Goal: Task Accomplishment & Management: Use online tool/utility

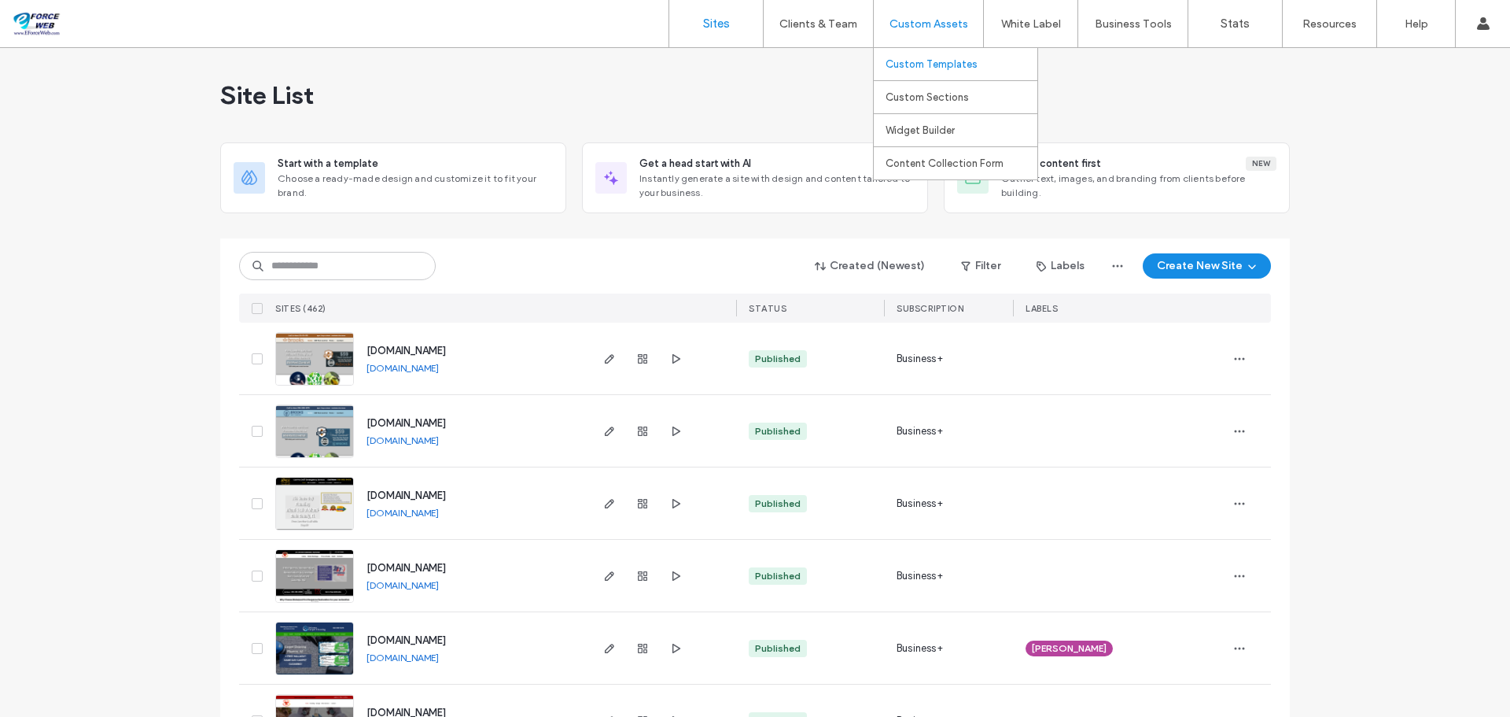
click at [929, 64] on label "Custom Templates" at bounding box center [932, 64] width 92 height 12
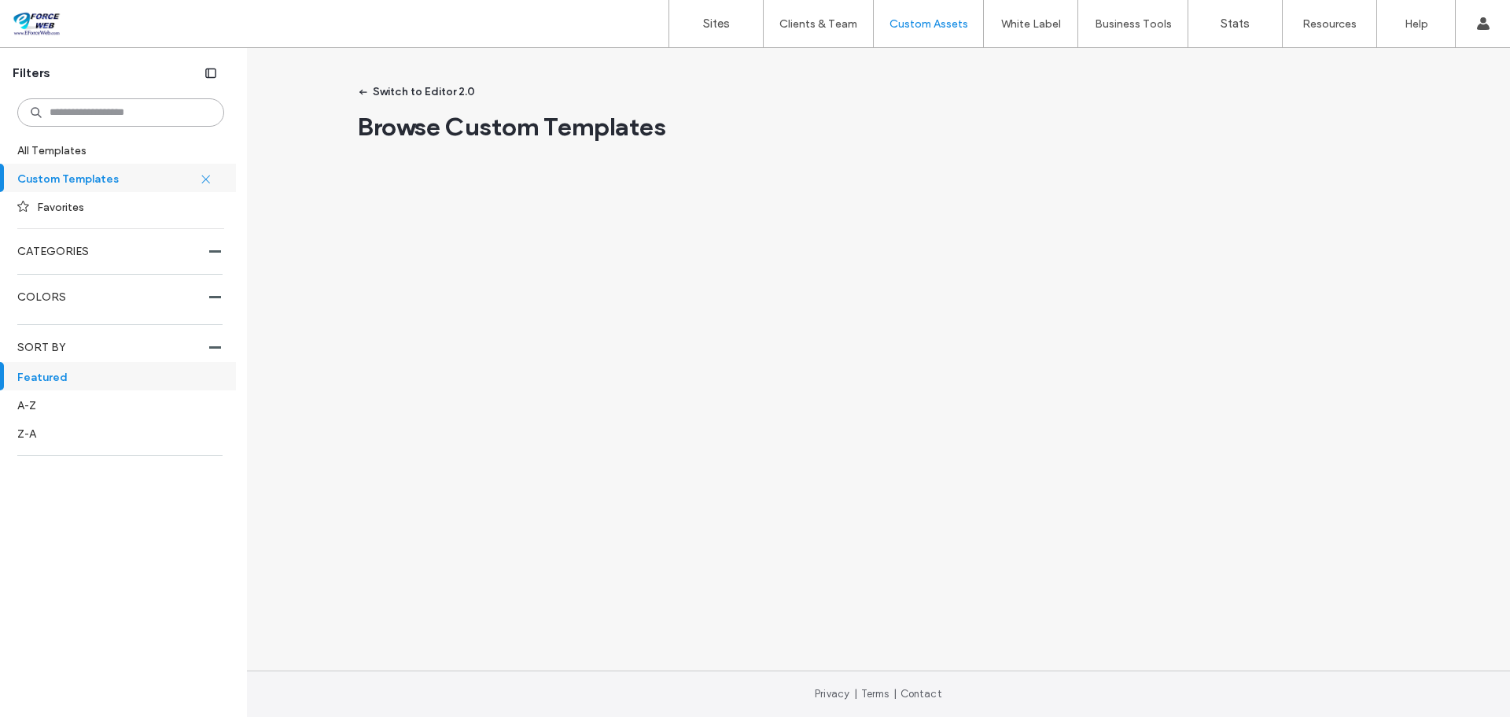
click at [134, 115] on input at bounding box center [120, 112] width 207 height 28
click at [556, 260] on div "Switch to Editor 2.0 Results for 'cleaning' in Custom templates" at bounding box center [878, 361] width 873 height 565
click at [83, 155] on label "All Templates" at bounding box center [119, 150] width 204 height 28
click at [87, 181] on label "Custom Templates" at bounding box center [113, 178] width 193 height 28
drag, startPoint x: 100, startPoint y: 109, endPoint x: 28, endPoint y: 110, distance: 72.4
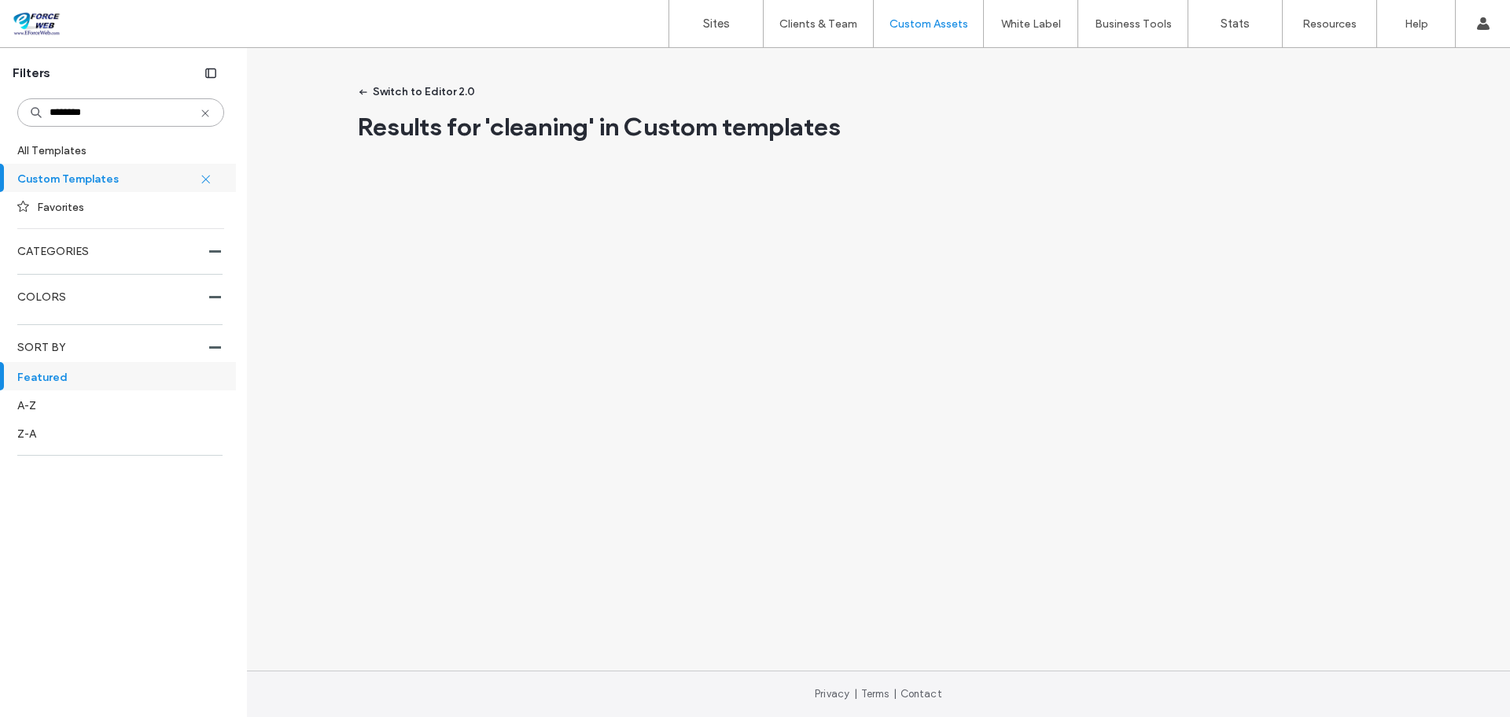
click at [28, 110] on input "********" at bounding box center [120, 112] width 207 height 28
type input "**********"
click at [404, 349] on div "Switch to Editor 2.0 Results for 'janitorial' in Custom templates Privacy | Ter…" at bounding box center [878, 382] width 1263 height 669
click at [204, 112] on icon at bounding box center [205, 113] width 13 height 13
click at [94, 179] on label "Custom Templates" at bounding box center [108, 178] width 182 height 28
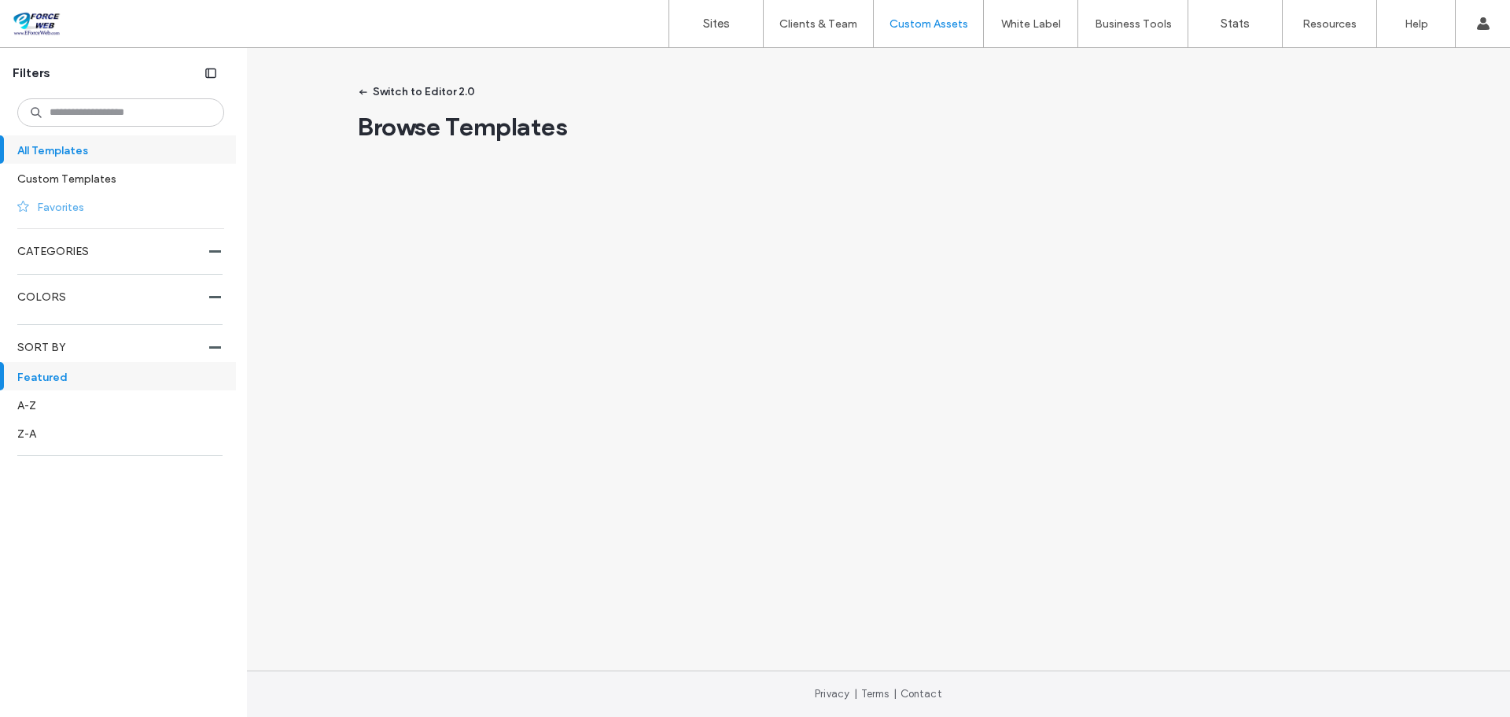
click at [66, 203] on label "Favorites" at bounding box center [124, 207] width 174 height 28
click at [206, 252] on label "CATEGORIES" at bounding box center [113, 251] width 192 height 29
click at [69, 256] on label "CATEGORIES" at bounding box center [113, 251] width 192 height 29
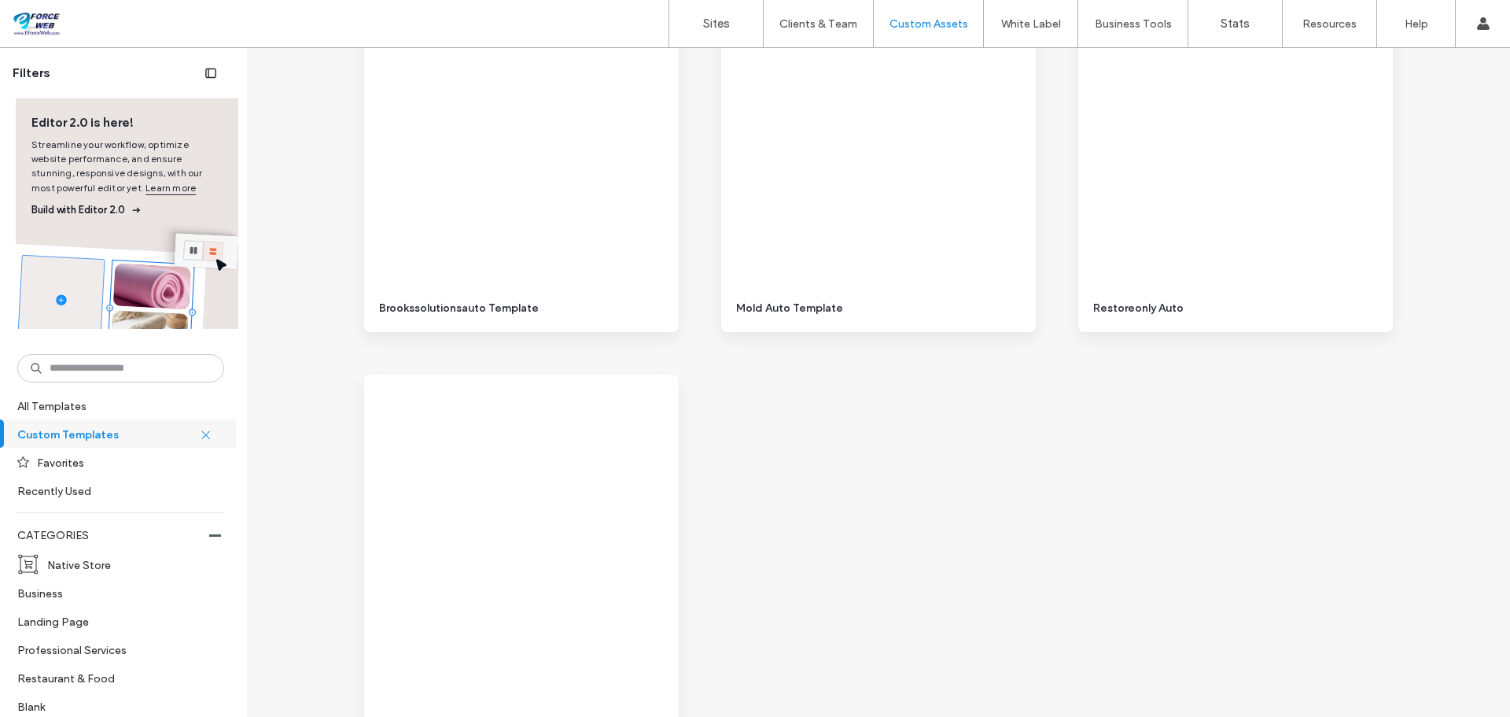
scroll to position [21078, 0]
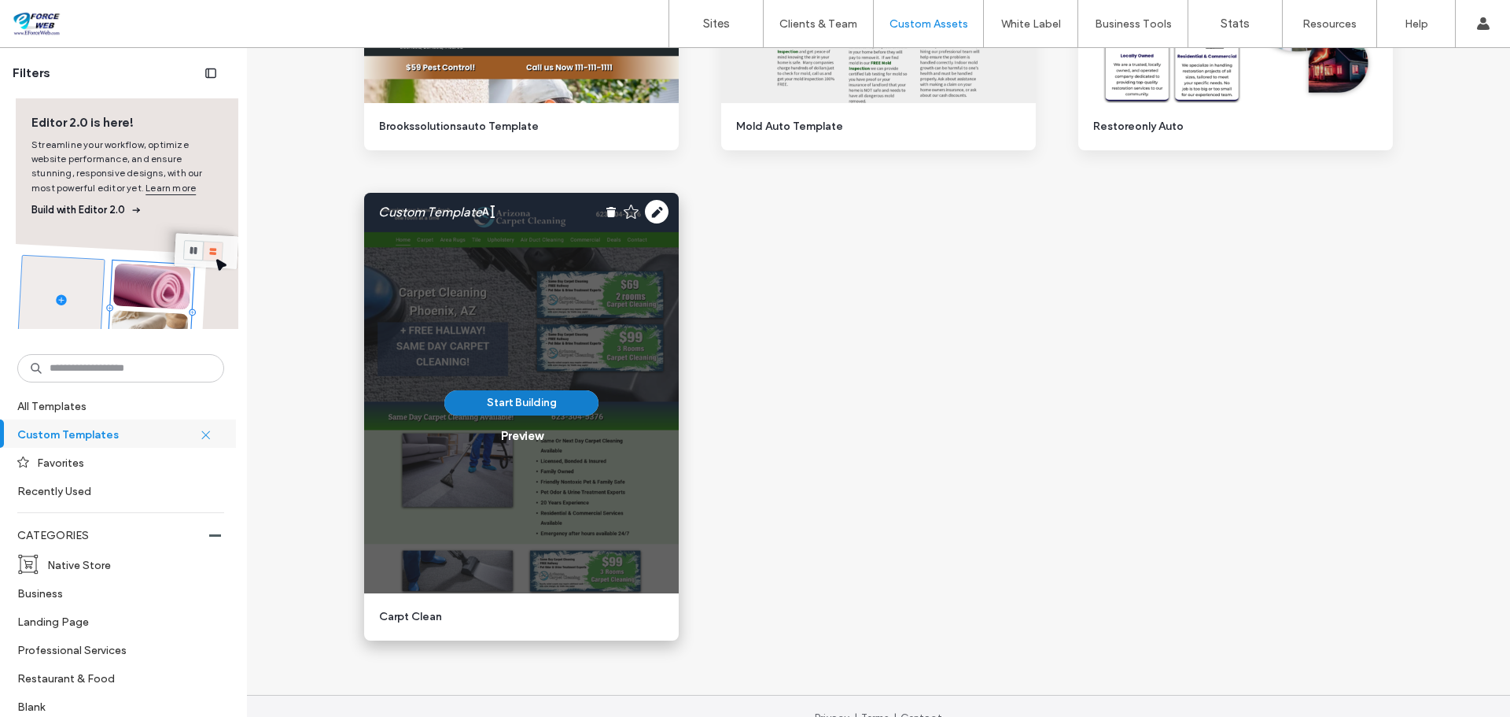
click at [513, 403] on button "Start Building" at bounding box center [521, 402] width 154 height 25
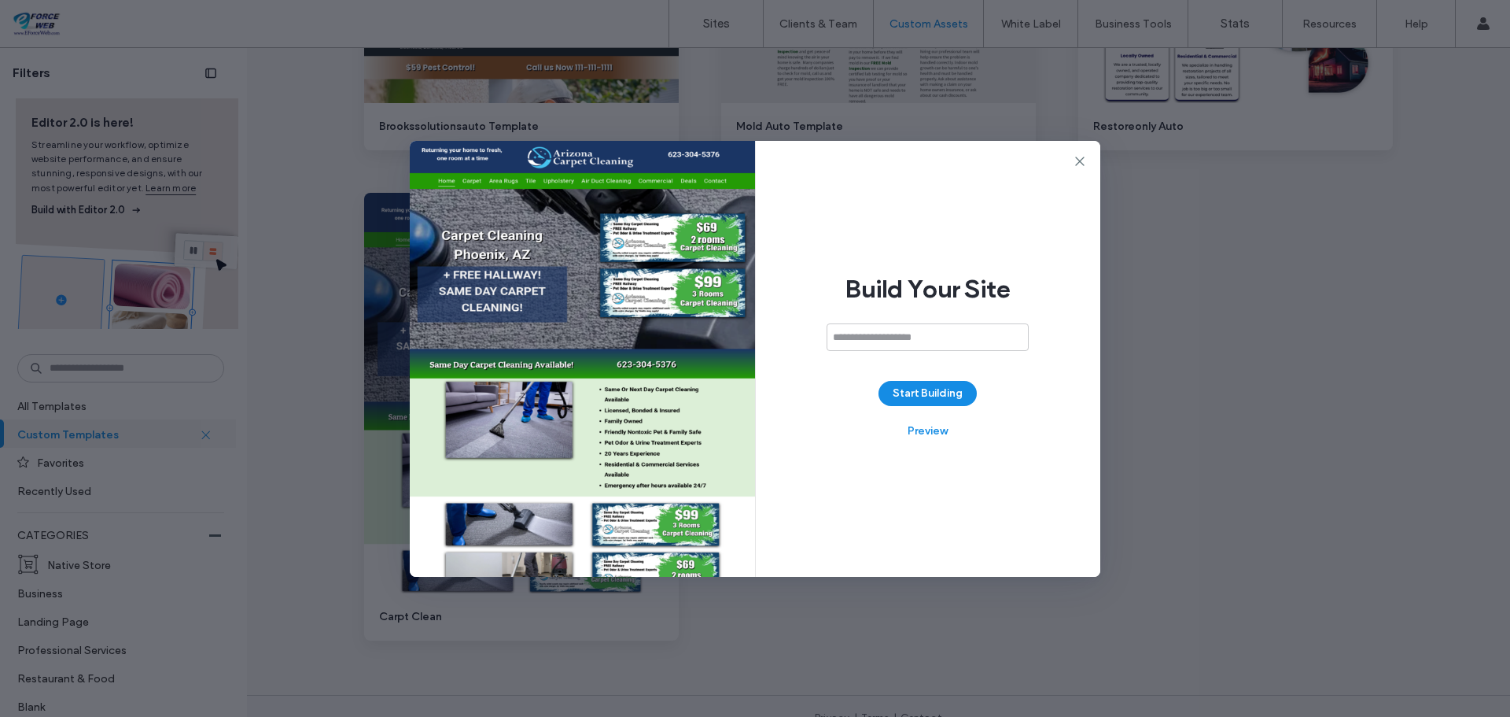
click at [901, 336] on input at bounding box center [928, 337] width 202 height 28
type input "**********"
click at [948, 388] on button "Start Building" at bounding box center [928, 393] width 98 height 25
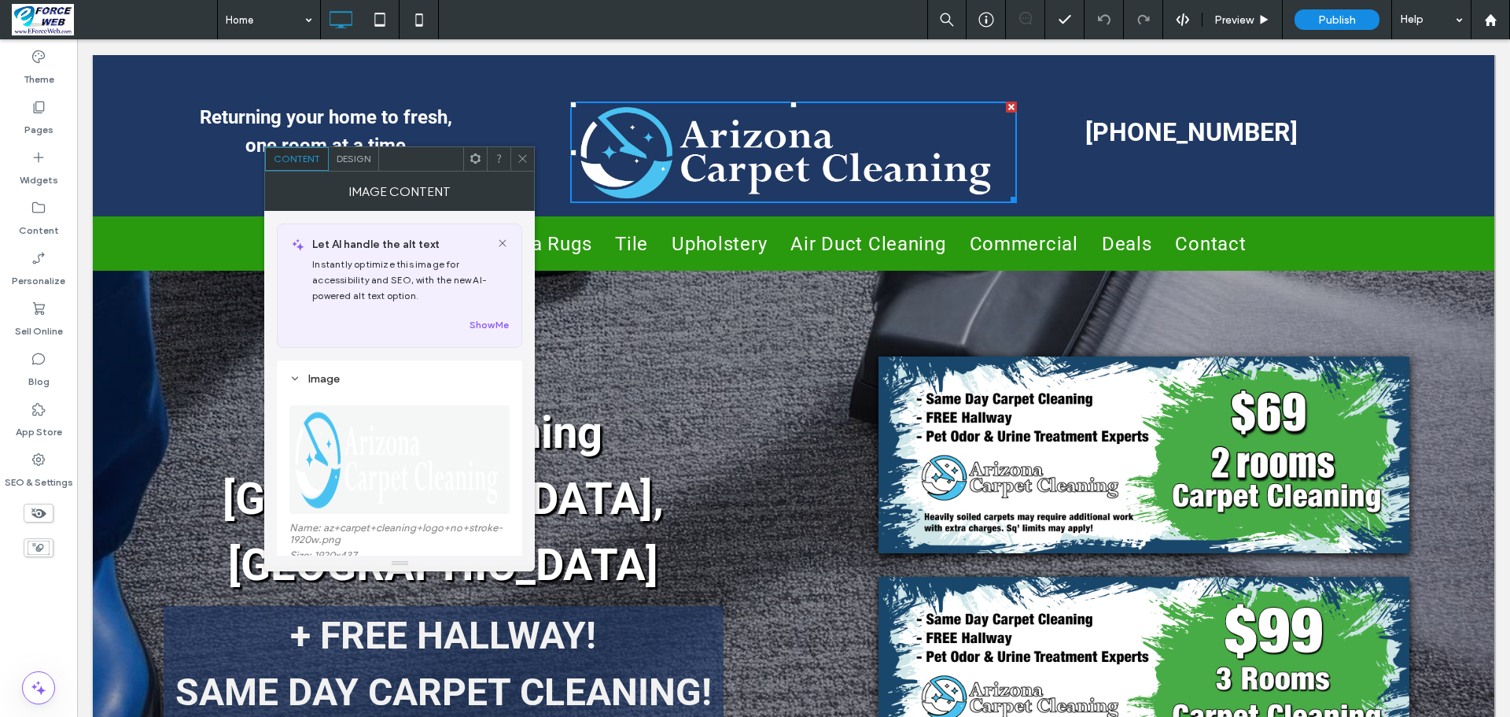
scroll to position [315, 0]
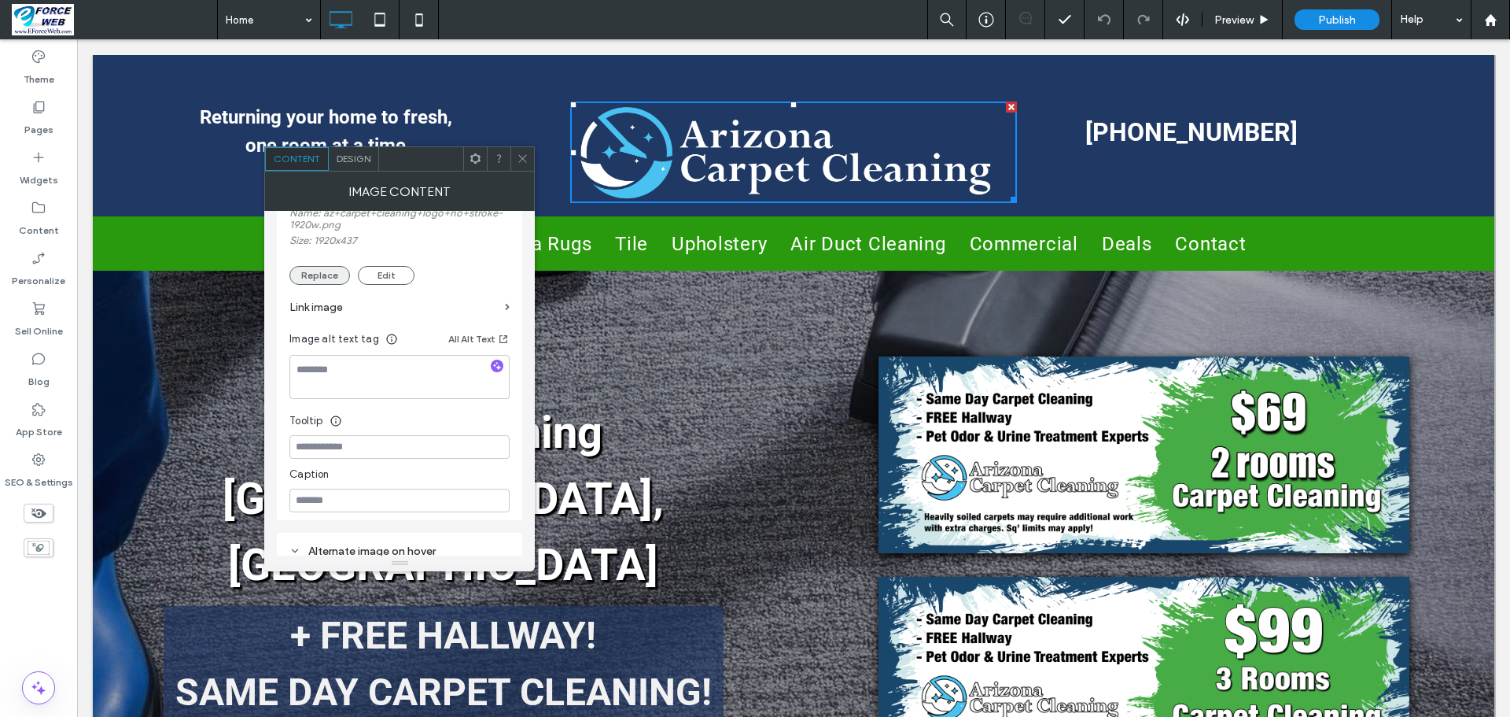
click at [330, 278] on button "Replace" at bounding box center [319, 275] width 61 height 19
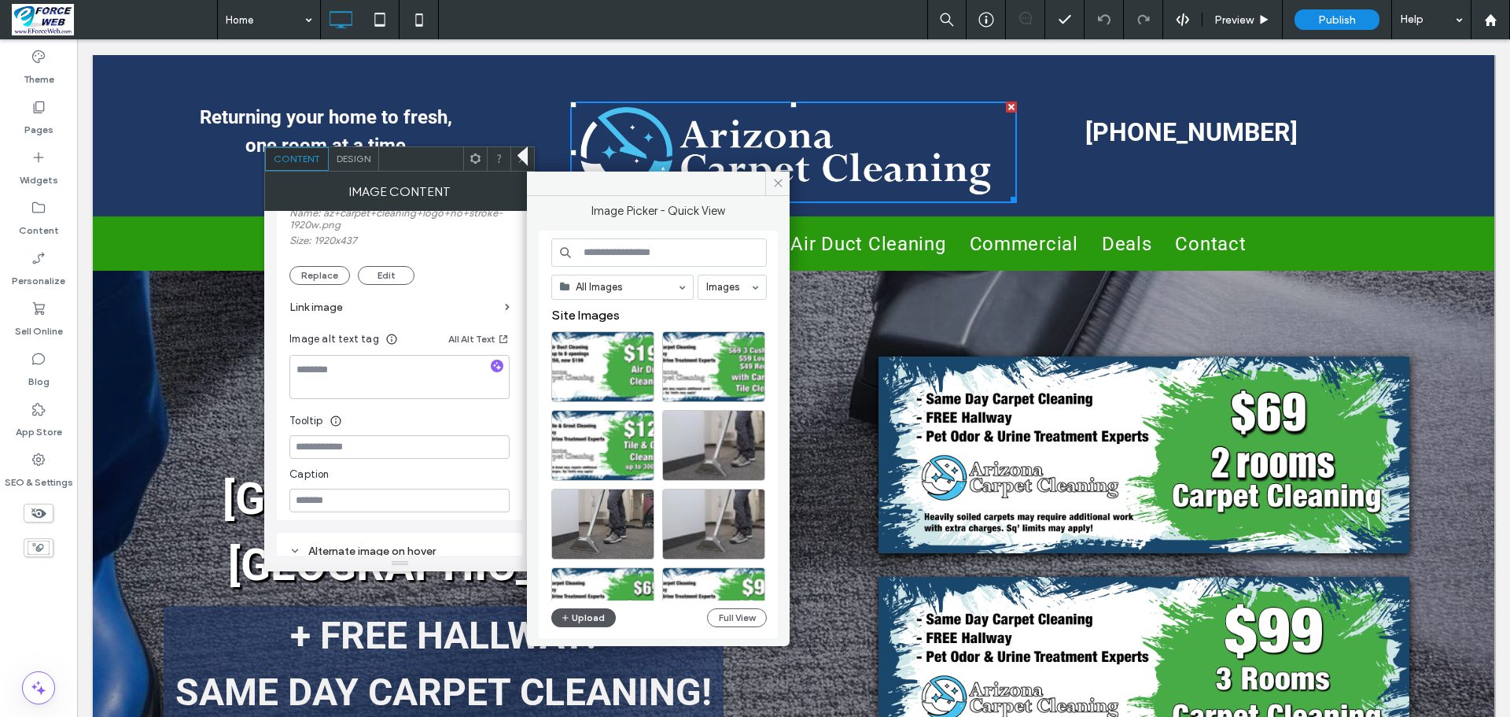
click at [586, 617] on button "Upload" at bounding box center [583, 617] width 64 height 19
click at [578, 622] on button "Upload" at bounding box center [583, 617] width 64 height 19
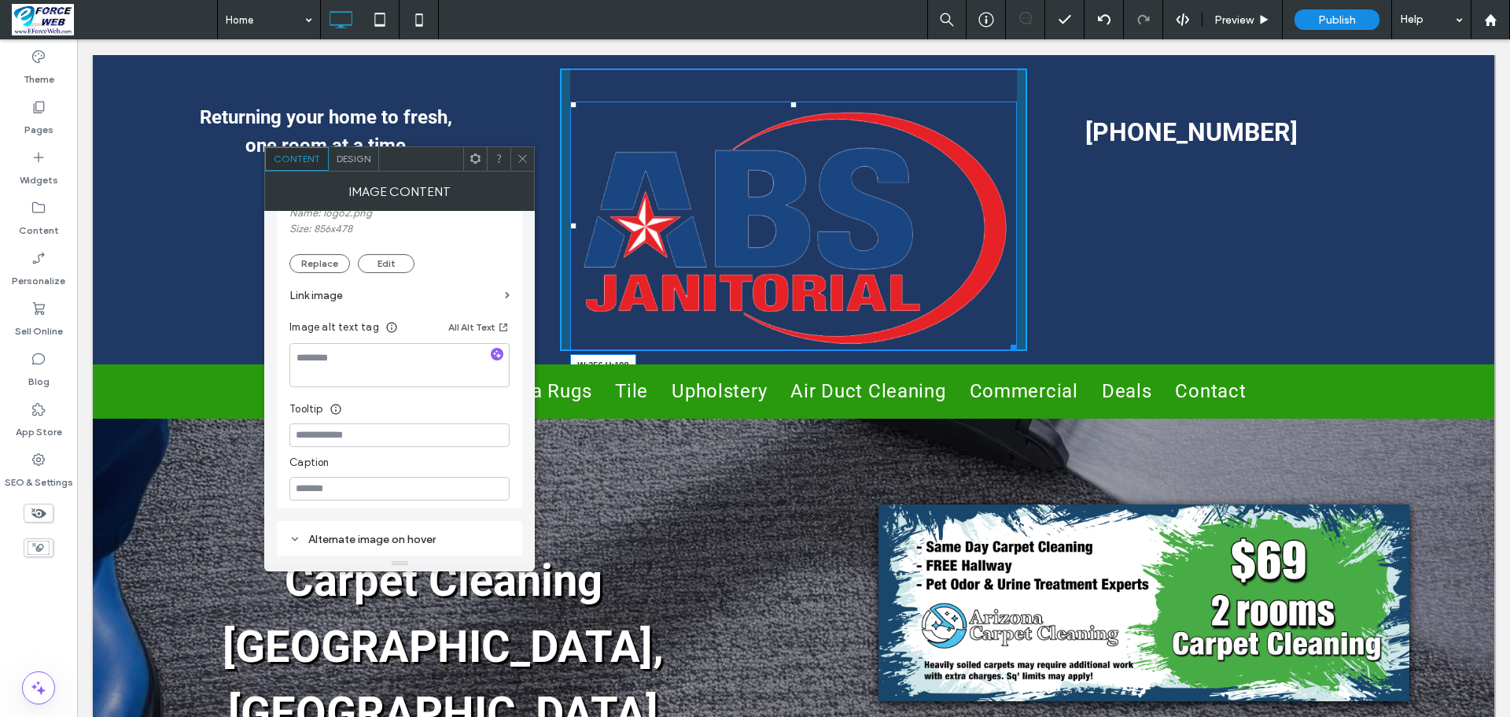
drag, startPoint x: 1008, startPoint y: 343, endPoint x: 927, endPoint y: 197, distance: 166.2
click at [927, 197] on div "W:356 H:198" at bounding box center [793, 225] width 446 height 249
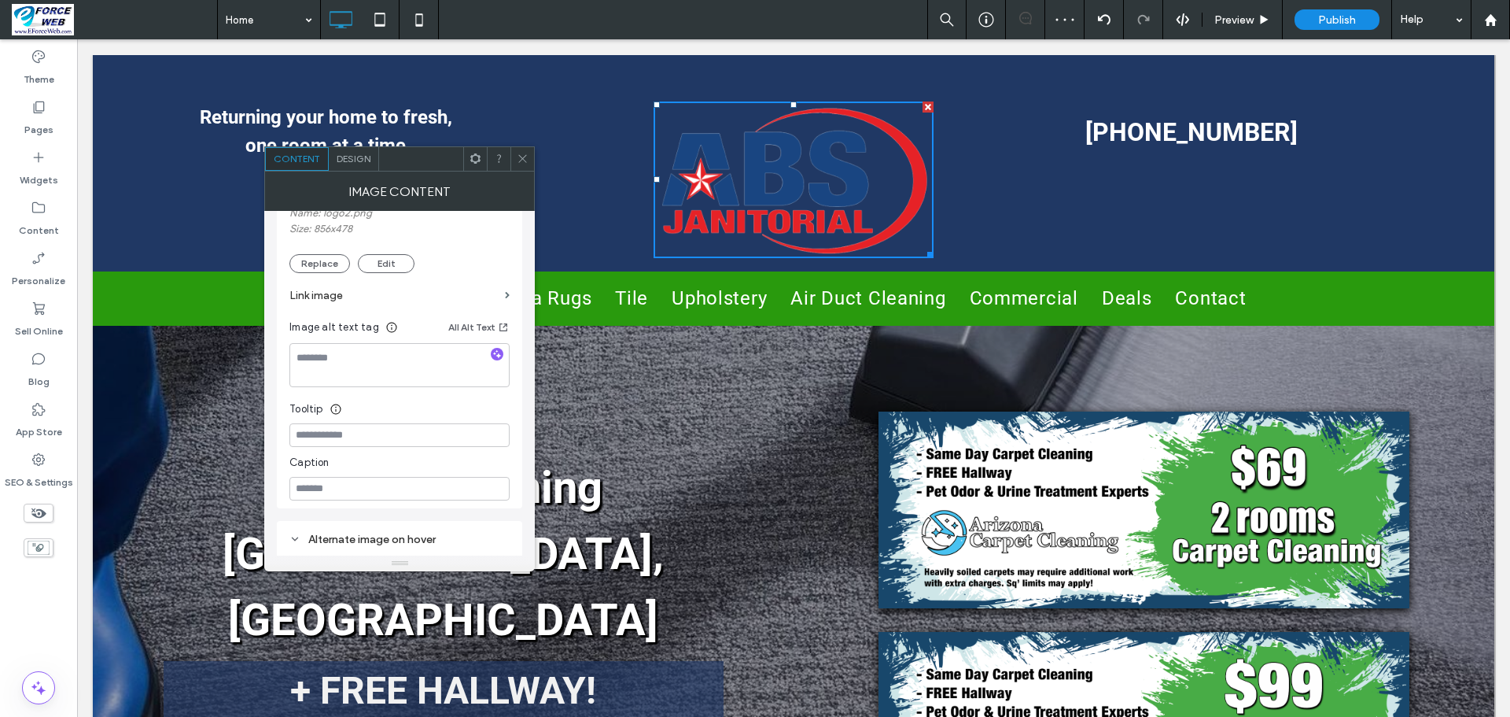
click at [700, 83] on div "Click To Paste" at bounding box center [793, 163] width 467 height 190
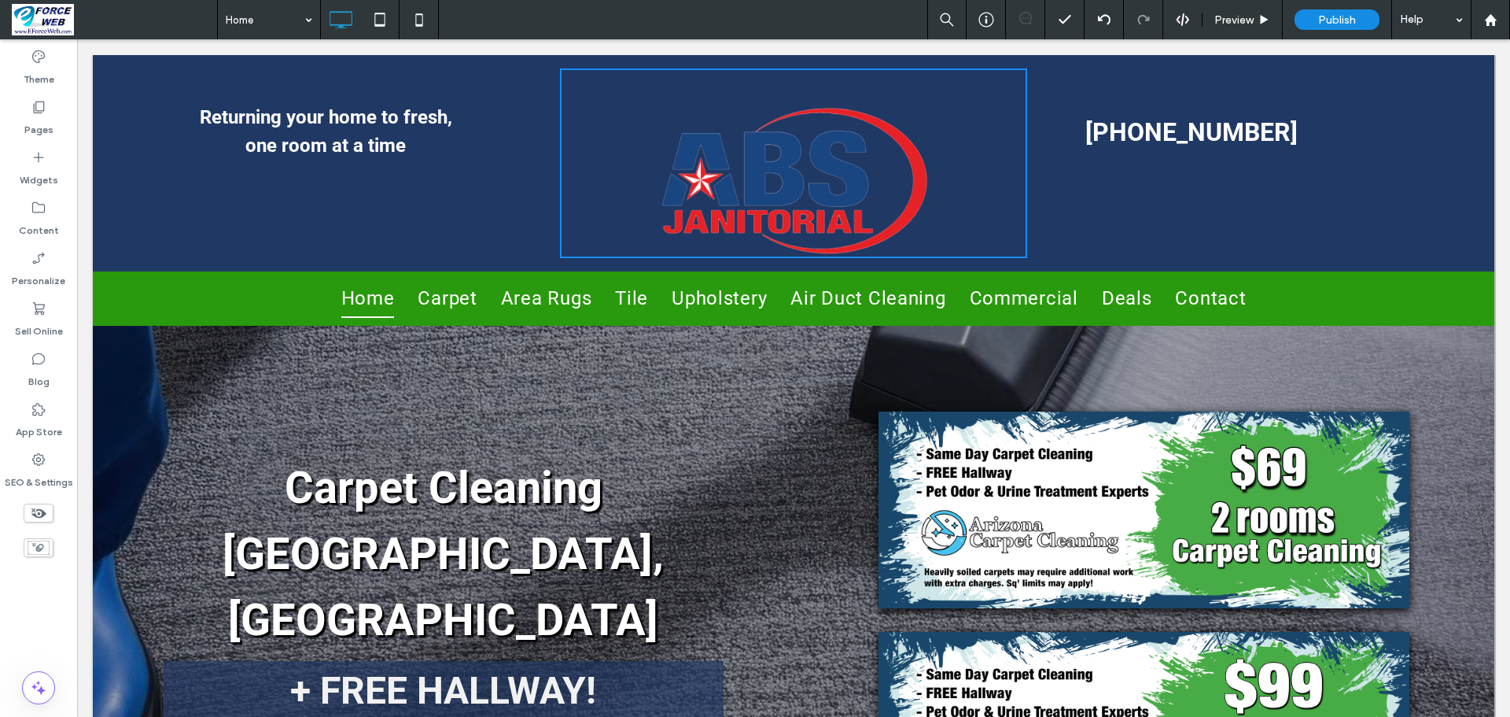
click at [1001, 94] on div "Click To Paste" at bounding box center [793, 163] width 467 height 190
click at [216, 413] on div "Carpet Cleaning Phoenix, AZ + FREE HALLWAY! SAME DAY CARPET CLEANING! Click To …" at bounding box center [458, 619] width 669 height 417
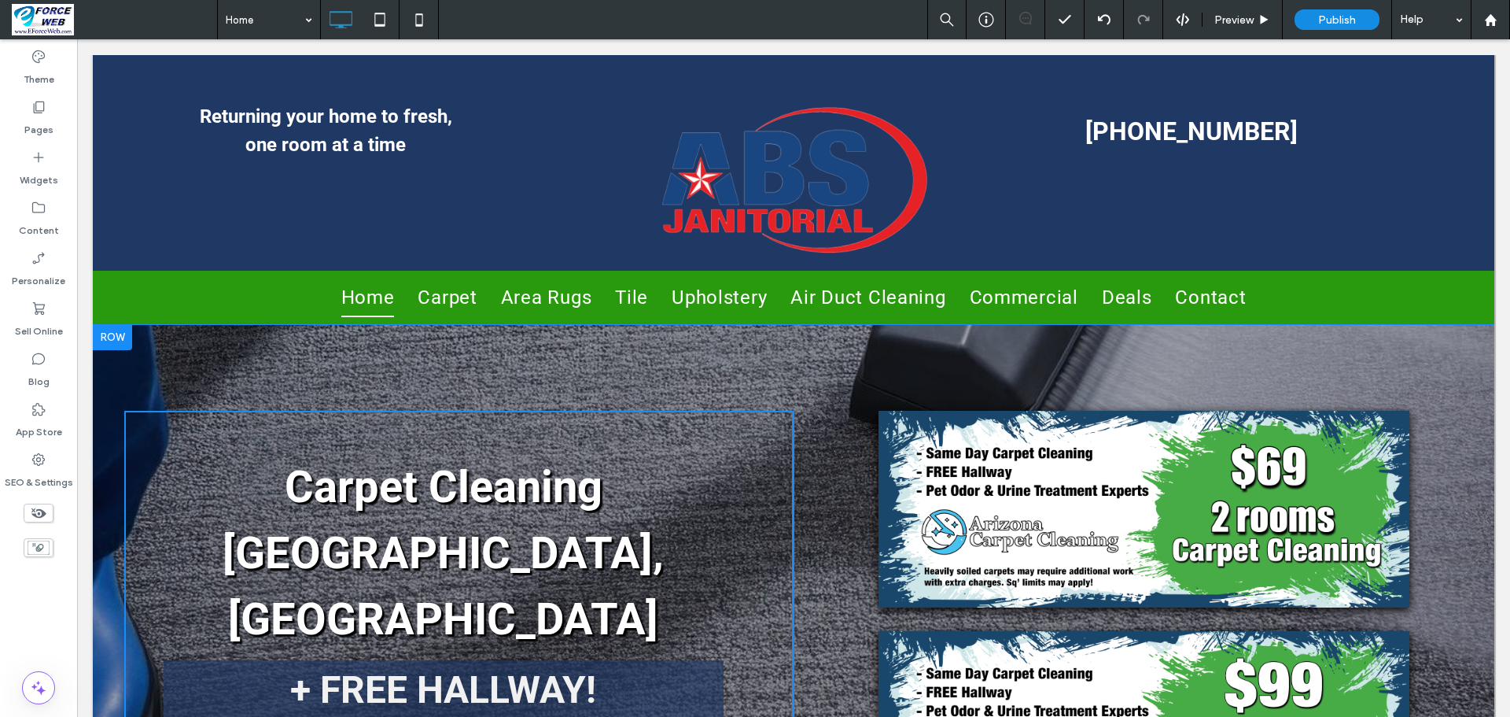
scroll to position [0, 0]
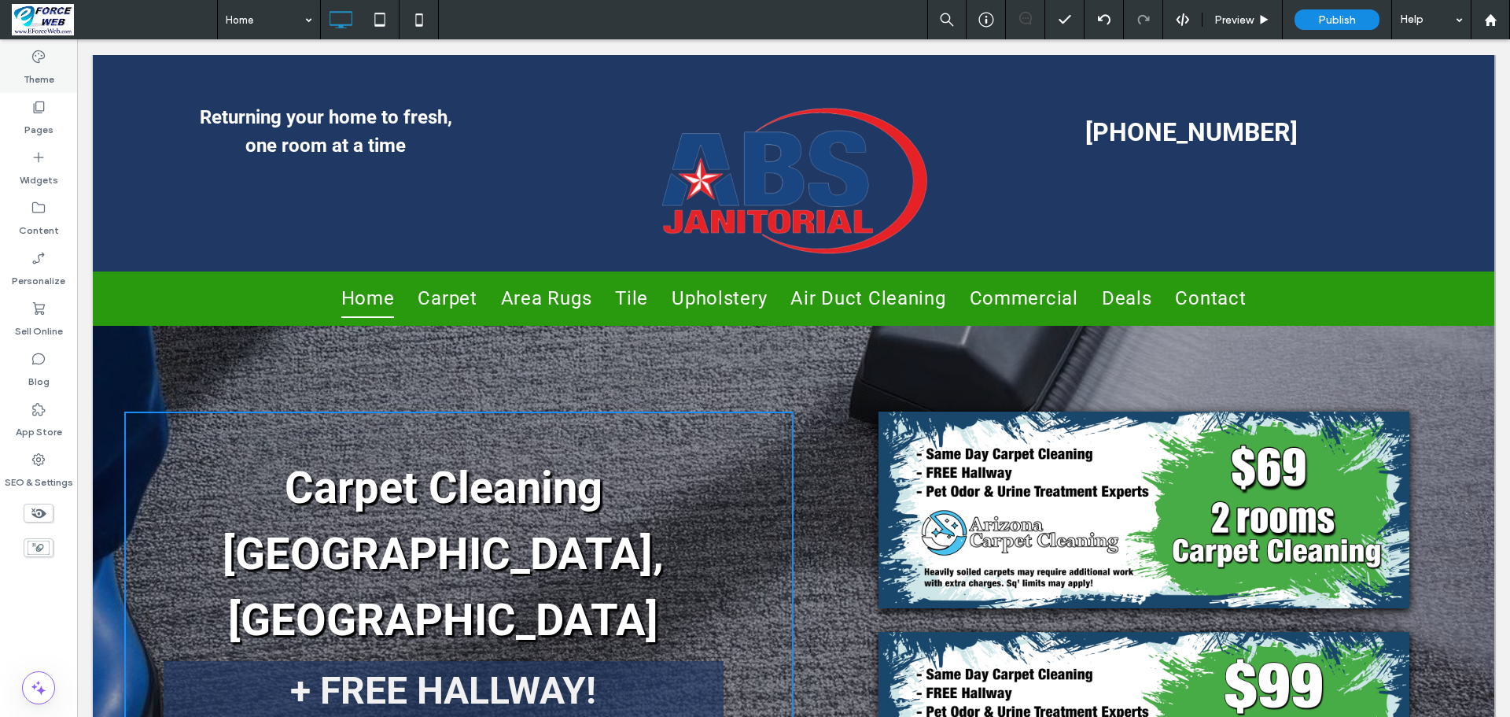
click at [49, 76] on label "Theme" at bounding box center [39, 75] width 31 height 22
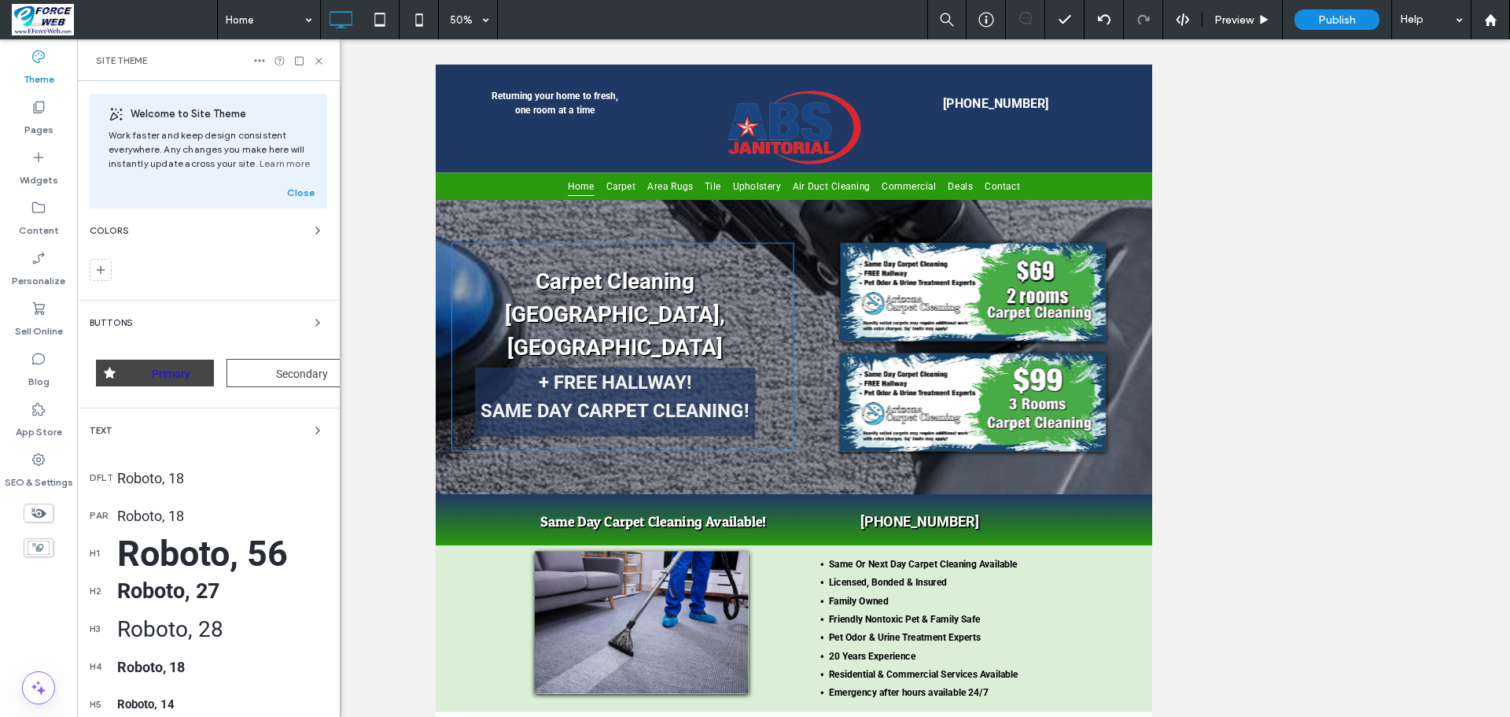
click at [156, 261] on div at bounding box center [209, 273] width 238 height 28
click at [308, 237] on span "button" at bounding box center [317, 230] width 19 height 19
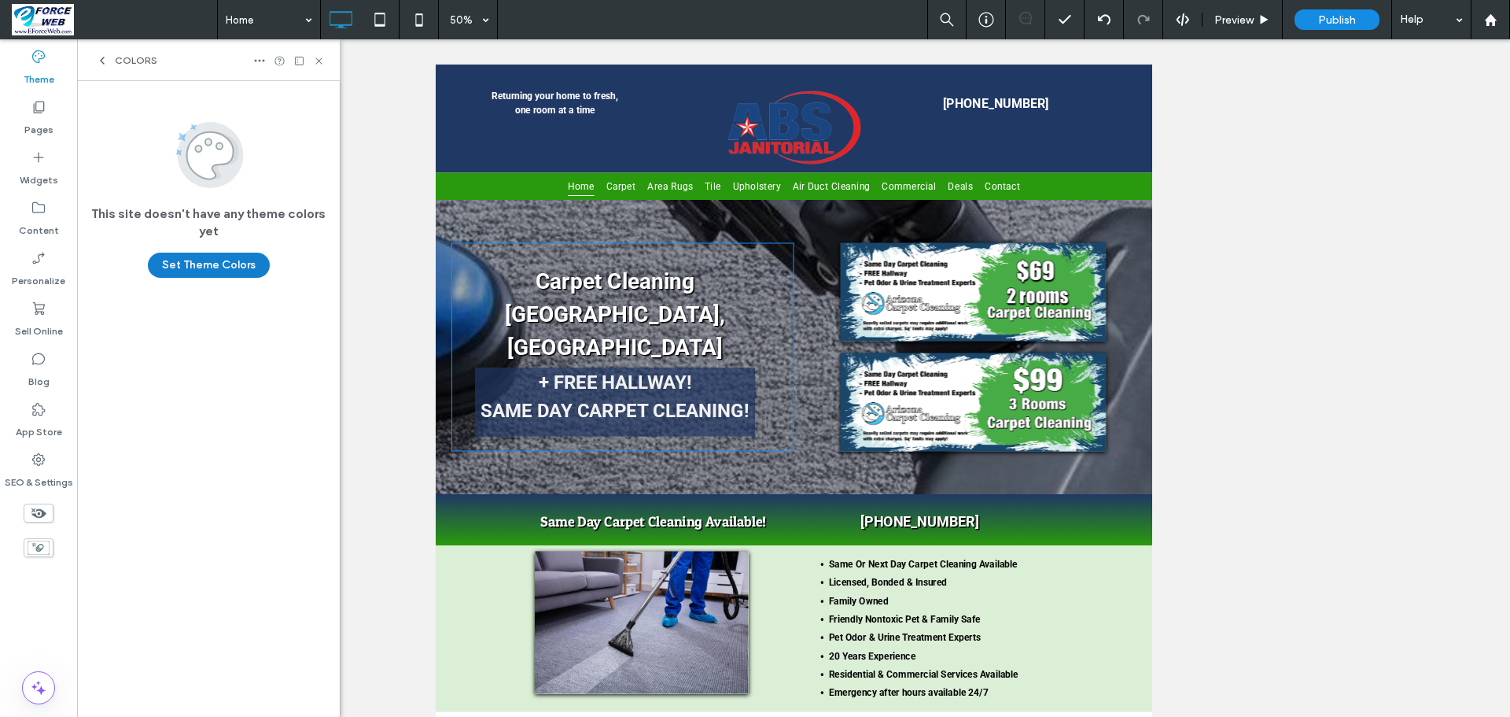
click at [239, 265] on button "Set Theme Colors" at bounding box center [209, 264] width 122 height 25
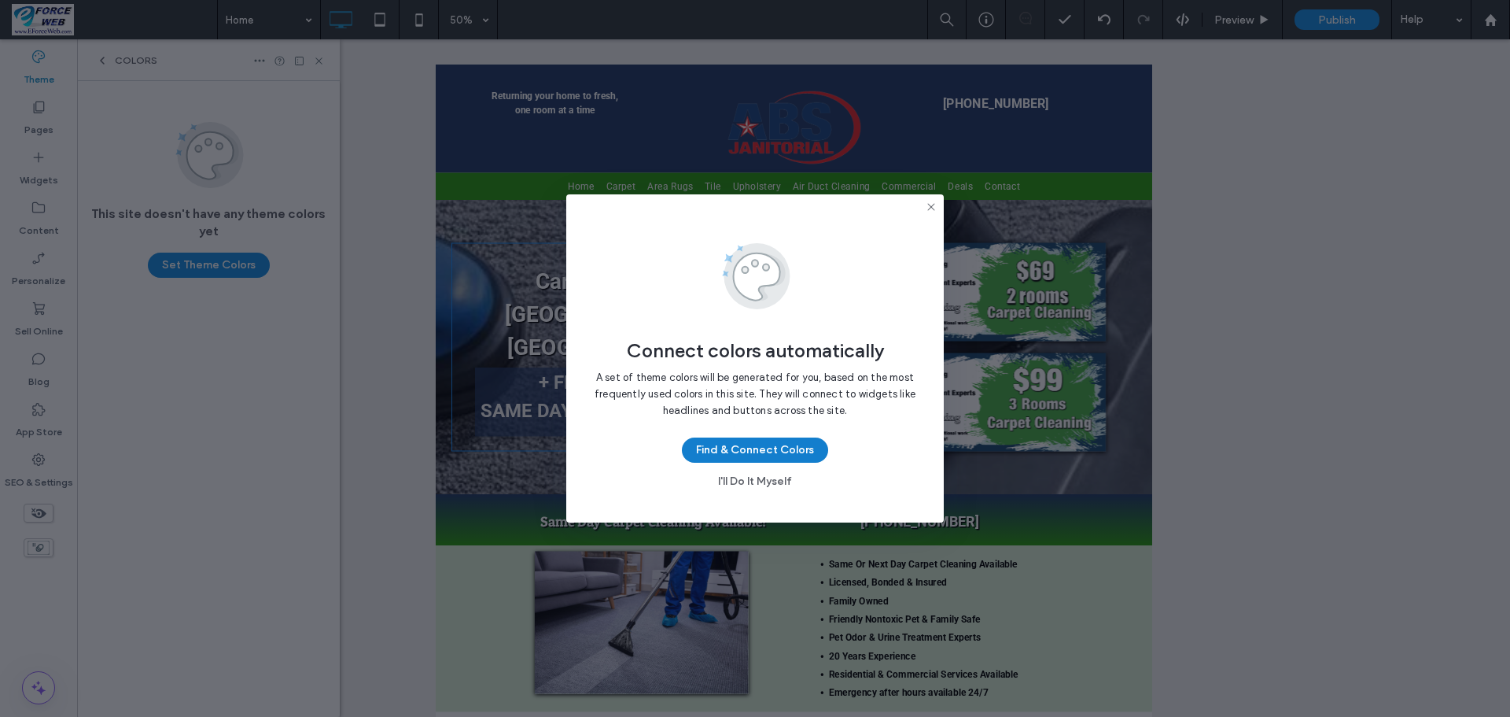
click at [771, 455] on button "Find & Connect Colors" at bounding box center [755, 449] width 146 height 25
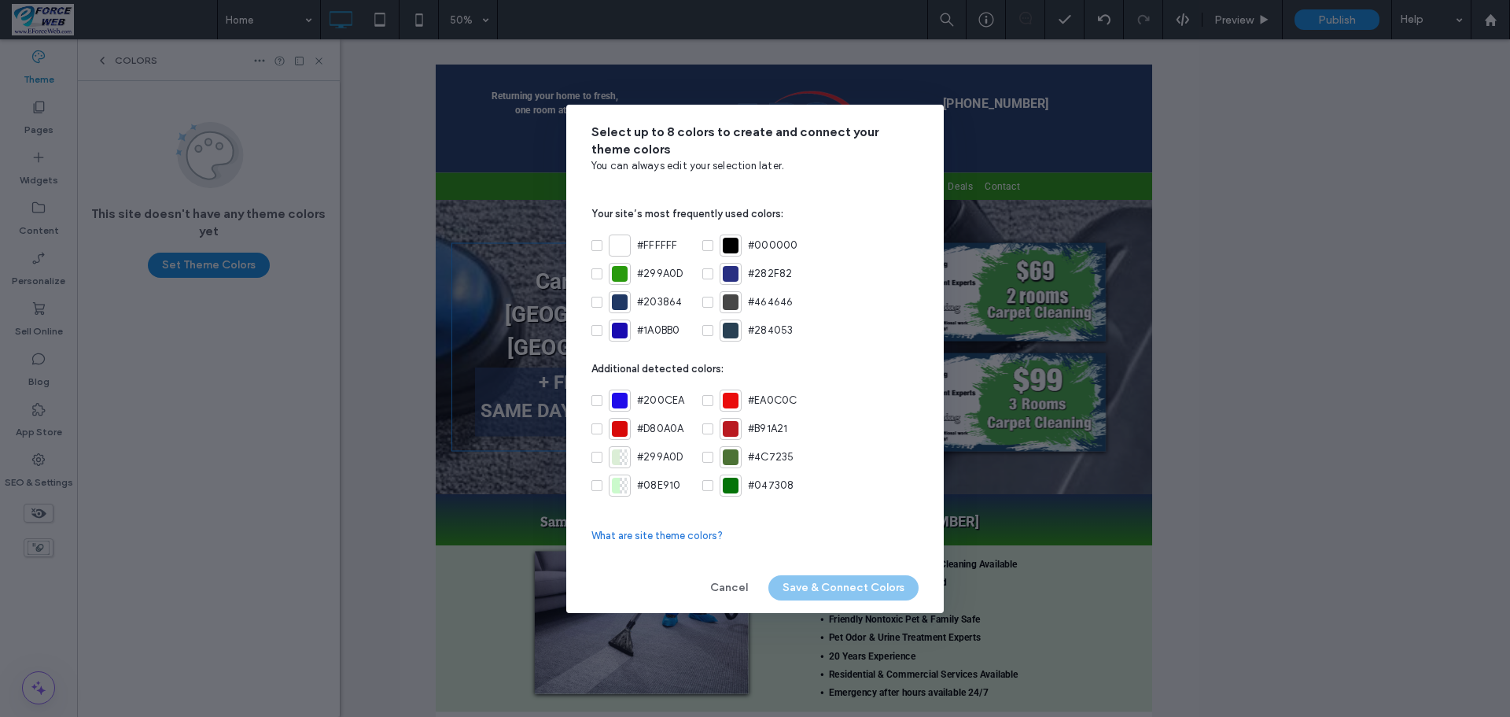
click at [735, 401] on div at bounding box center [731, 400] width 16 height 16
click at [853, 597] on button "Save & Connect Colors" at bounding box center [843, 587] width 150 height 25
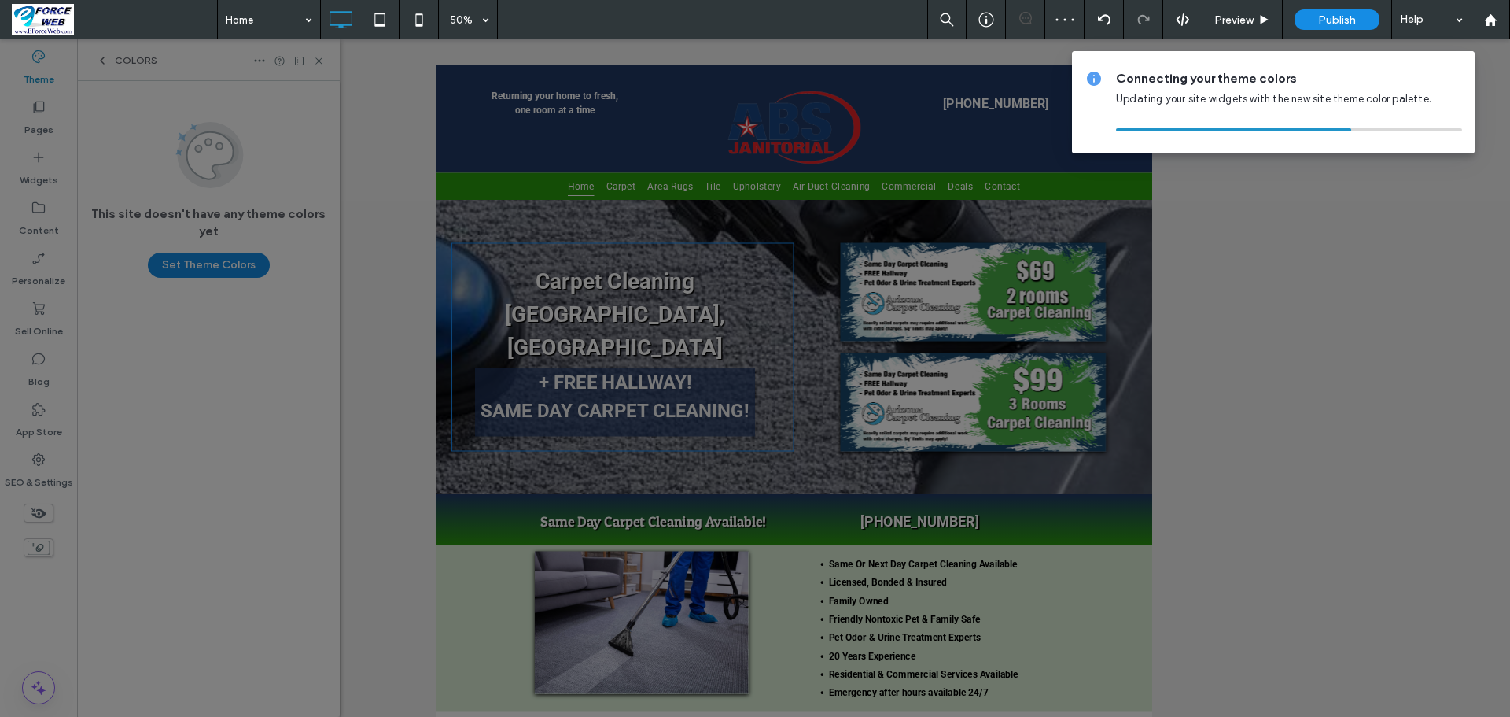
click at [805, 124] on div at bounding box center [755, 358] width 1510 height 717
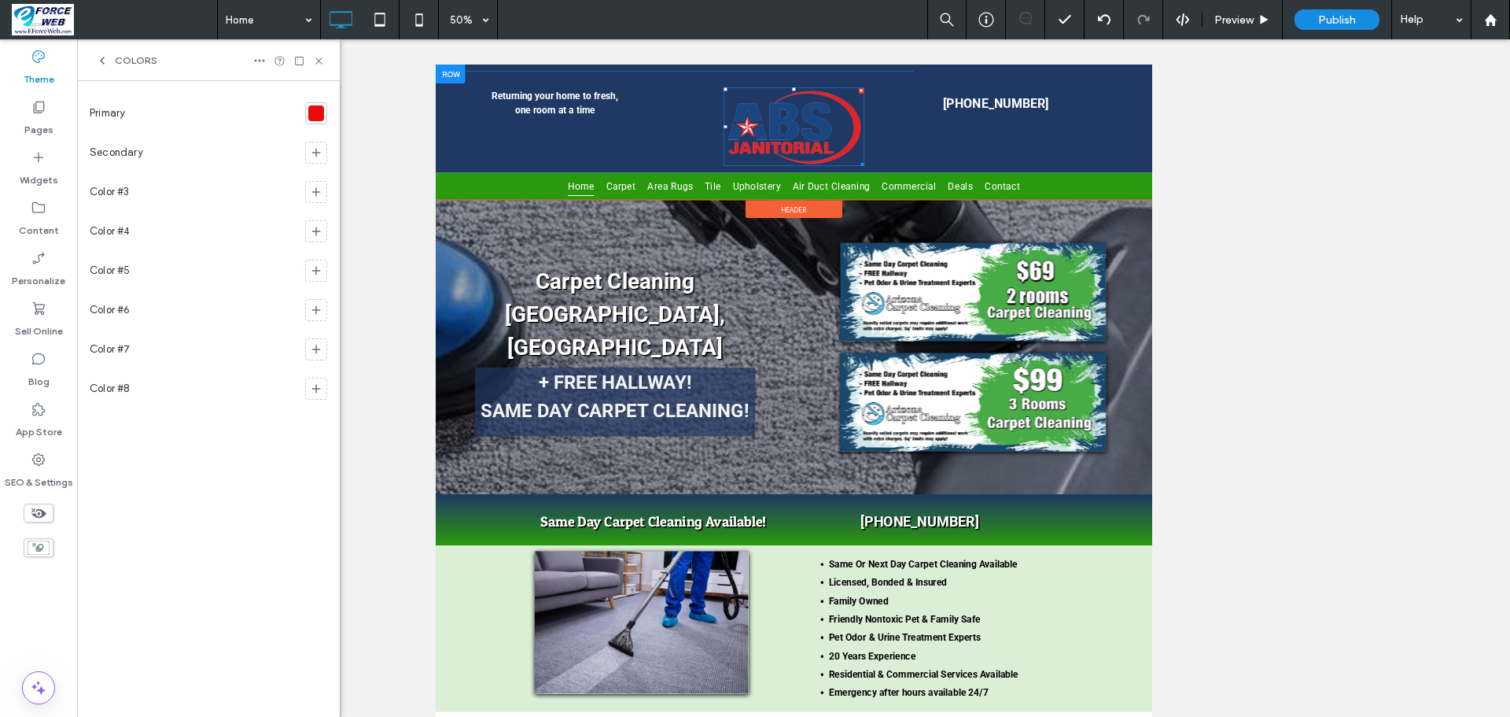
click at [1181, 195] on img at bounding box center [1151, 189] width 280 height 157
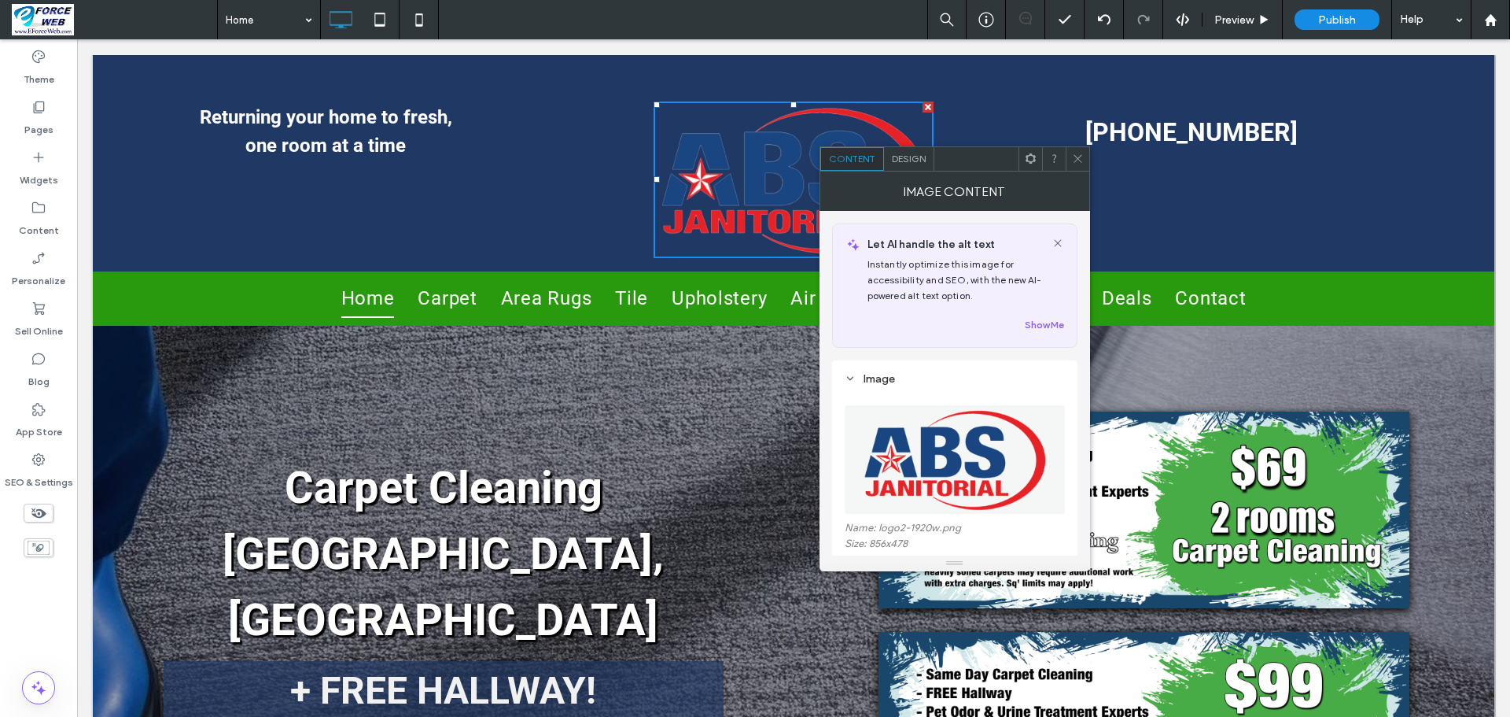
click at [940, 470] on img at bounding box center [954, 459] width 193 height 109
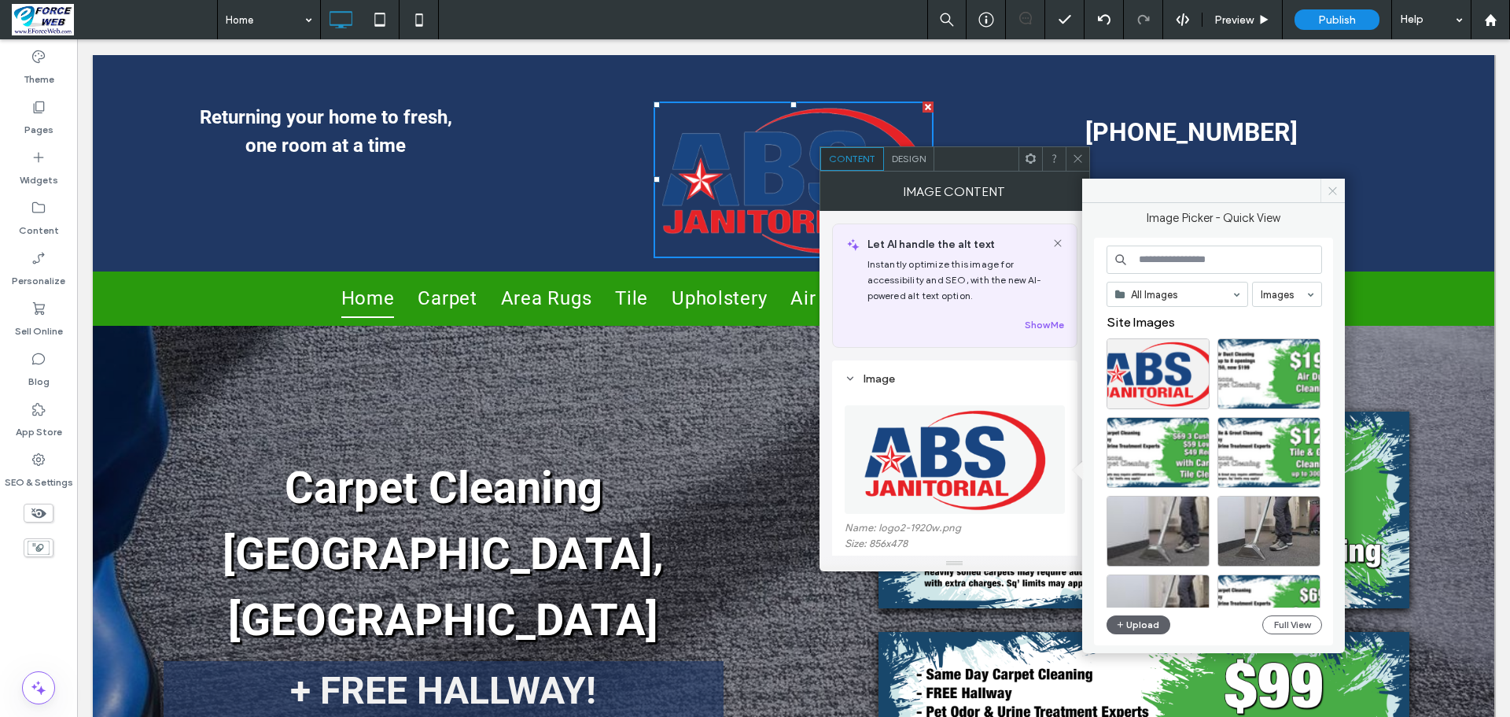
click at [1340, 192] on span at bounding box center [1333, 191] width 24 height 24
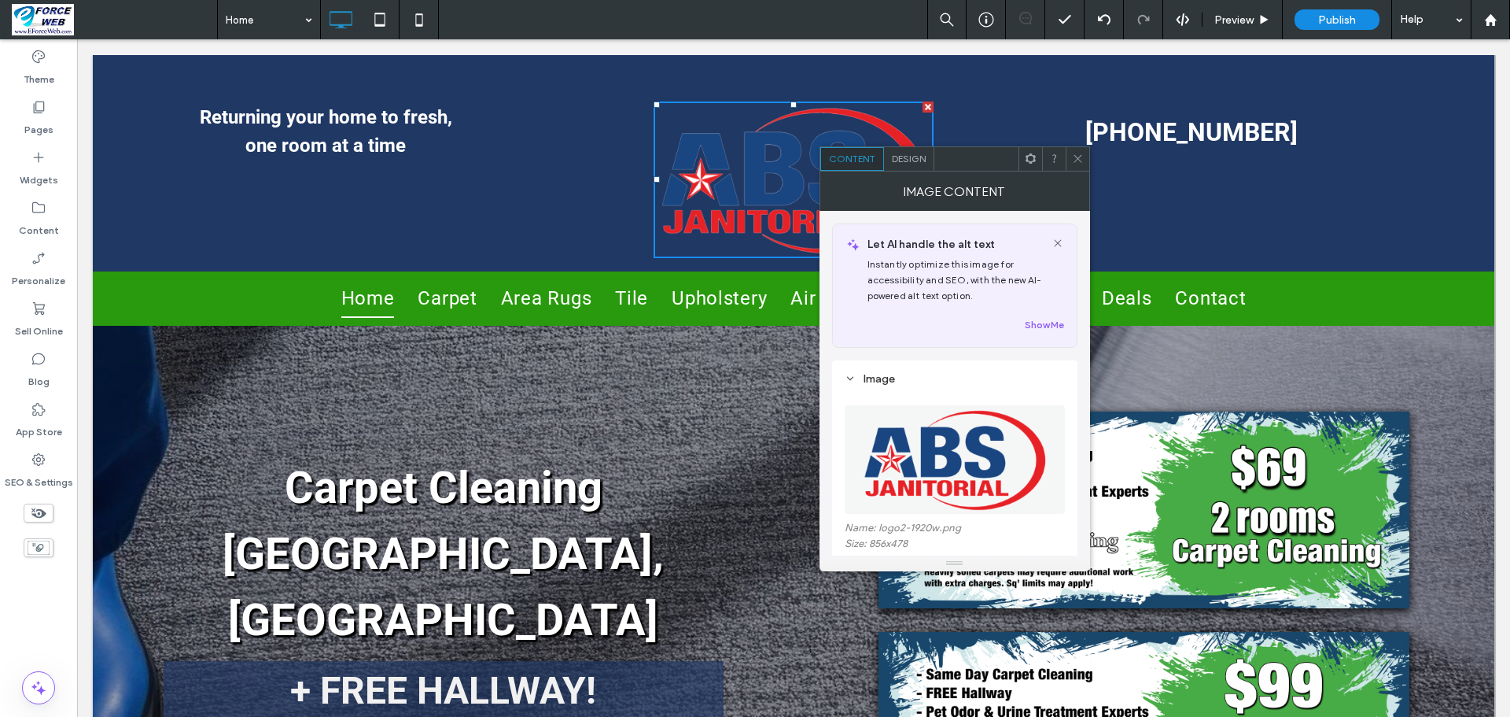
click at [815, 69] on div "Click To Paste" at bounding box center [793, 163] width 467 height 190
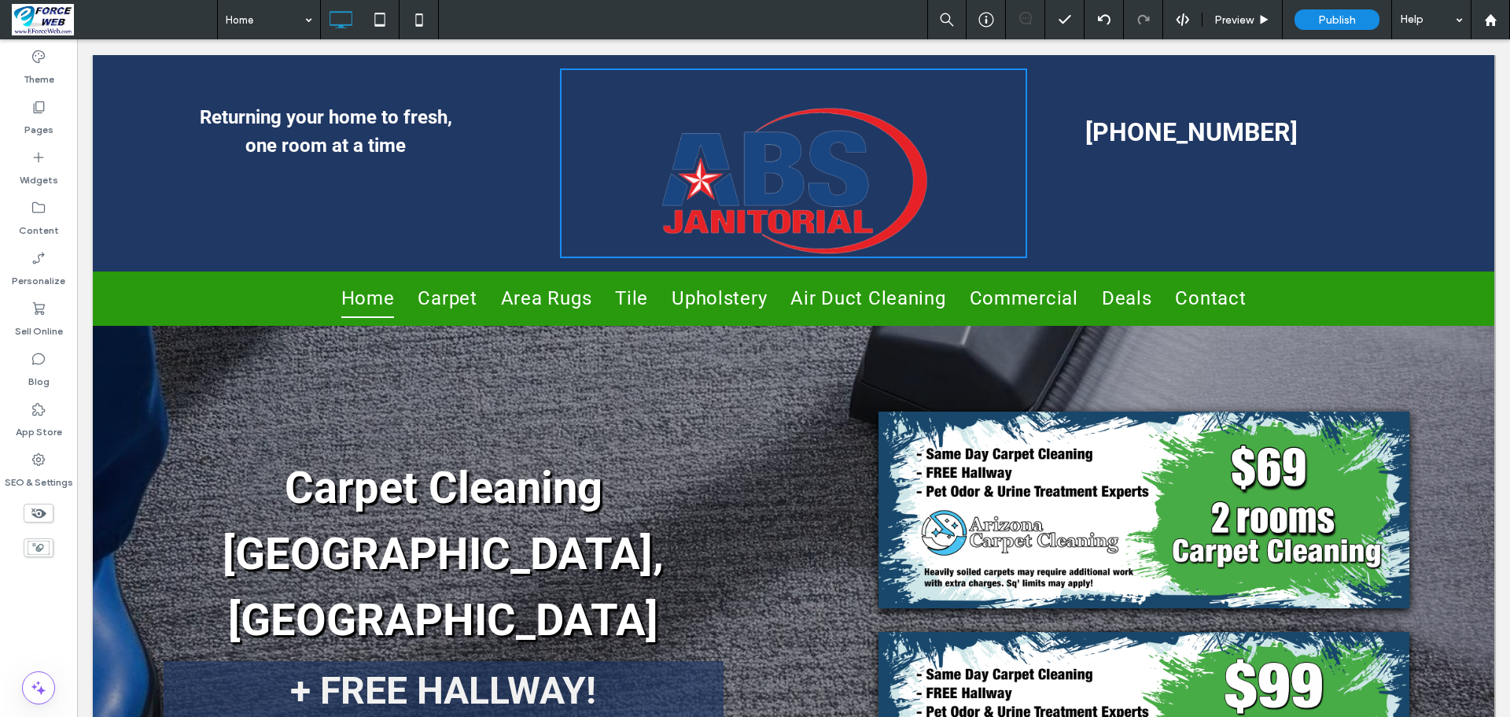
click at [820, 79] on div "Click To Paste" at bounding box center [793, 163] width 467 height 190
click at [22, 65] on div "Theme" at bounding box center [38, 67] width 77 height 50
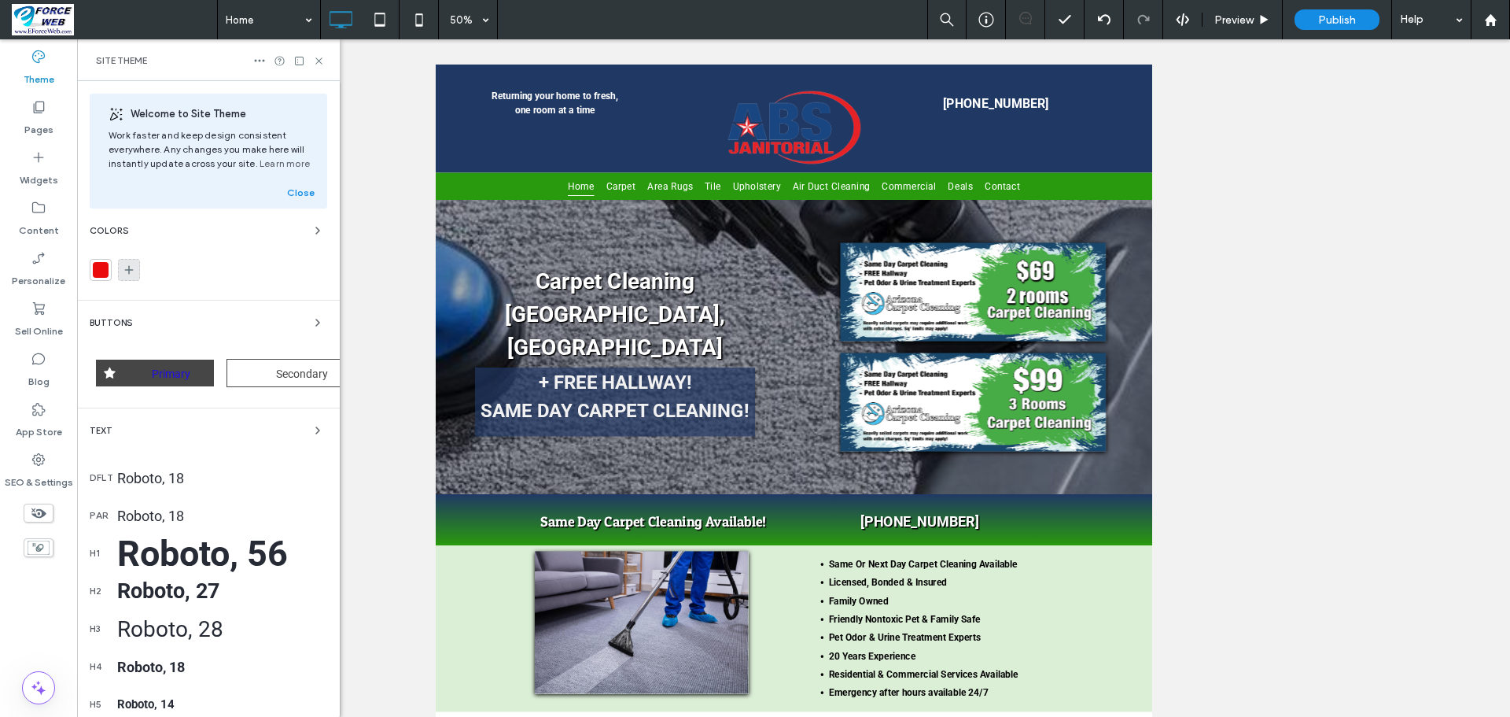
click at [126, 269] on icon at bounding box center [129, 269] width 13 height 13
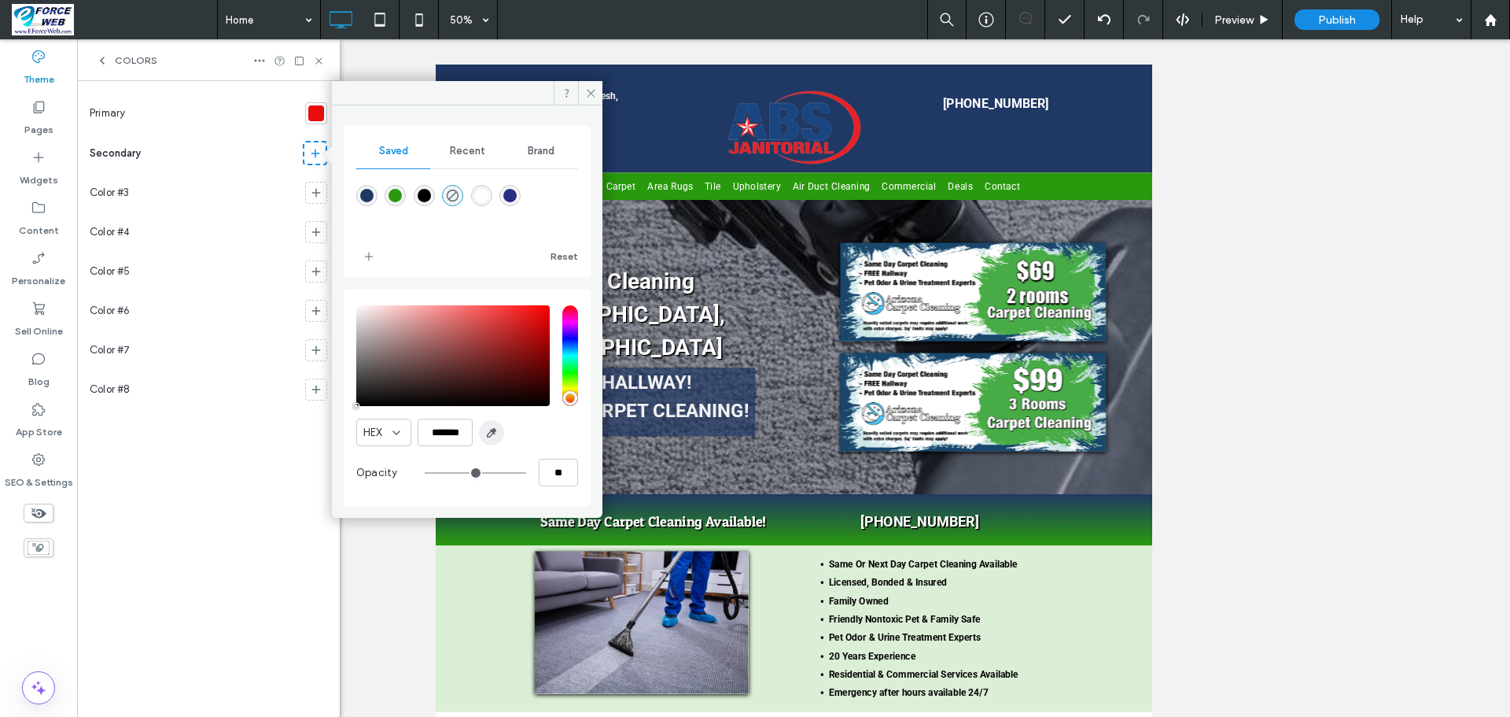
click at [488, 433] on icon "button" at bounding box center [491, 432] width 13 height 13
type input "*******"
type input "***"
type input "****"
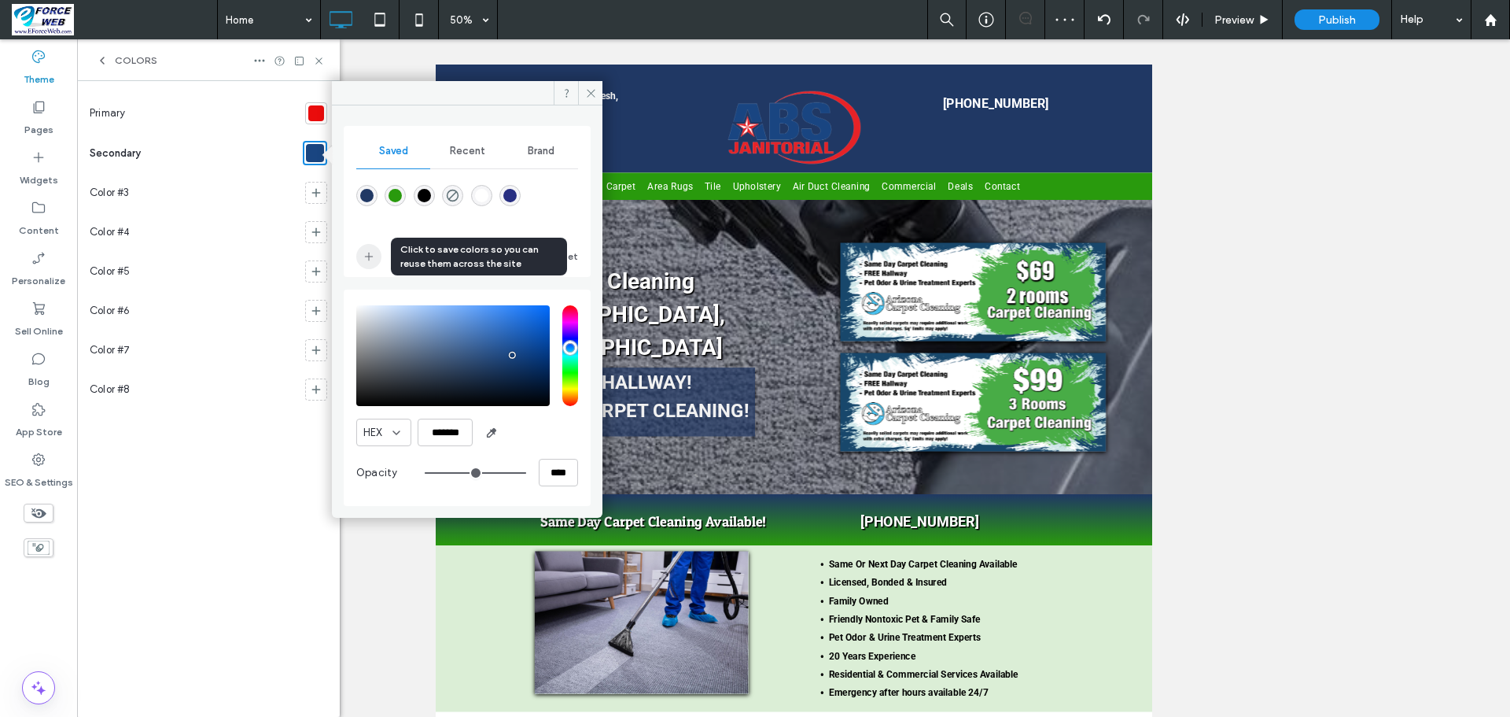
click at [367, 253] on icon "add color" at bounding box center [369, 256] width 13 height 13
click at [592, 98] on icon at bounding box center [591, 93] width 12 height 12
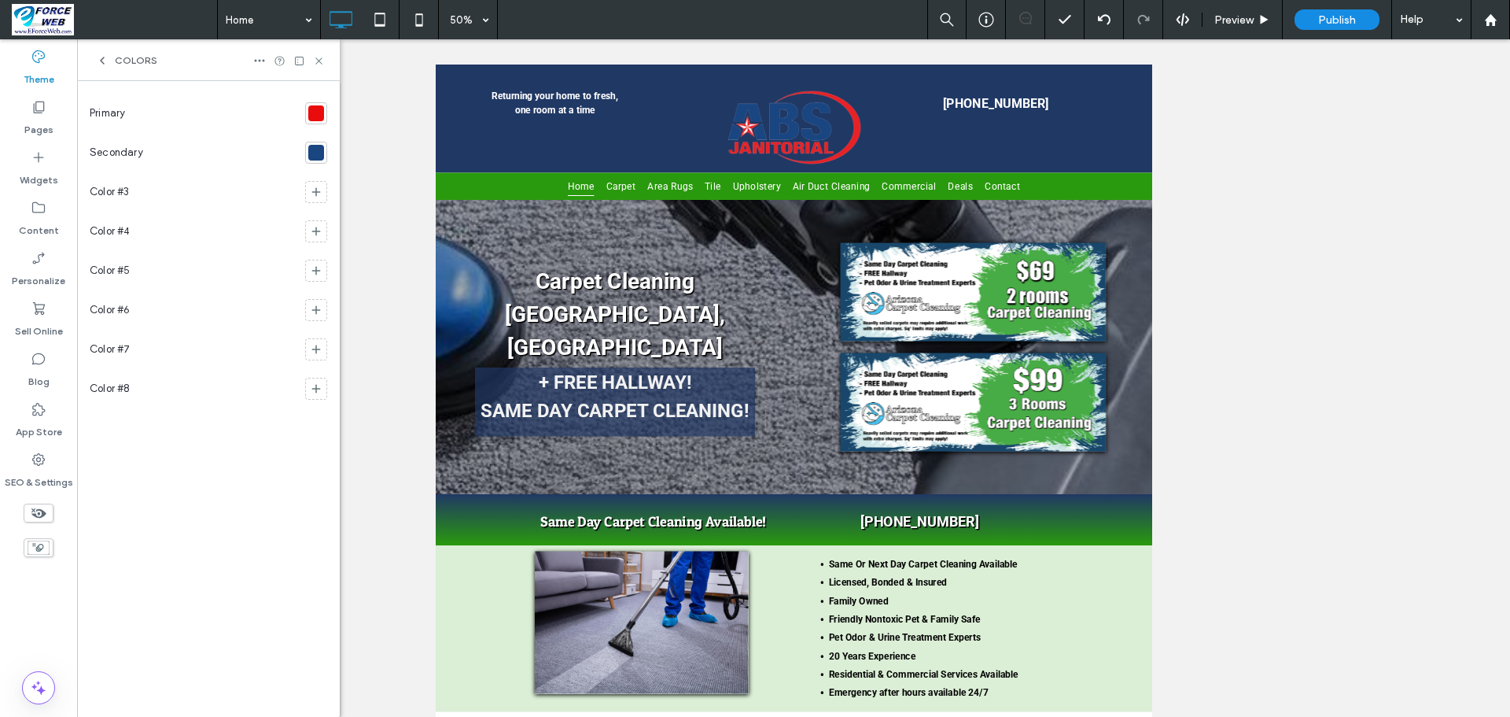
click at [123, 58] on span "Colors" at bounding box center [136, 60] width 42 height 13
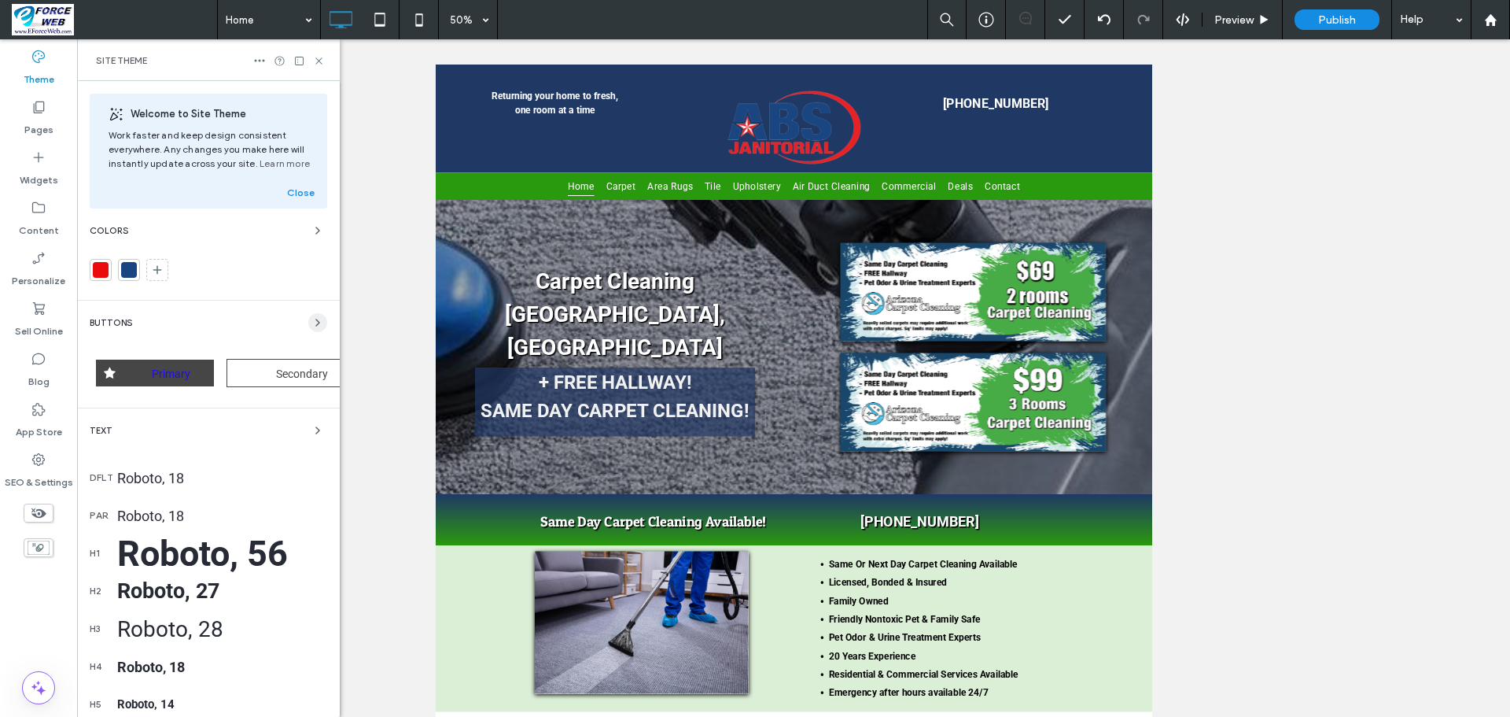
click at [311, 322] on icon "button" at bounding box center [317, 322] width 13 height 13
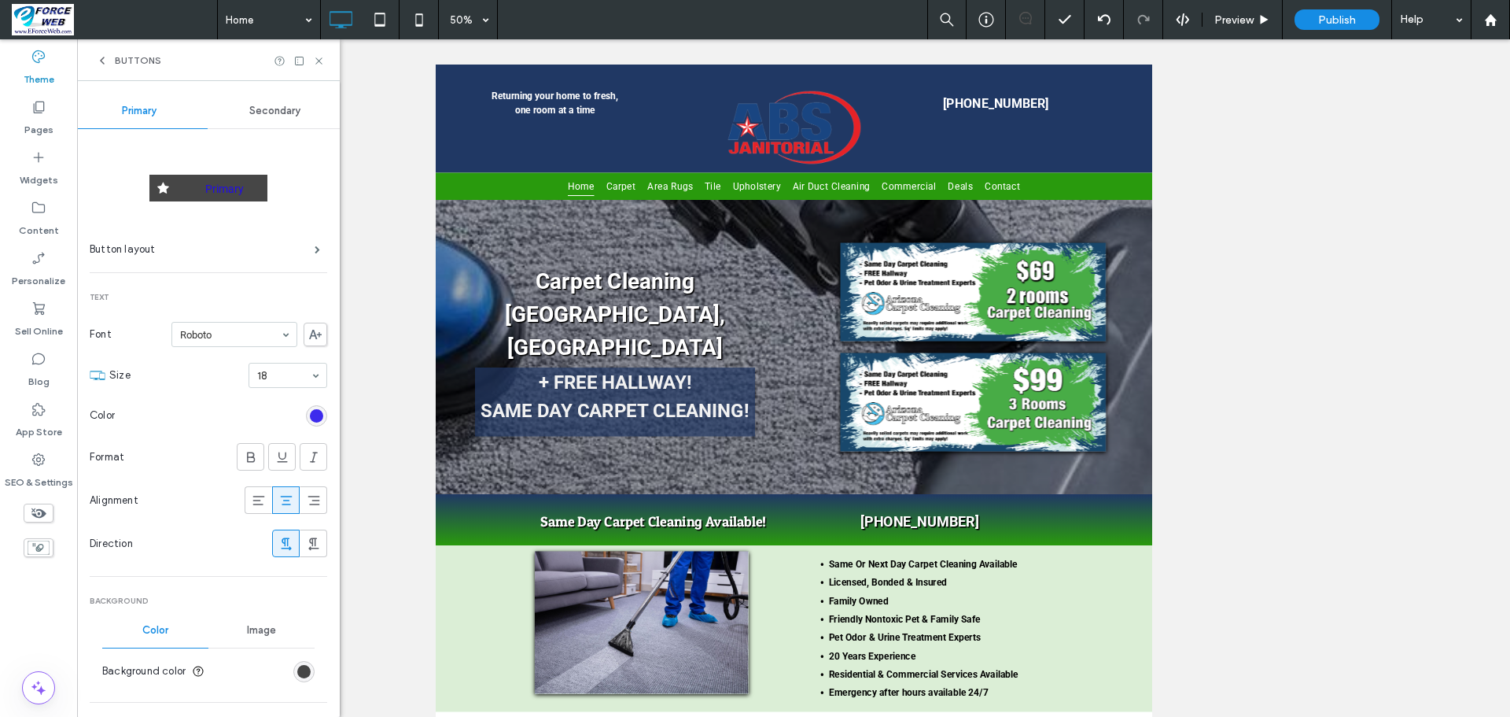
click at [310, 415] on div "rgb(32, 12, 234)" at bounding box center [316, 415] width 13 height 13
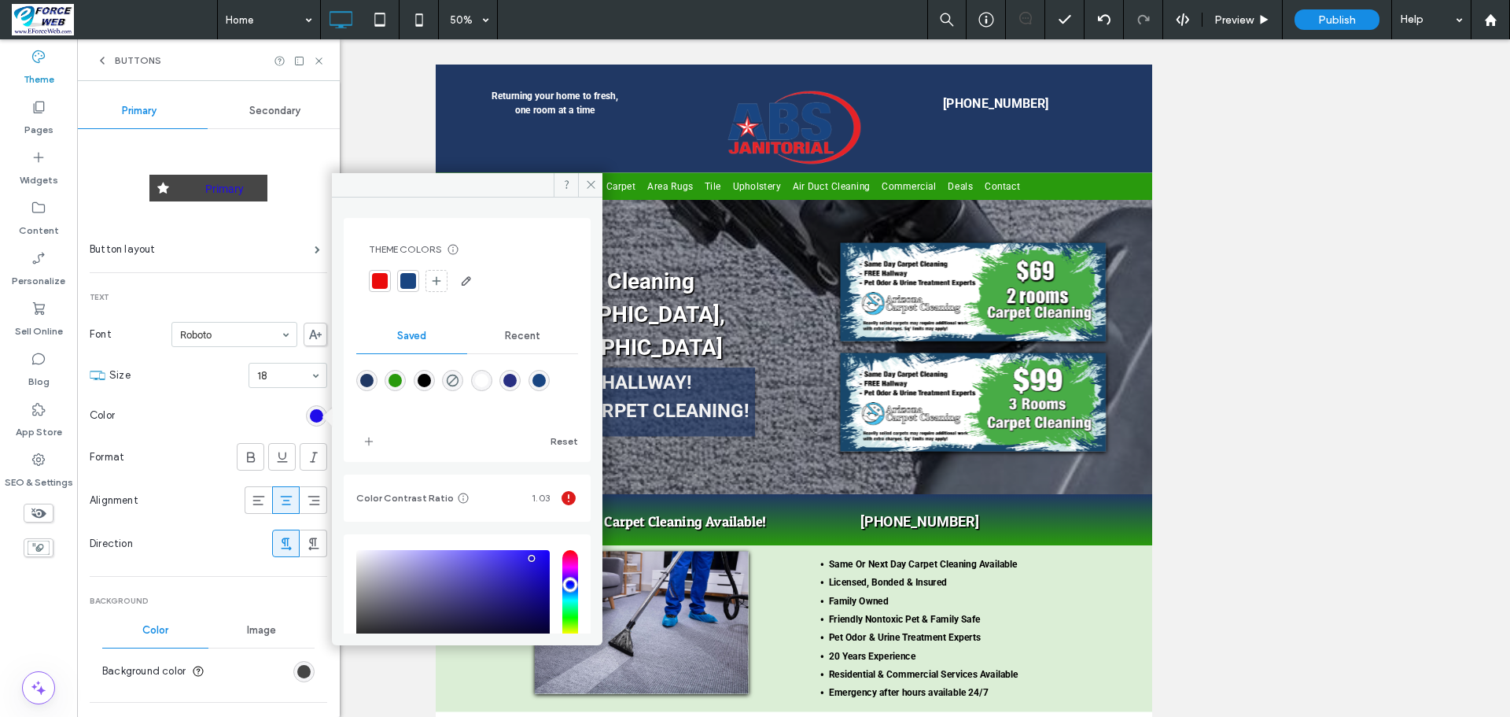
click at [373, 276] on div at bounding box center [380, 281] width 16 height 16
click at [546, 381] on div "rgba(25,69,129,1)" at bounding box center [538, 380] width 13 height 13
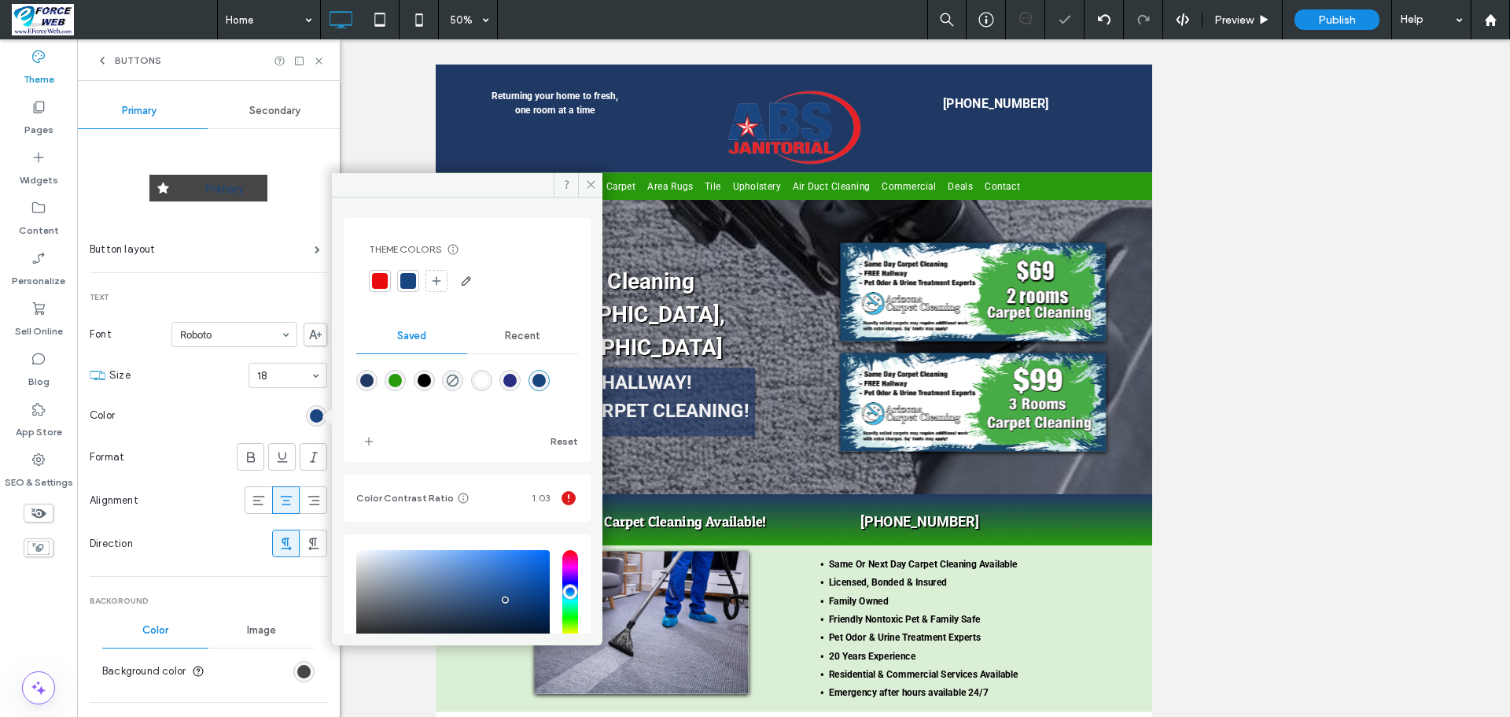
type input "*******"
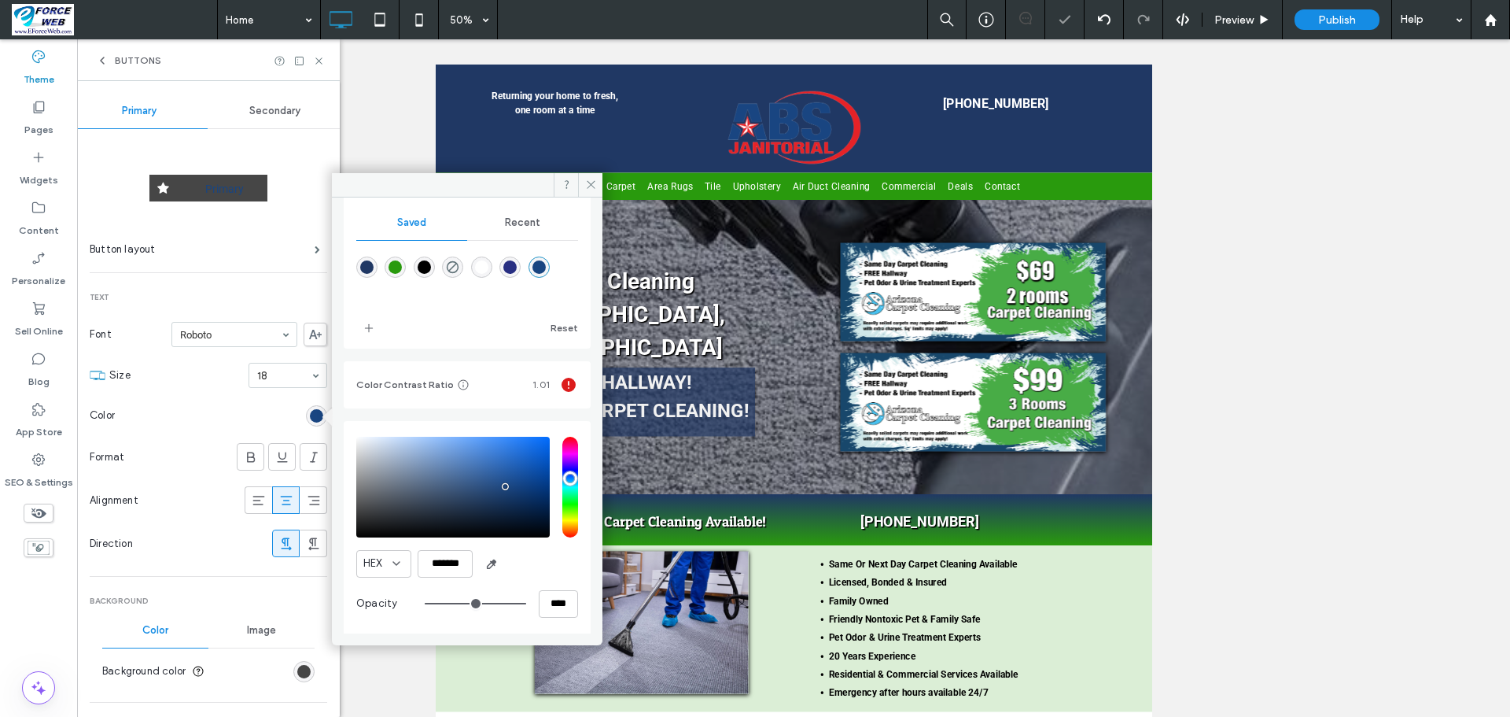
scroll to position [117, 0]
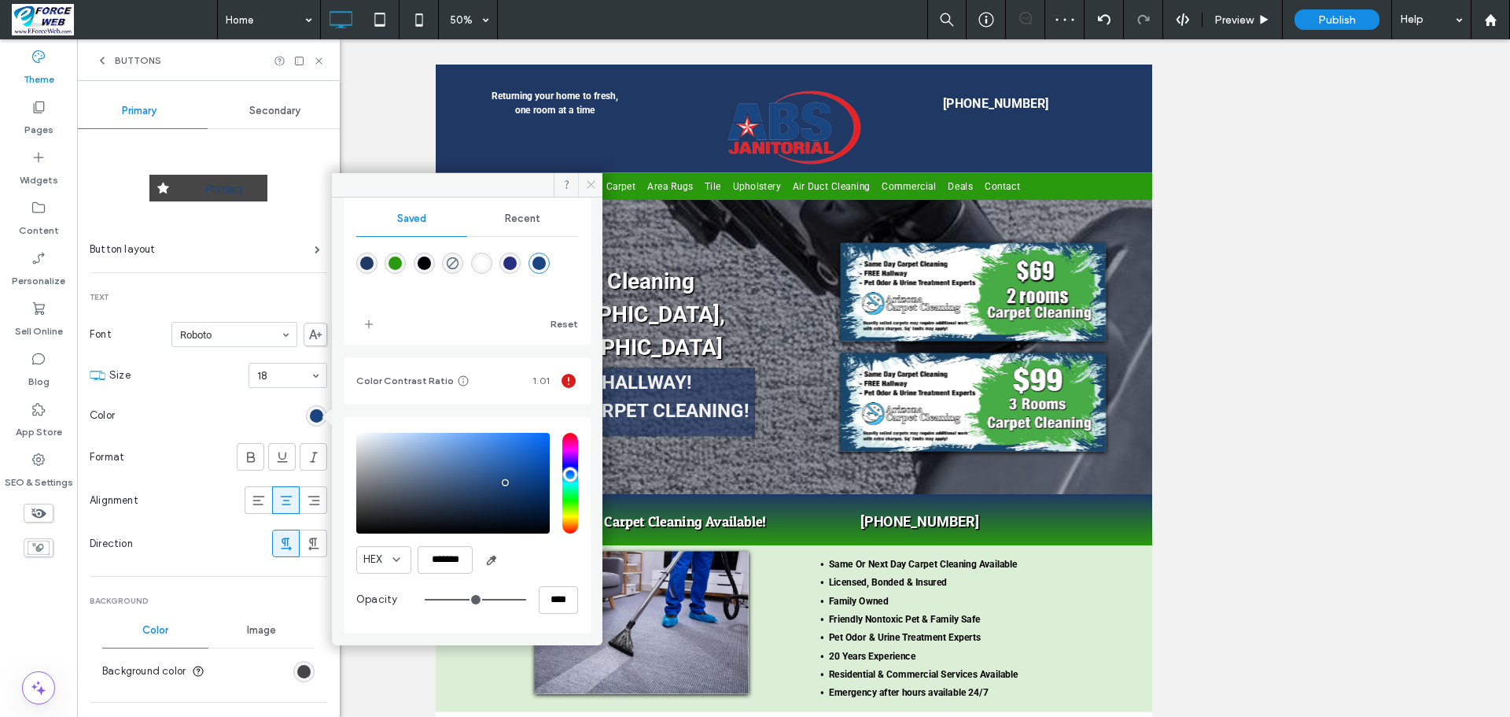
click at [589, 182] on icon at bounding box center [591, 185] width 12 height 12
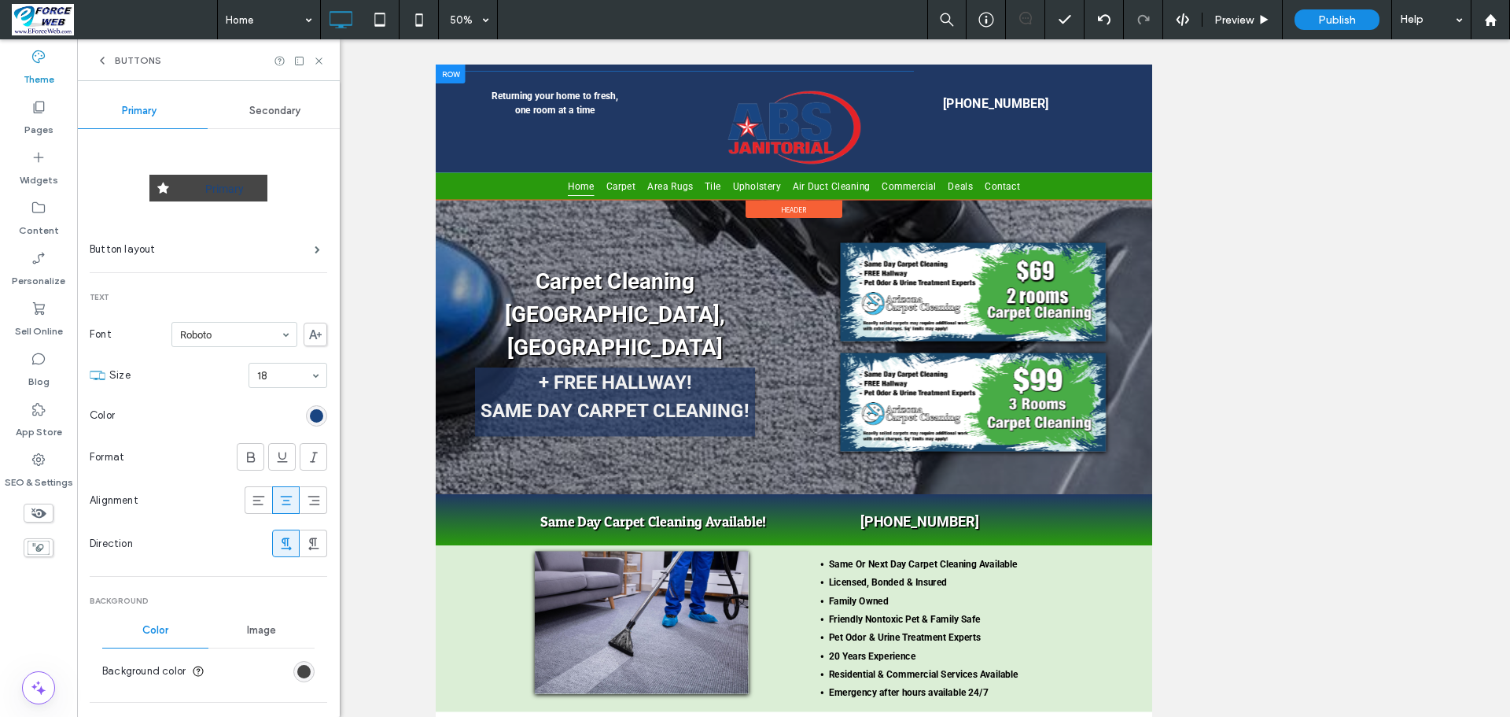
click at [470, 96] on div at bounding box center [464, 83] width 59 height 38
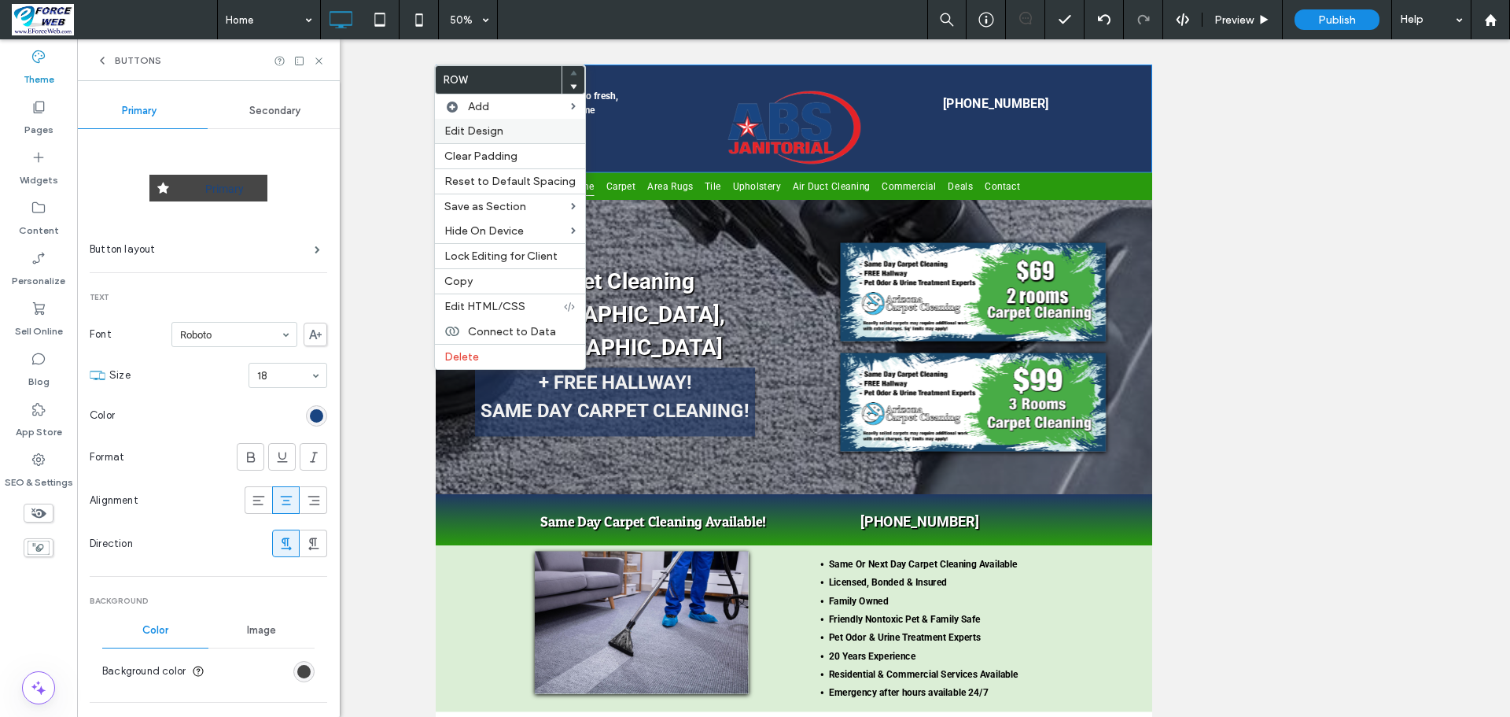
click at [463, 131] on span "Edit Design" at bounding box center [473, 130] width 59 height 13
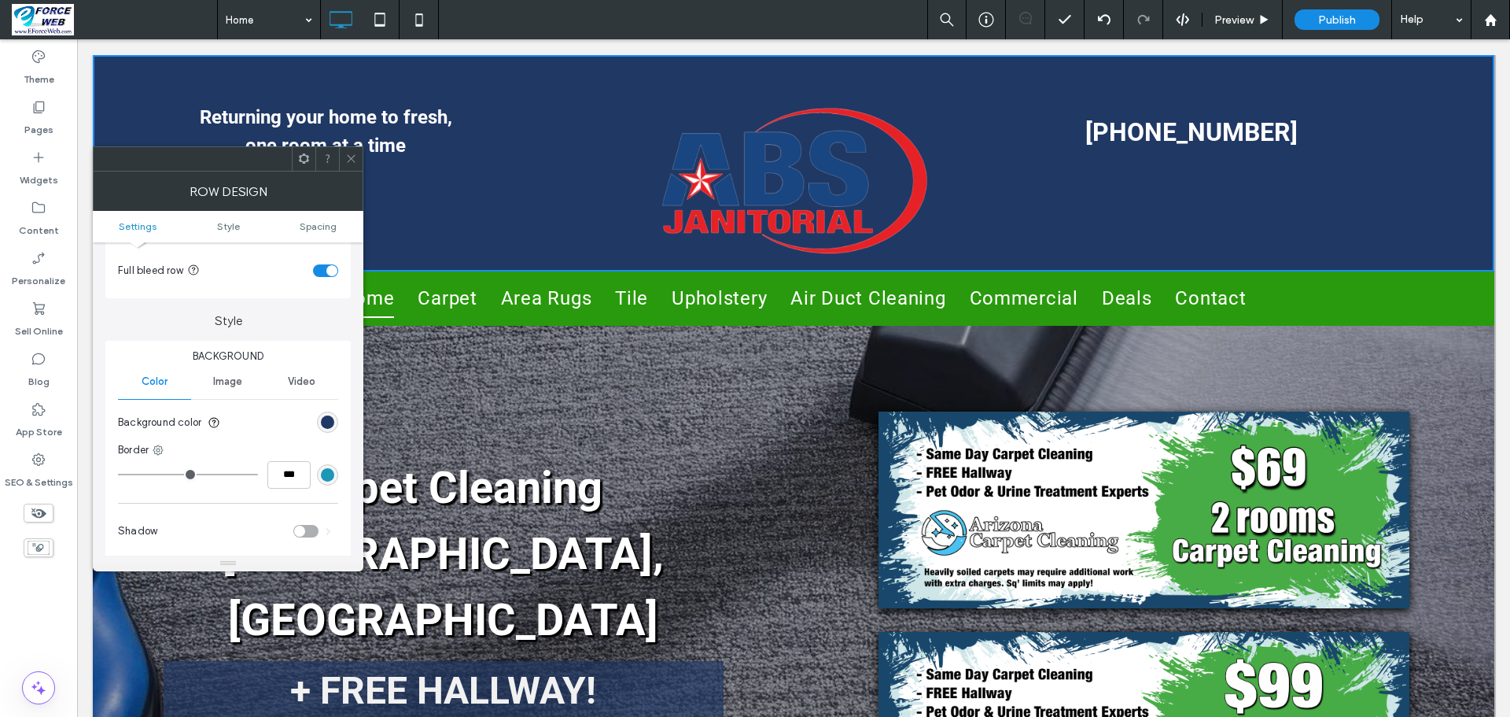
scroll to position [157, 0]
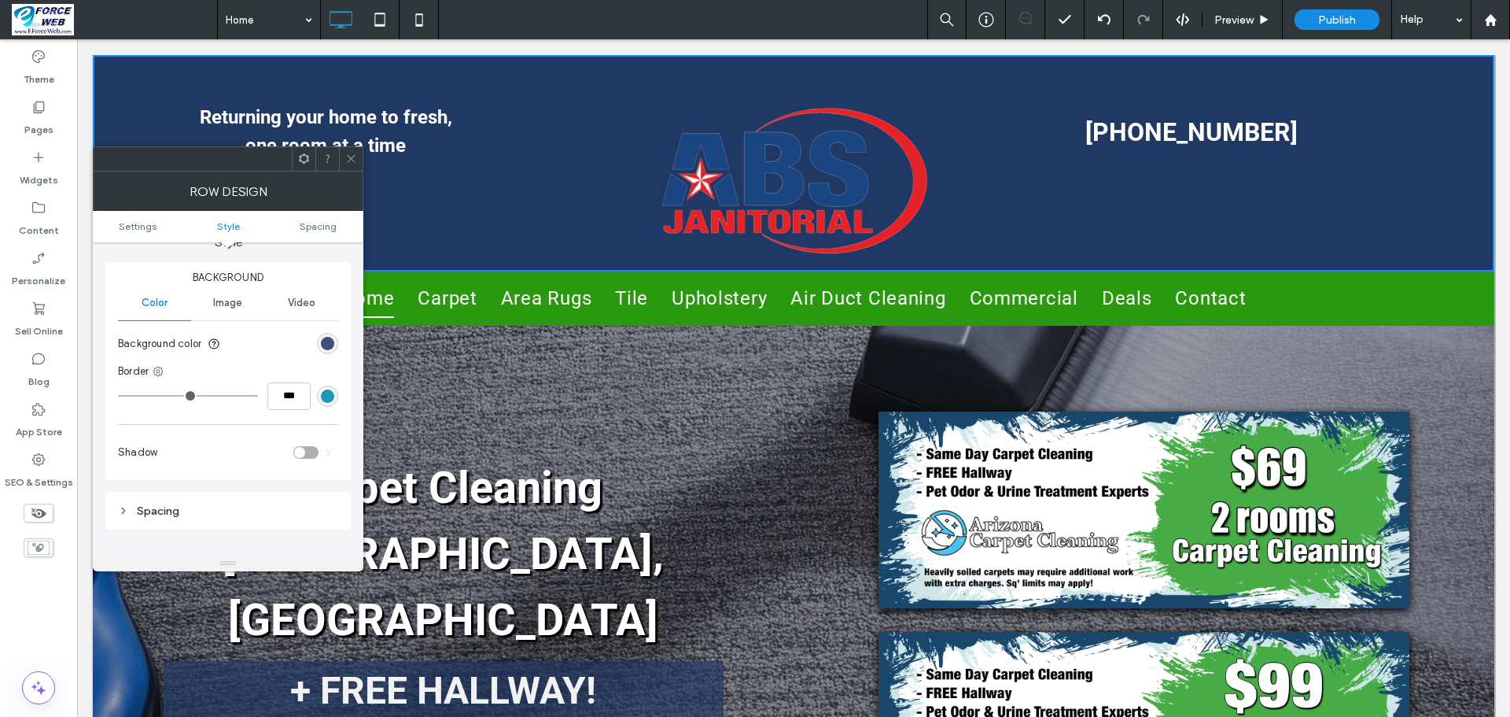
click at [324, 342] on div "rgb(32, 56, 100)" at bounding box center [327, 343] width 13 height 13
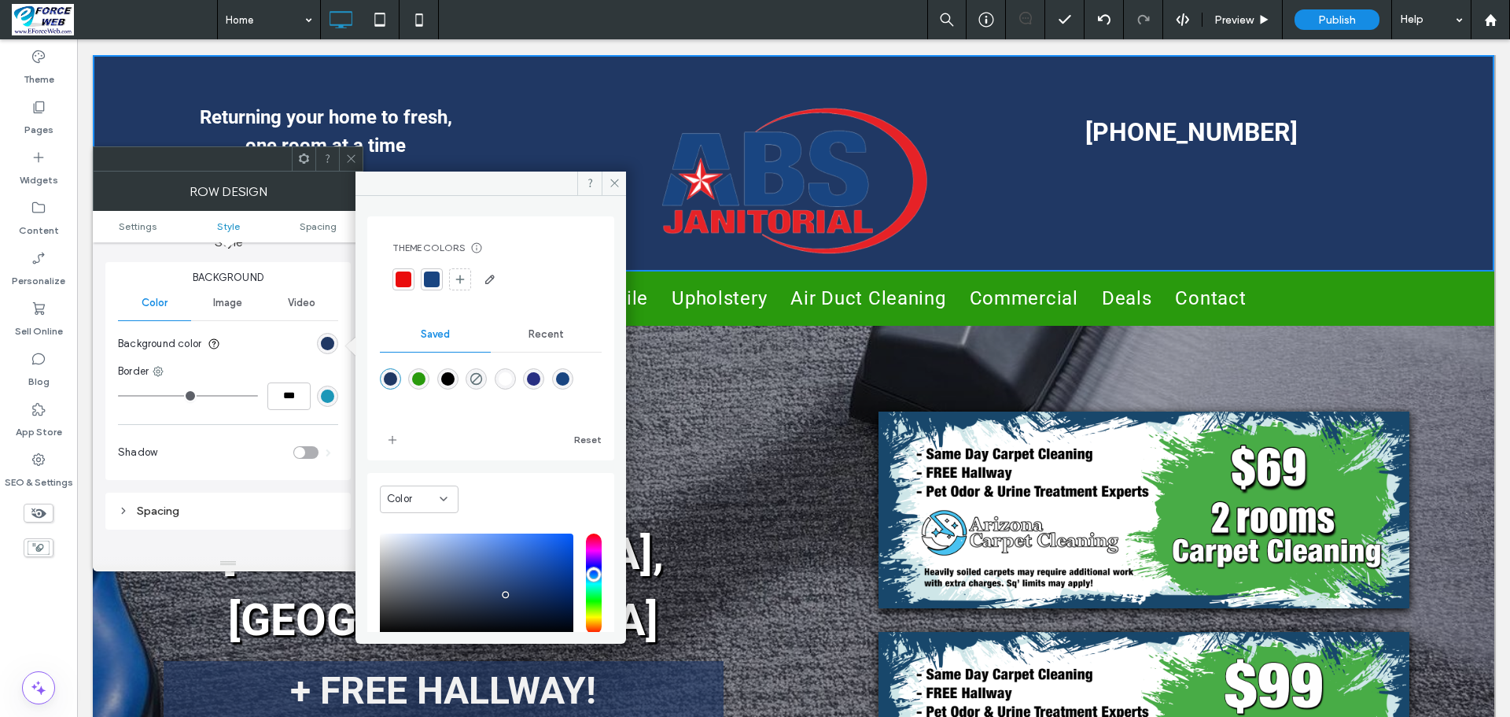
click at [512, 377] on div "rgba(255,255,255,1)" at bounding box center [505, 378] width 13 height 13
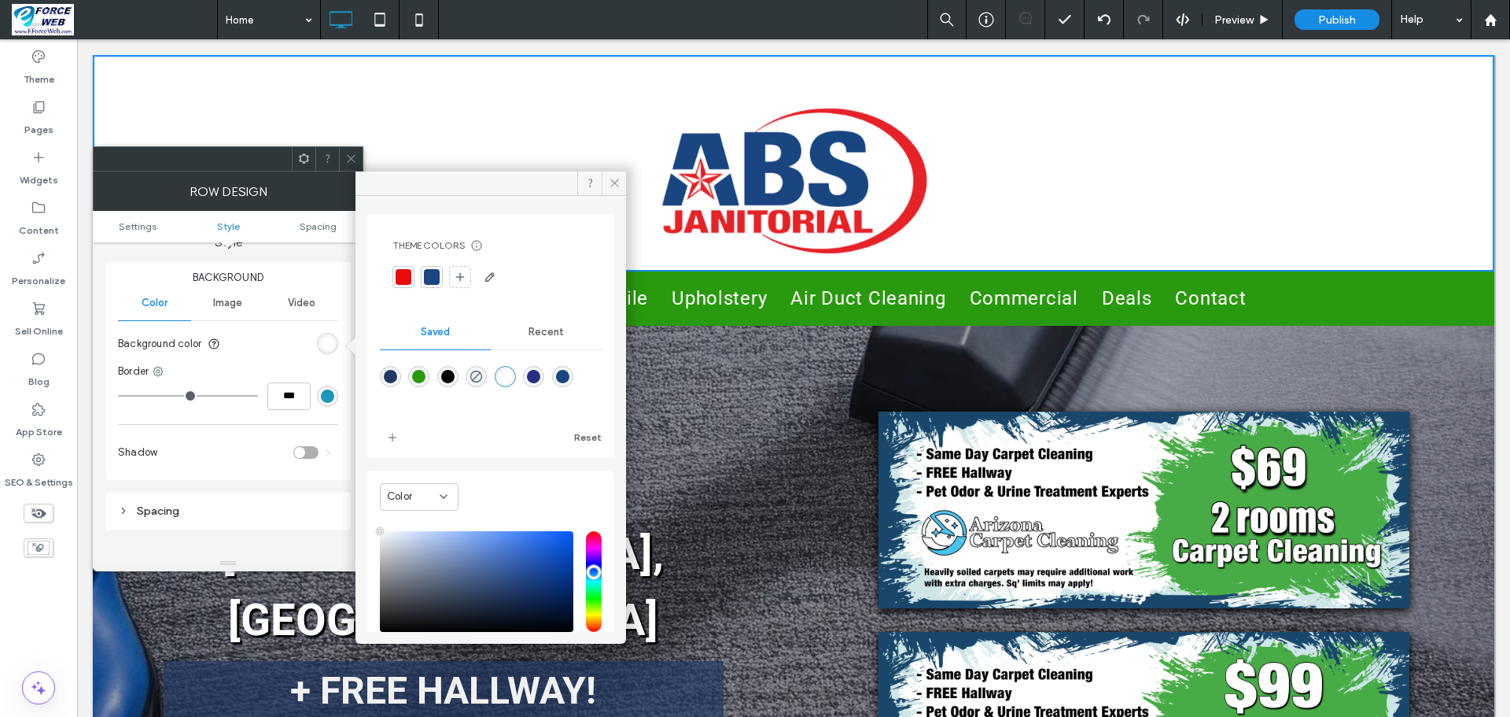
scroll to position [0, 0]
click at [535, 337] on span "Recent" at bounding box center [546, 334] width 35 height 13
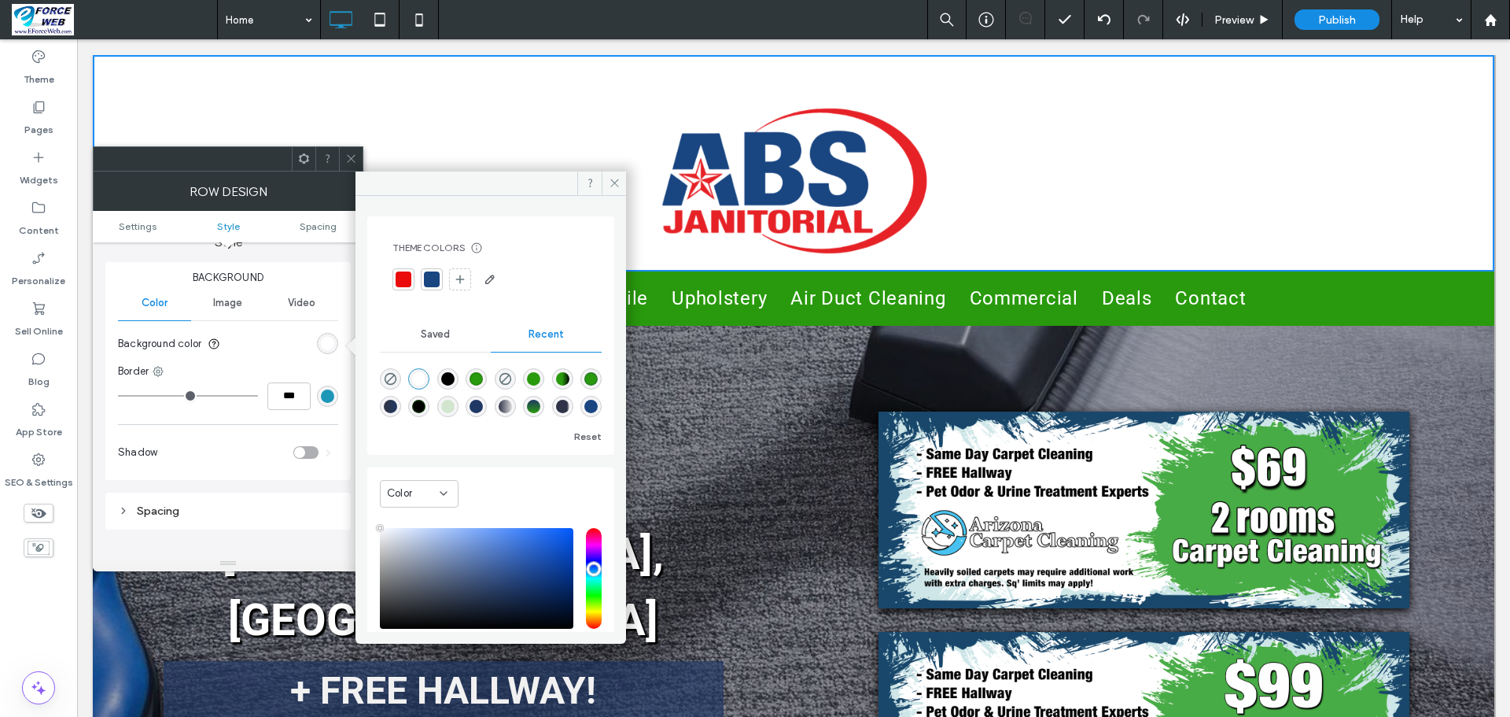
click at [455, 404] on div "rgba(41, 154, 13, 0.17)" at bounding box center [447, 406] width 13 height 13
type input "*******"
type input "**"
type input "***"
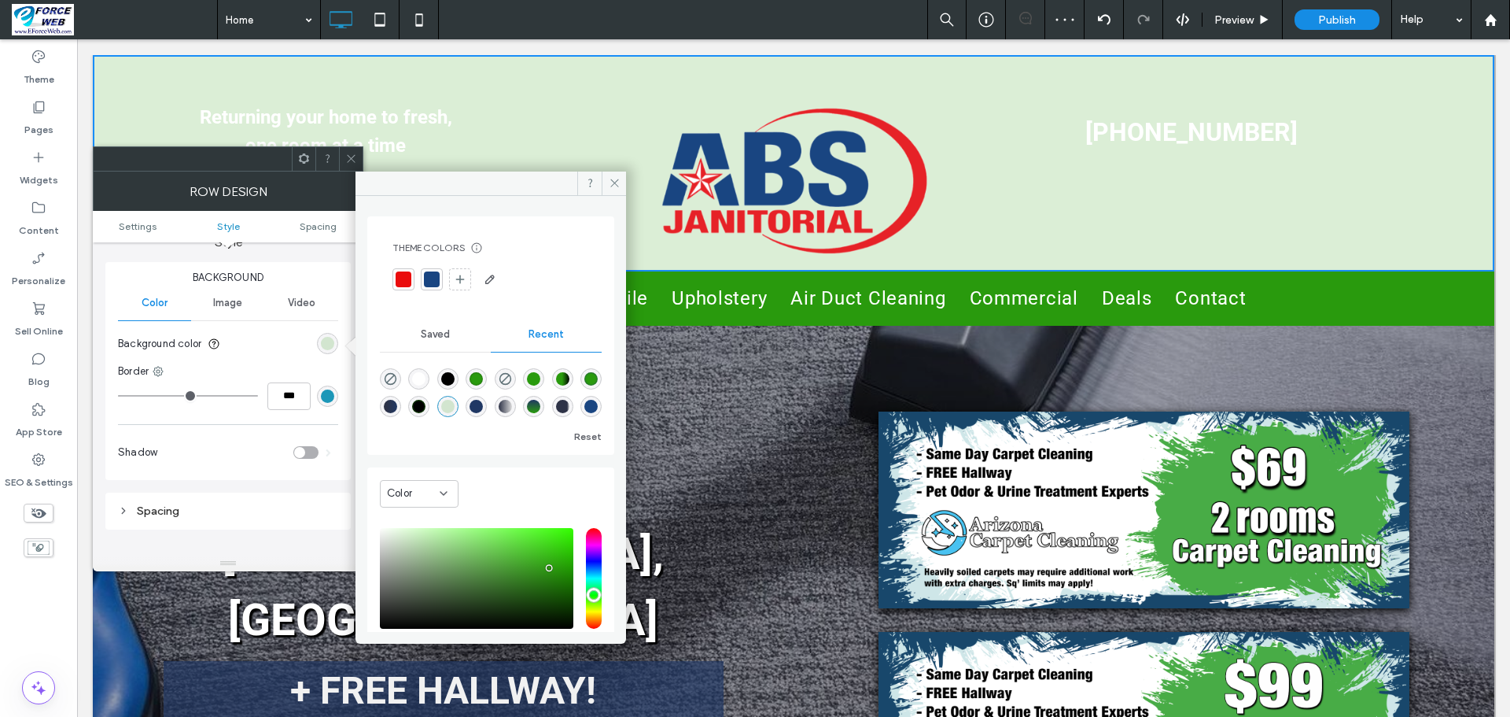
scroll to position [25, 0]
click at [512, 400] on div "linear-gradient(90deg, rgba(46, 51, 71, 1) 0%, rgba(217, 217, 217, 1) 100%)" at bounding box center [505, 406] width 13 height 13
type input "*******"
type input "***"
type input "****"
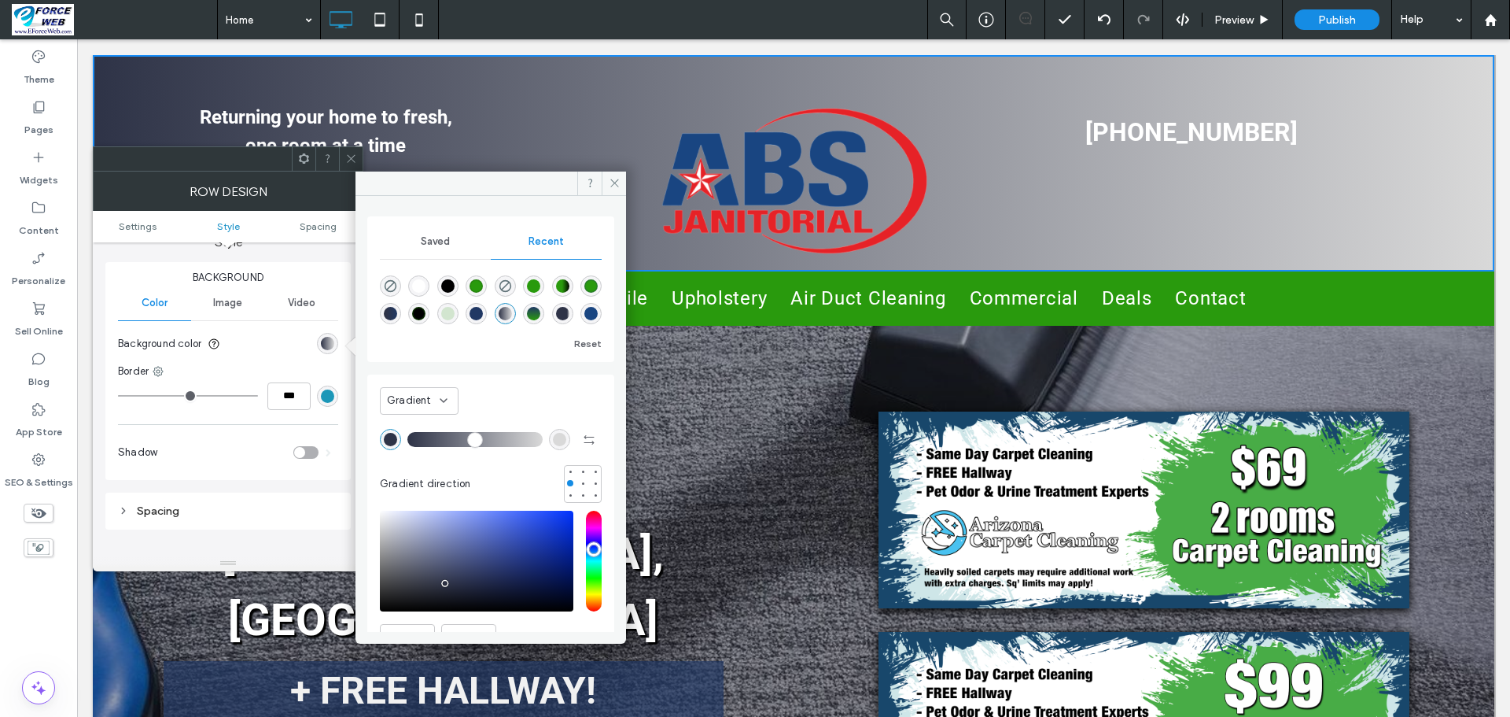
click at [440, 399] on use at bounding box center [443, 400] width 6 height 3
click at [426, 427] on div "Color" at bounding box center [419, 428] width 77 height 28
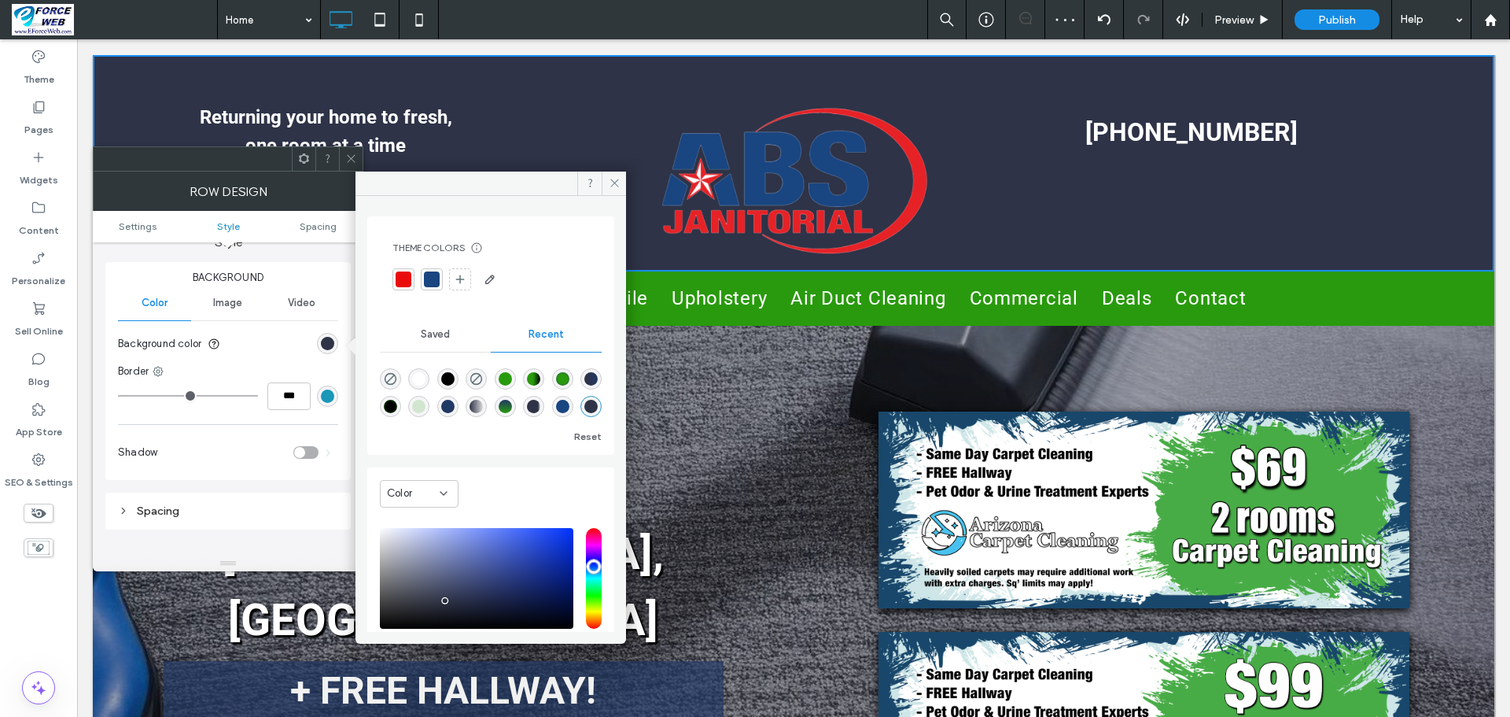
click at [397, 400] on div "radial-gradient(circle, rgba(0, 0, 0, 1) 50%, rgba(41, 154, 13, 1) 100%)" at bounding box center [390, 406] width 13 height 13
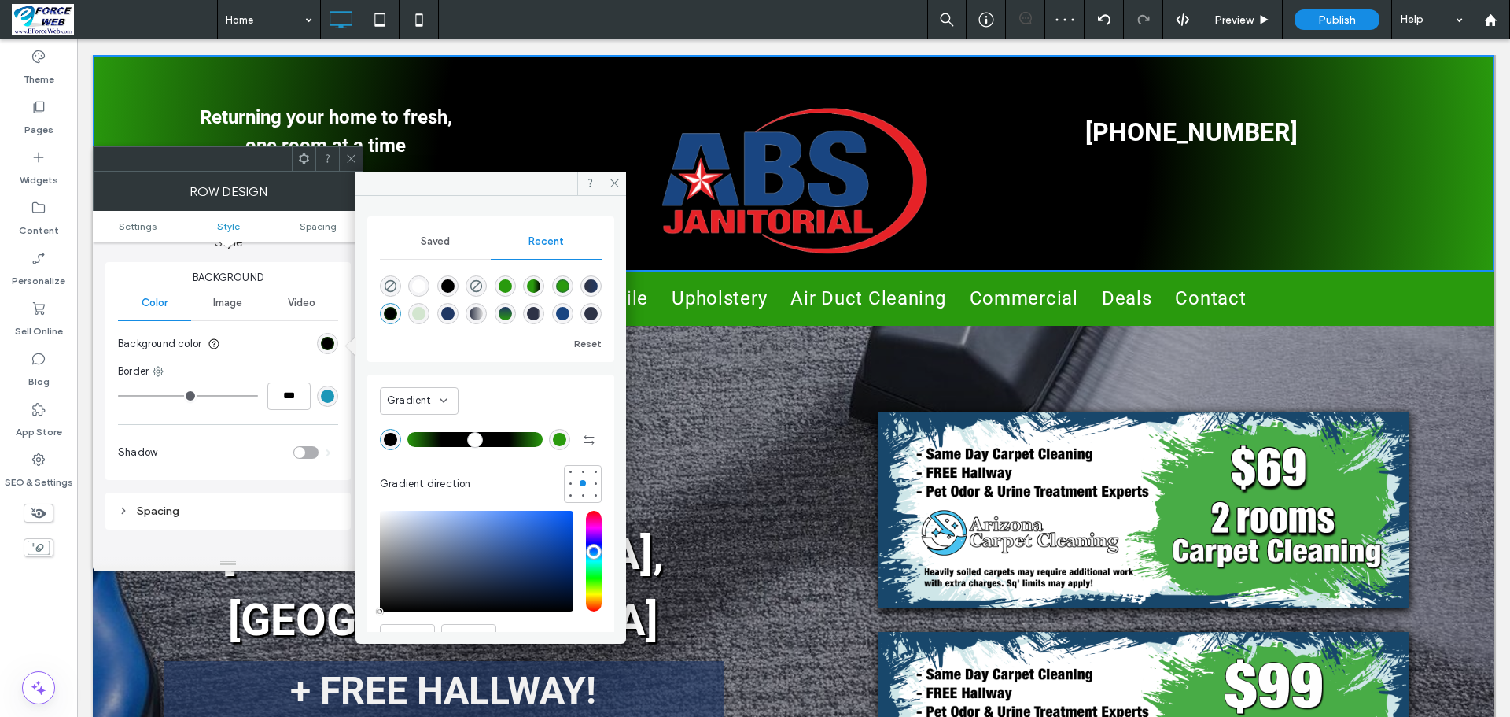
scroll to position [0, 0]
click at [437, 241] on span "Saved" at bounding box center [435, 241] width 29 height 13
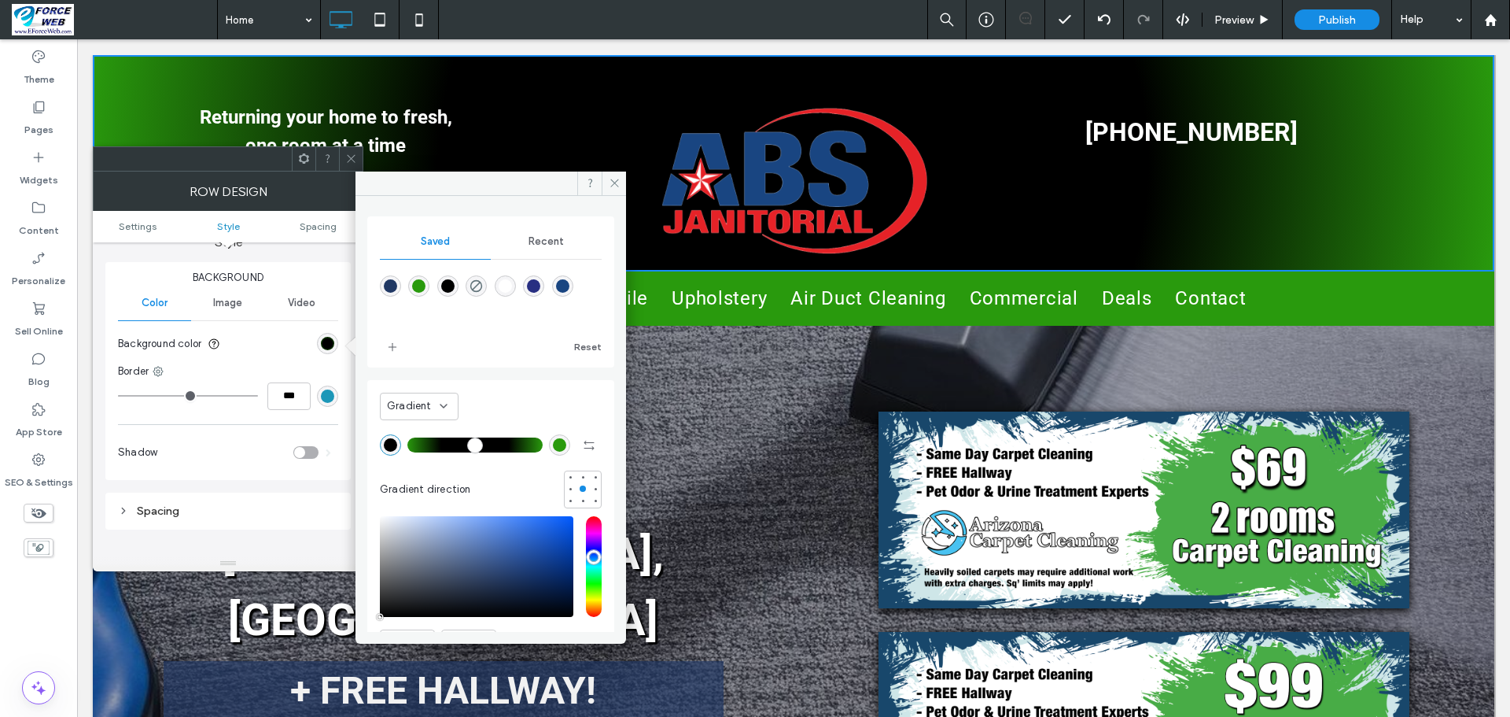
drag, startPoint x: 407, startPoint y: 547, endPoint x: 373, endPoint y: 638, distance: 96.6
click at [373, 638] on div "Saved Recent Reset Gradient Gradient direction HEX ******* Opacity ****" at bounding box center [490, 407] width 271 height 472
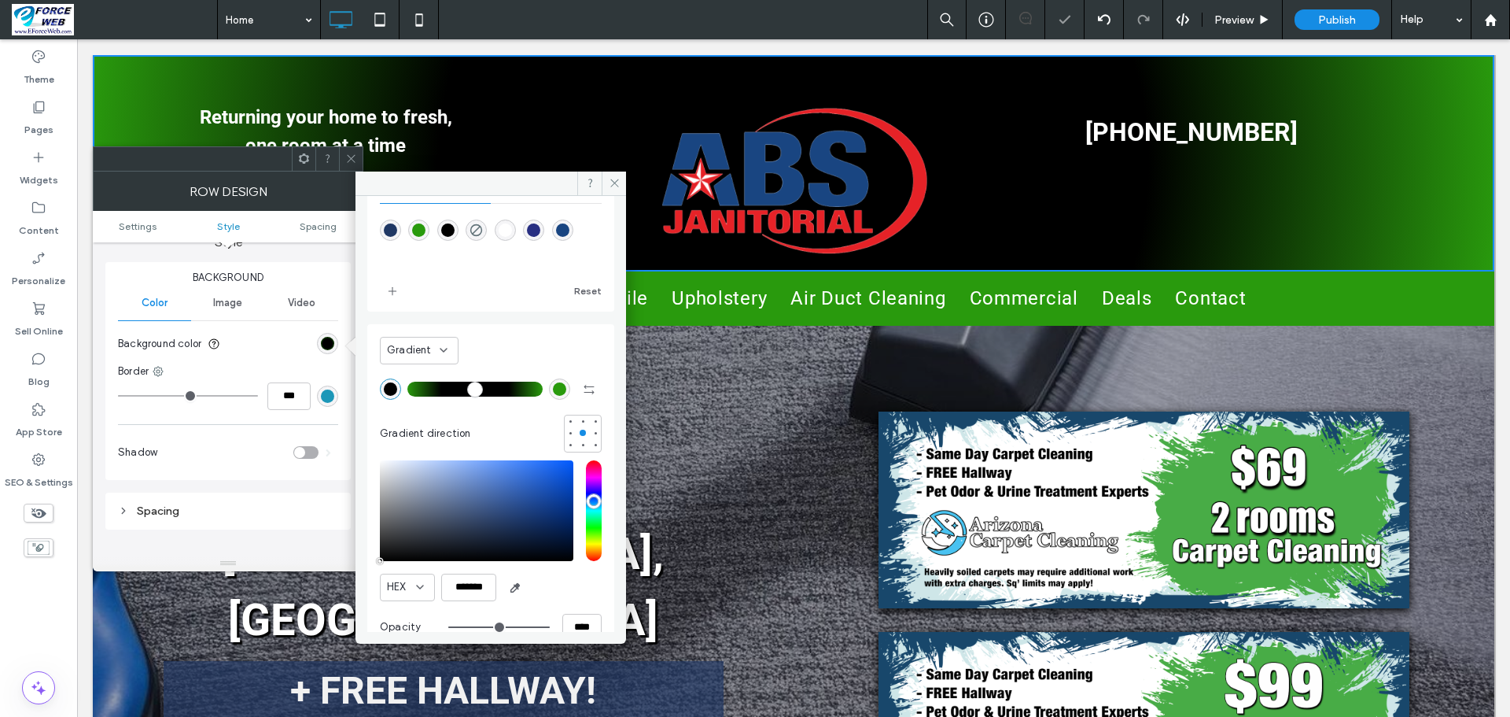
scroll to position [85, 0]
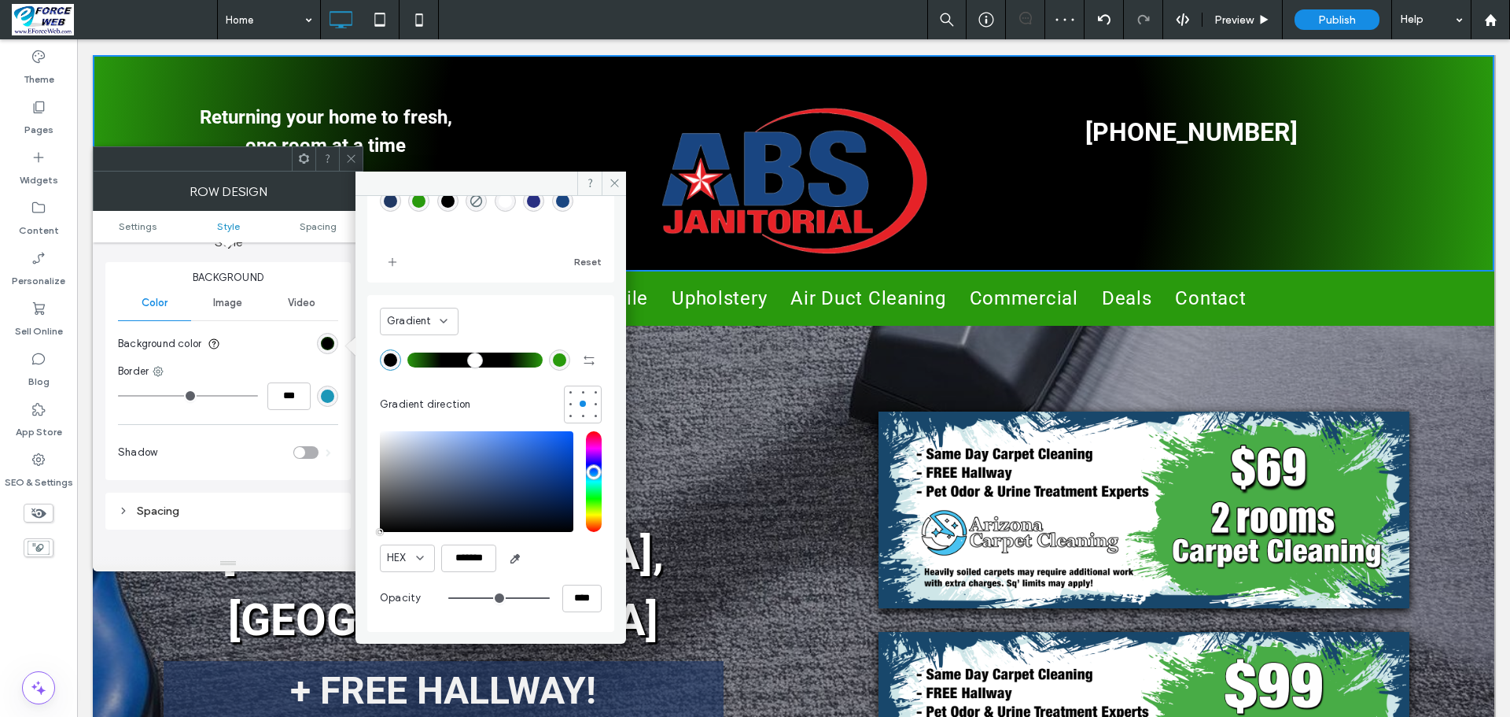
click at [450, 319] on div "Gradient" at bounding box center [419, 322] width 79 height 28
click at [424, 348] on div "Color" at bounding box center [419, 349] width 77 height 28
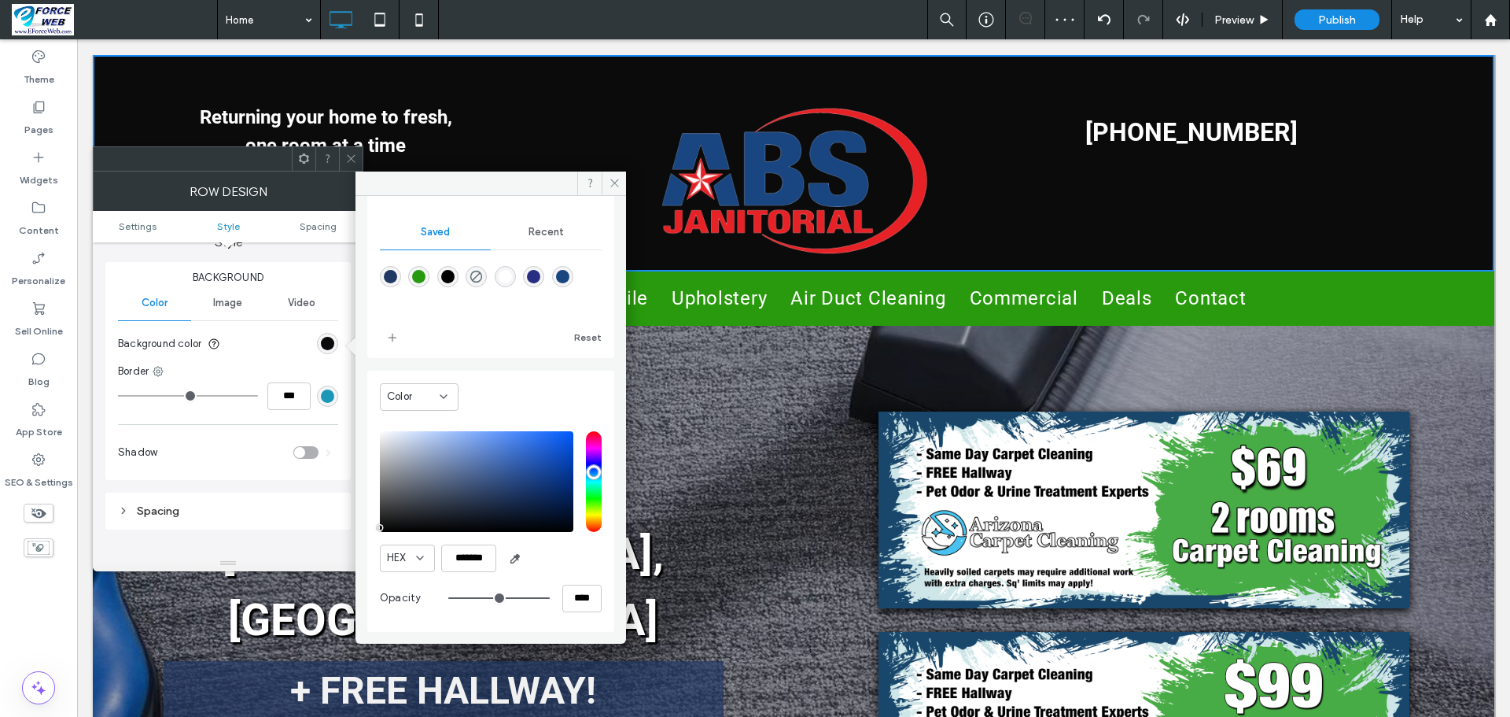
type input "*******"
drag, startPoint x: 389, startPoint y: 520, endPoint x: 382, endPoint y: 529, distance: 11.8
click at [382, 529] on div "saturation and value" at bounding box center [476, 481] width 193 height 101
click at [731, 460] on div "Carpet Cleaning Phoenix, AZ + FREE HALLWAY! SAME DAY CARPET CLEANING! Click To …" at bounding box center [458, 619] width 669 height 417
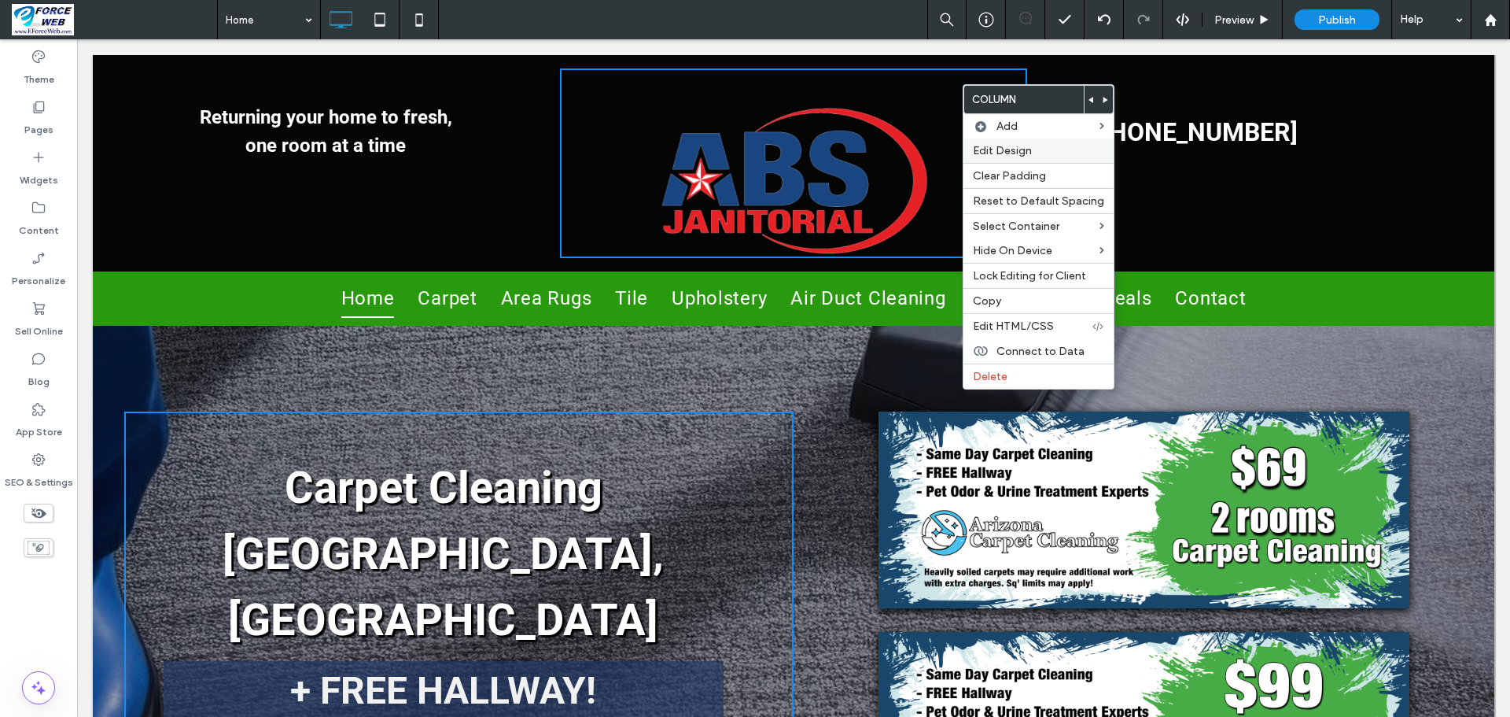
click at [1015, 153] on span "Edit Design" at bounding box center [1002, 150] width 59 height 13
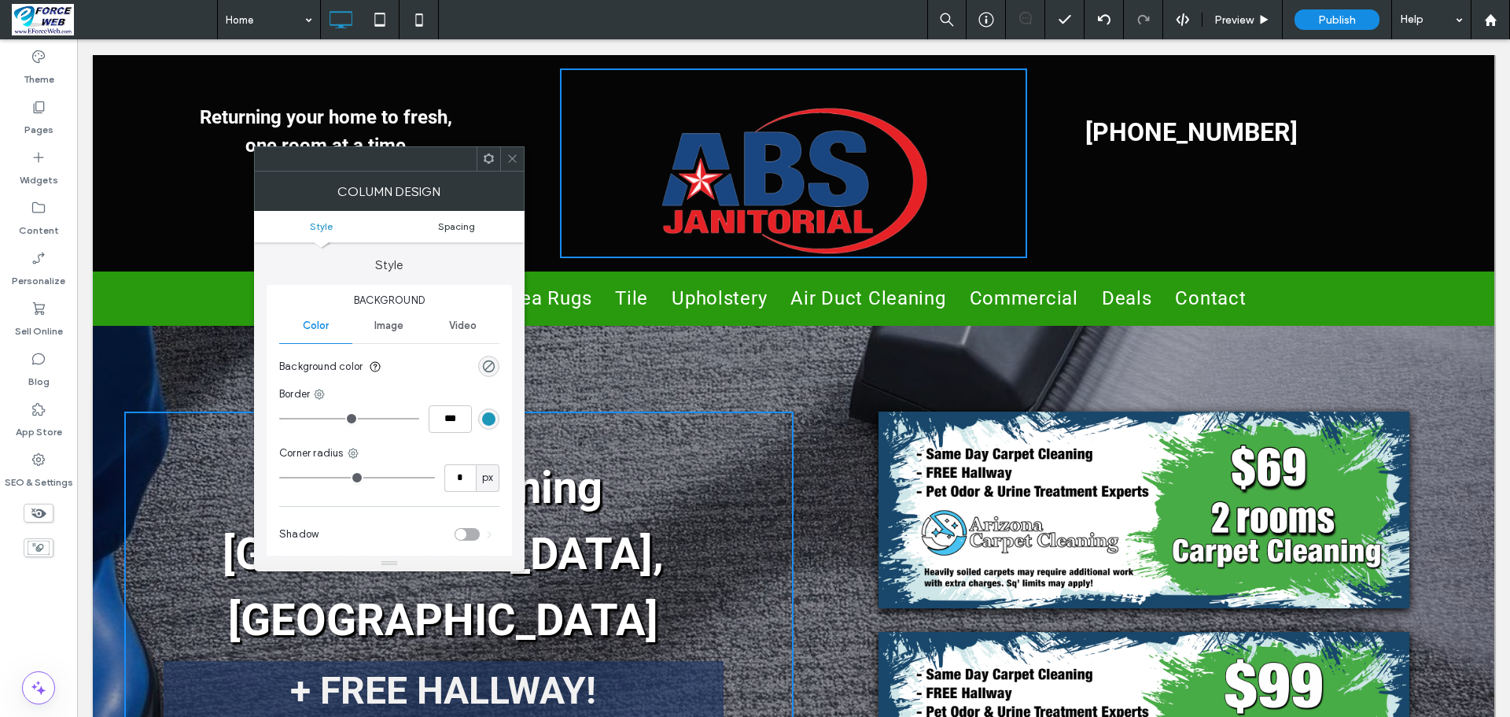
click at [464, 226] on span "Spacing" at bounding box center [456, 226] width 37 height 12
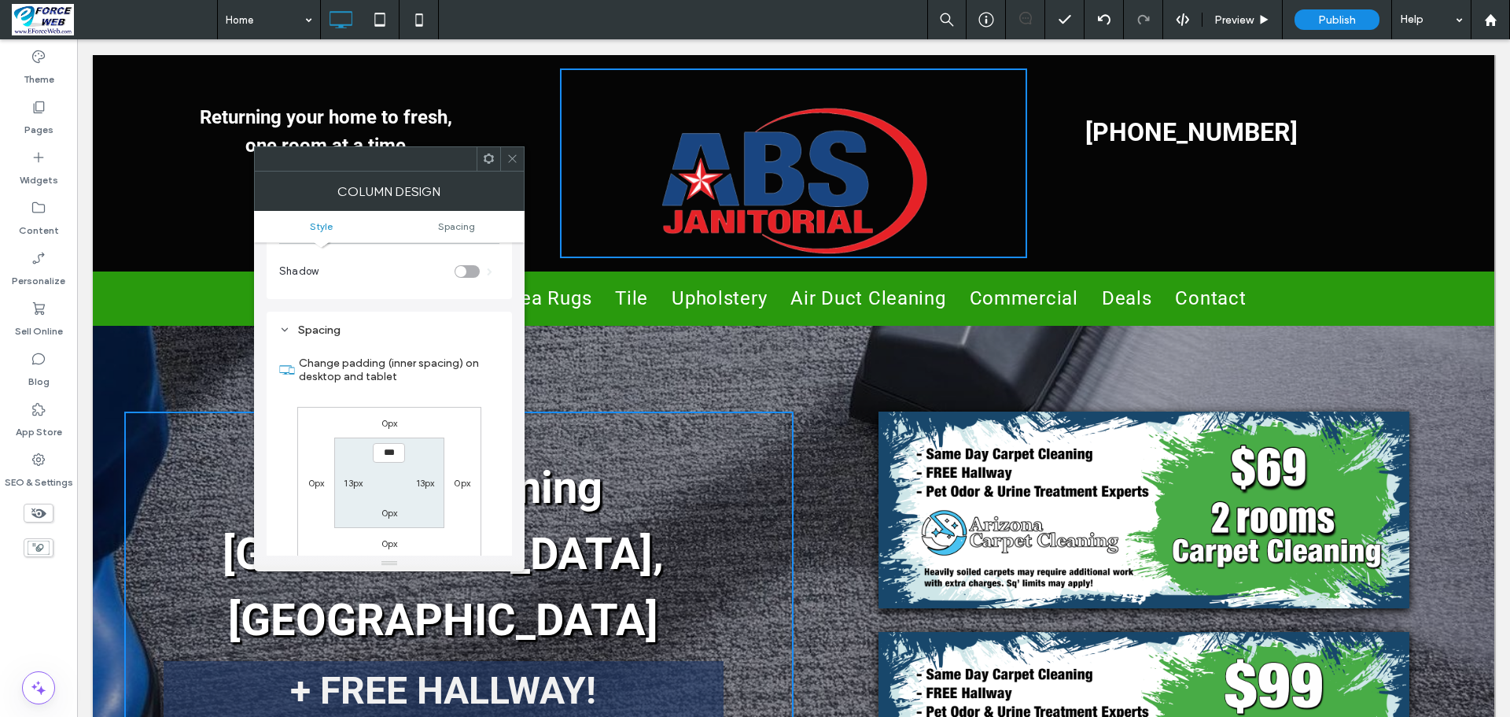
scroll to position [320, 0]
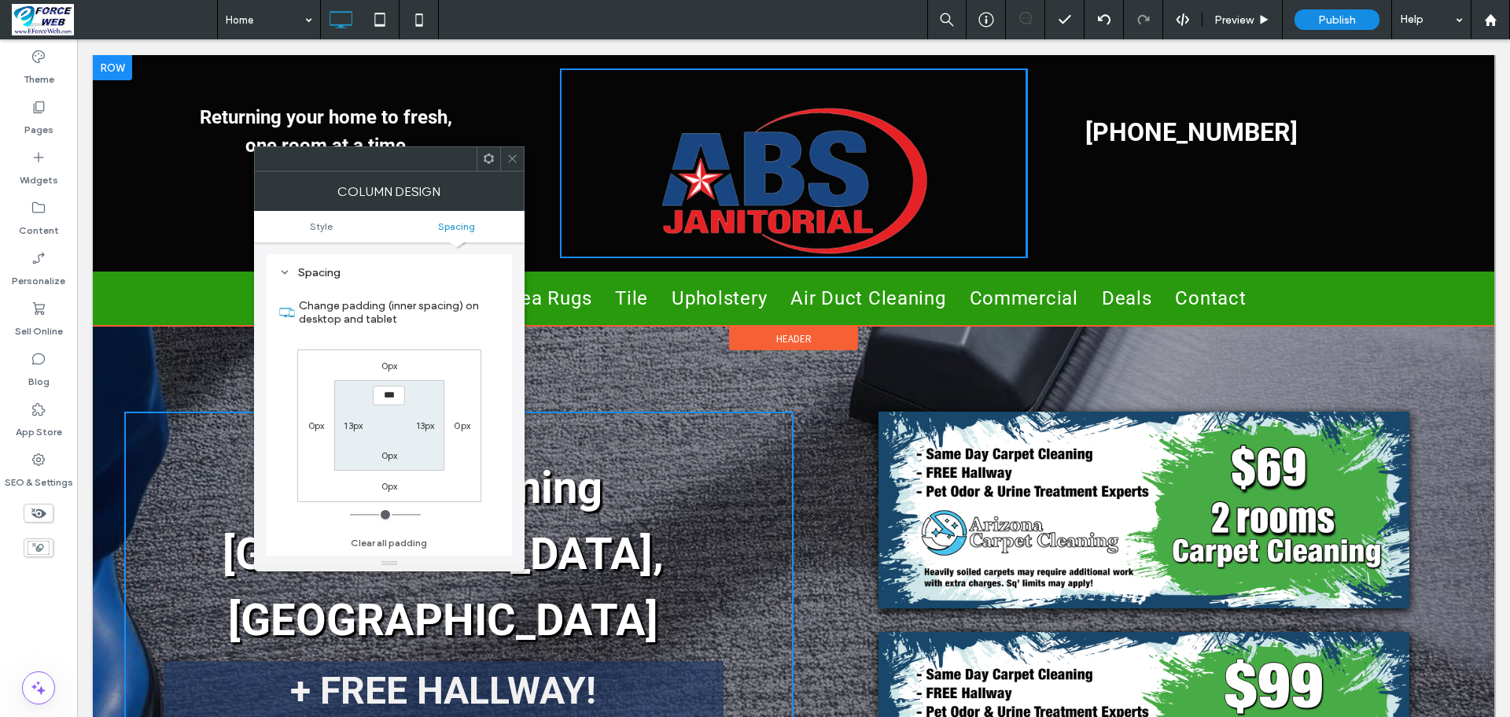
click at [955, 109] on div "Click To Paste" at bounding box center [793, 163] width 467 height 190
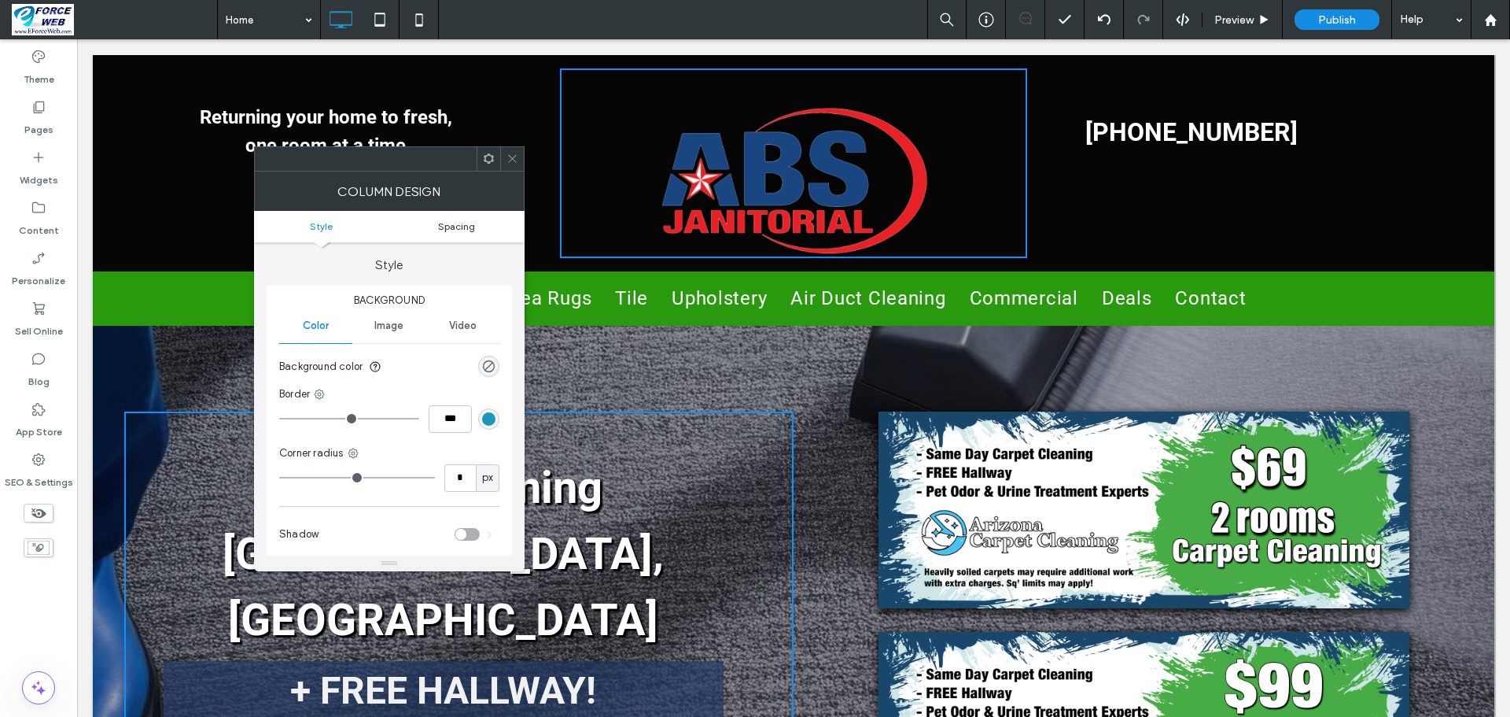
click at [470, 226] on span "Spacing" at bounding box center [456, 226] width 37 height 12
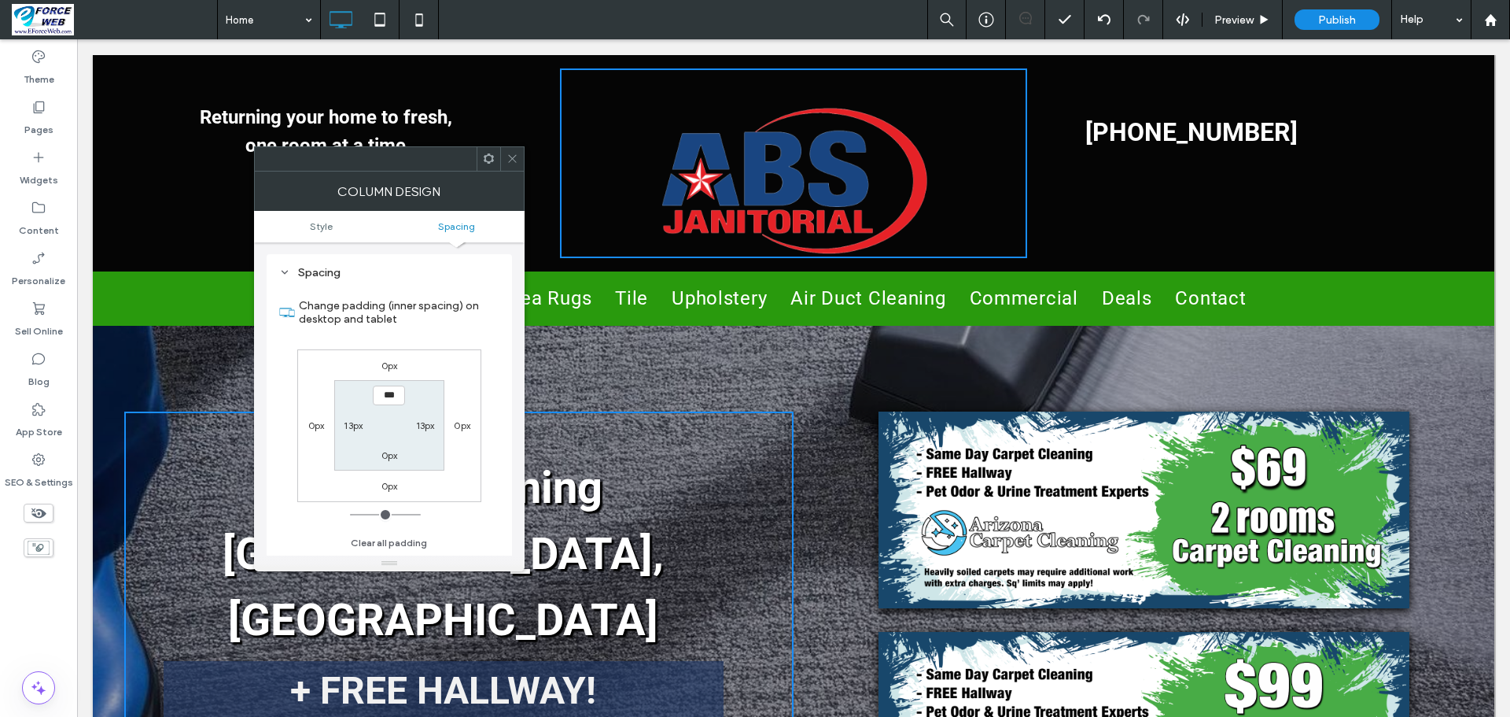
click at [515, 161] on use at bounding box center [512, 159] width 8 height 8
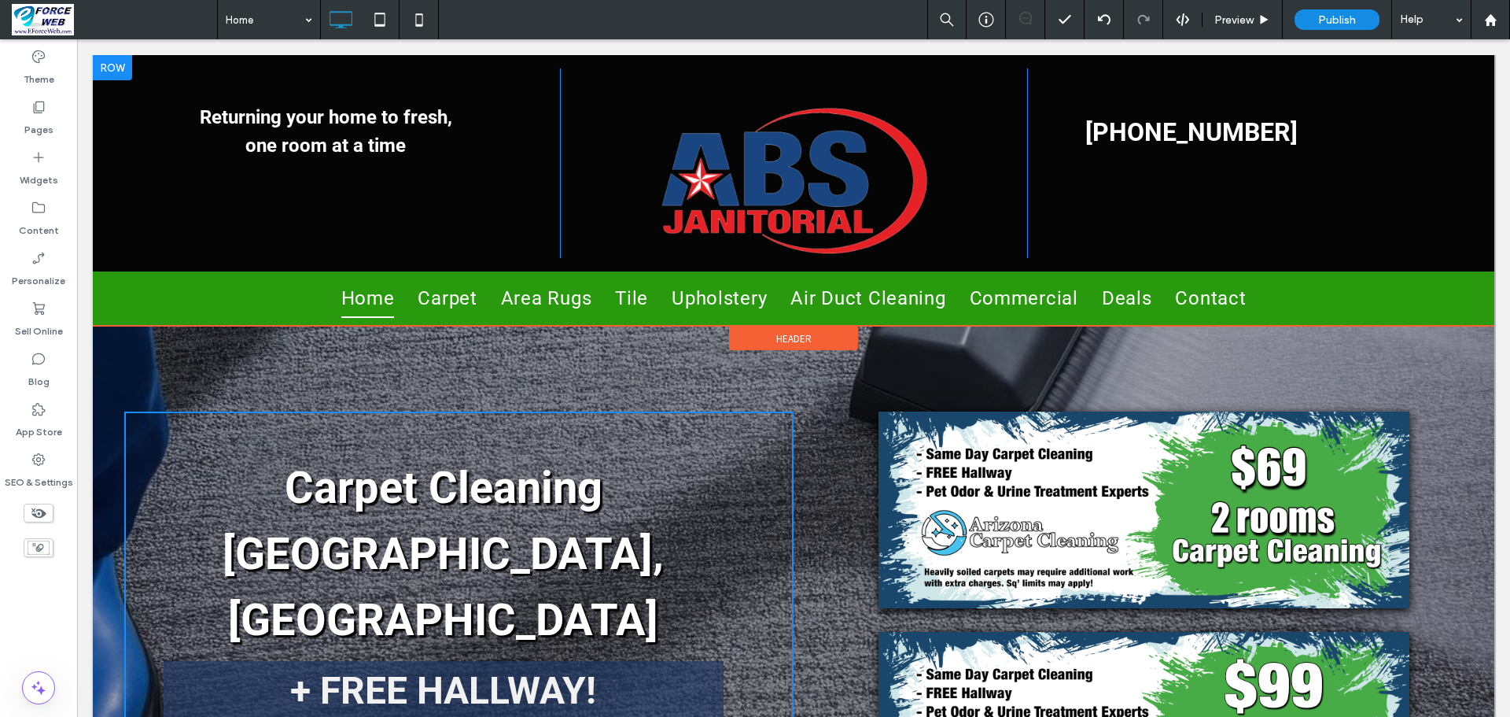
click at [120, 68] on div at bounding box center [112, 67] width 39 height 25
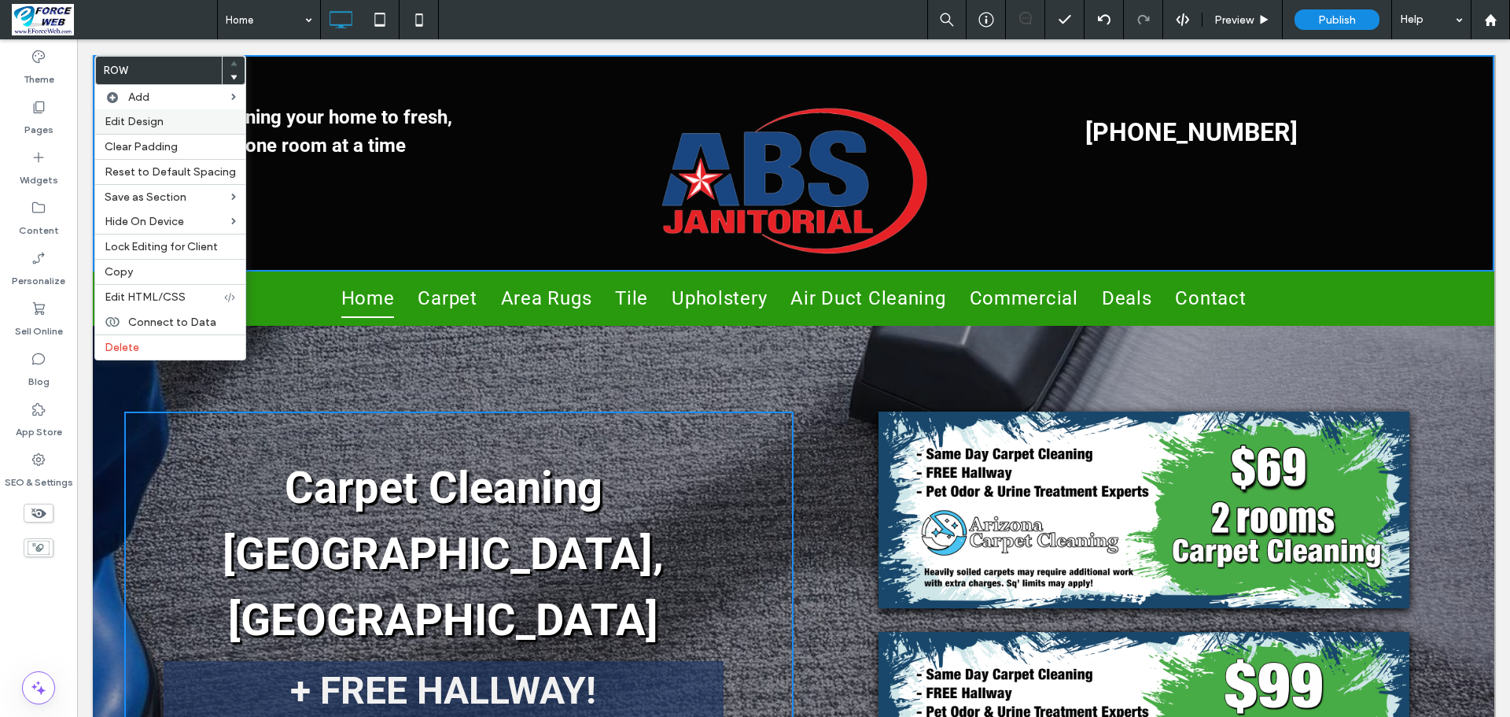
click at [134, 123] on span "Edit Design" at bounding box center [134, 121] width 59 height 13
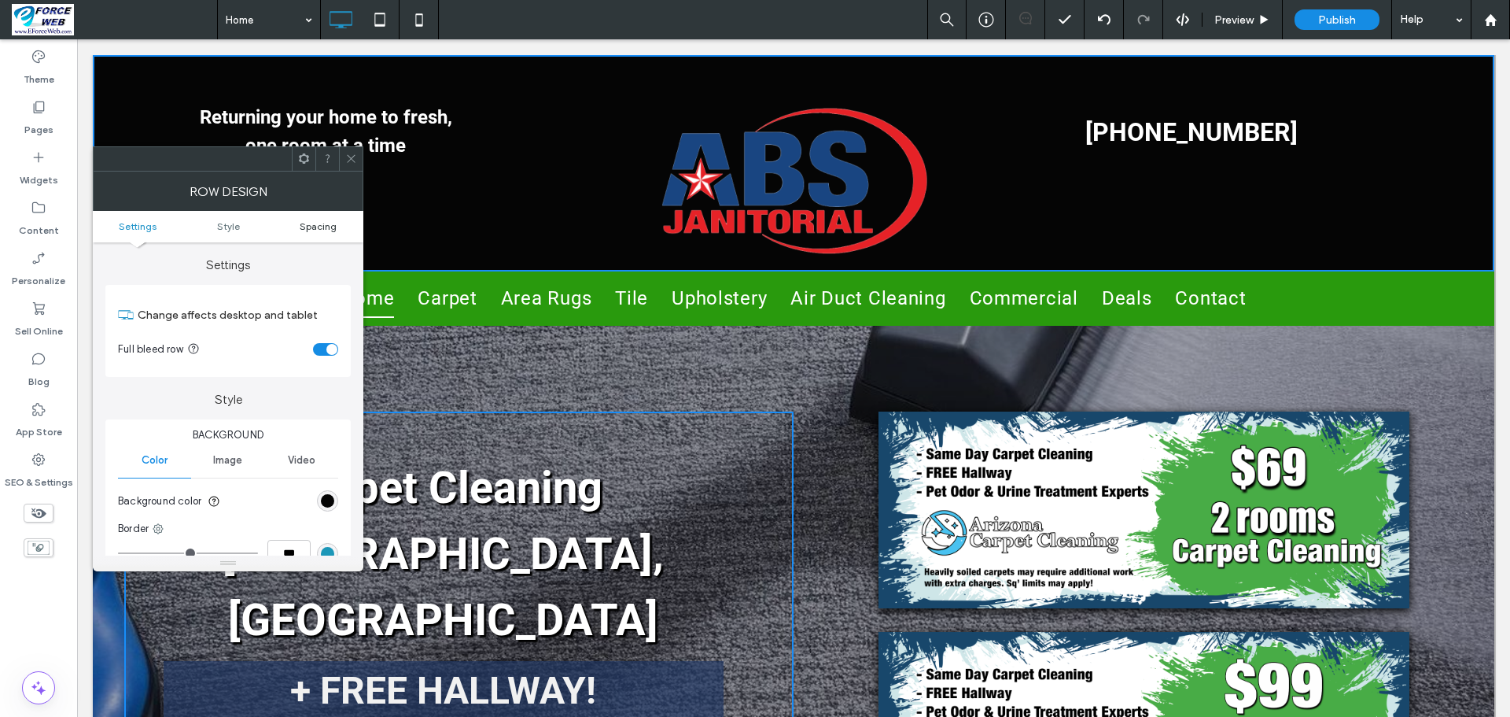
click at [322, 230] on span "Spacing" at bounding box center [318, 226] width 37 height 12
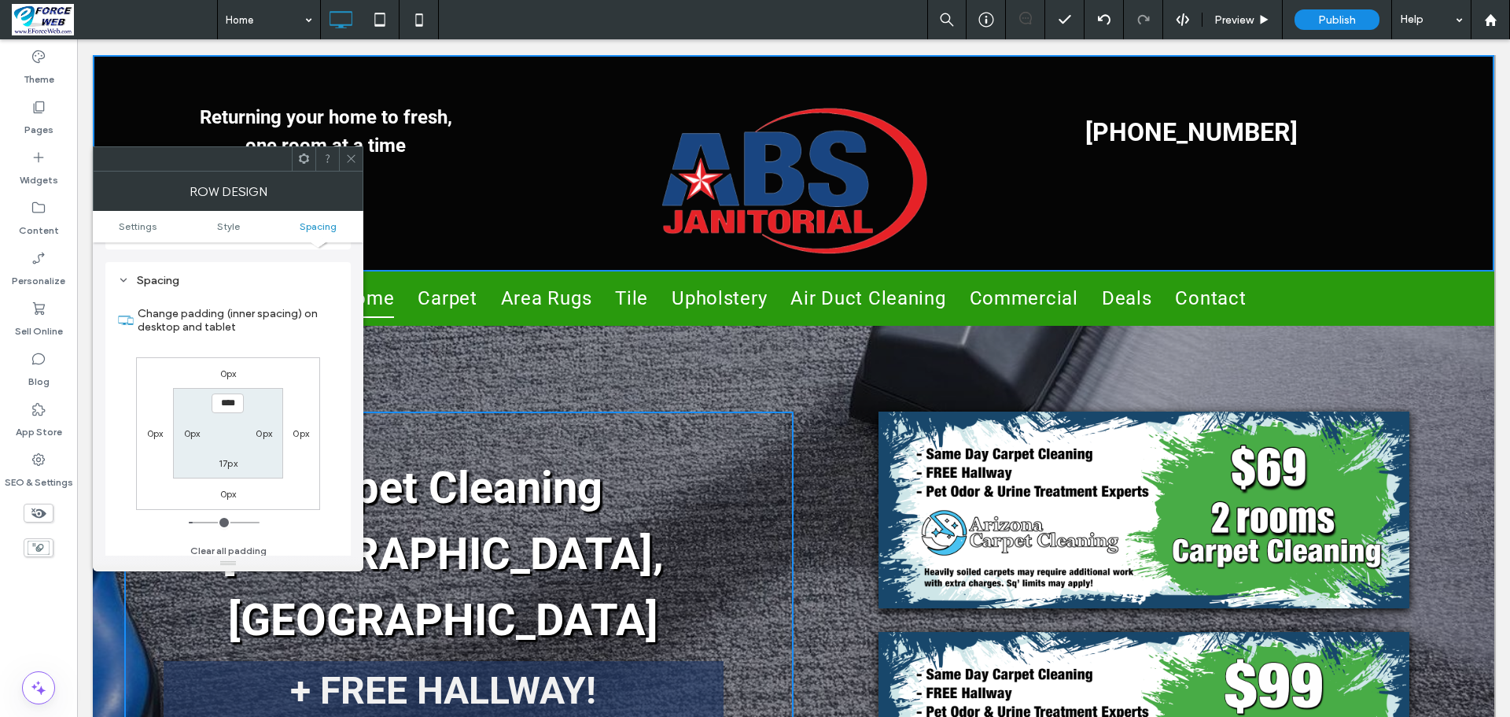
scroll to position [396, 0]
type input "*"
type input "***"
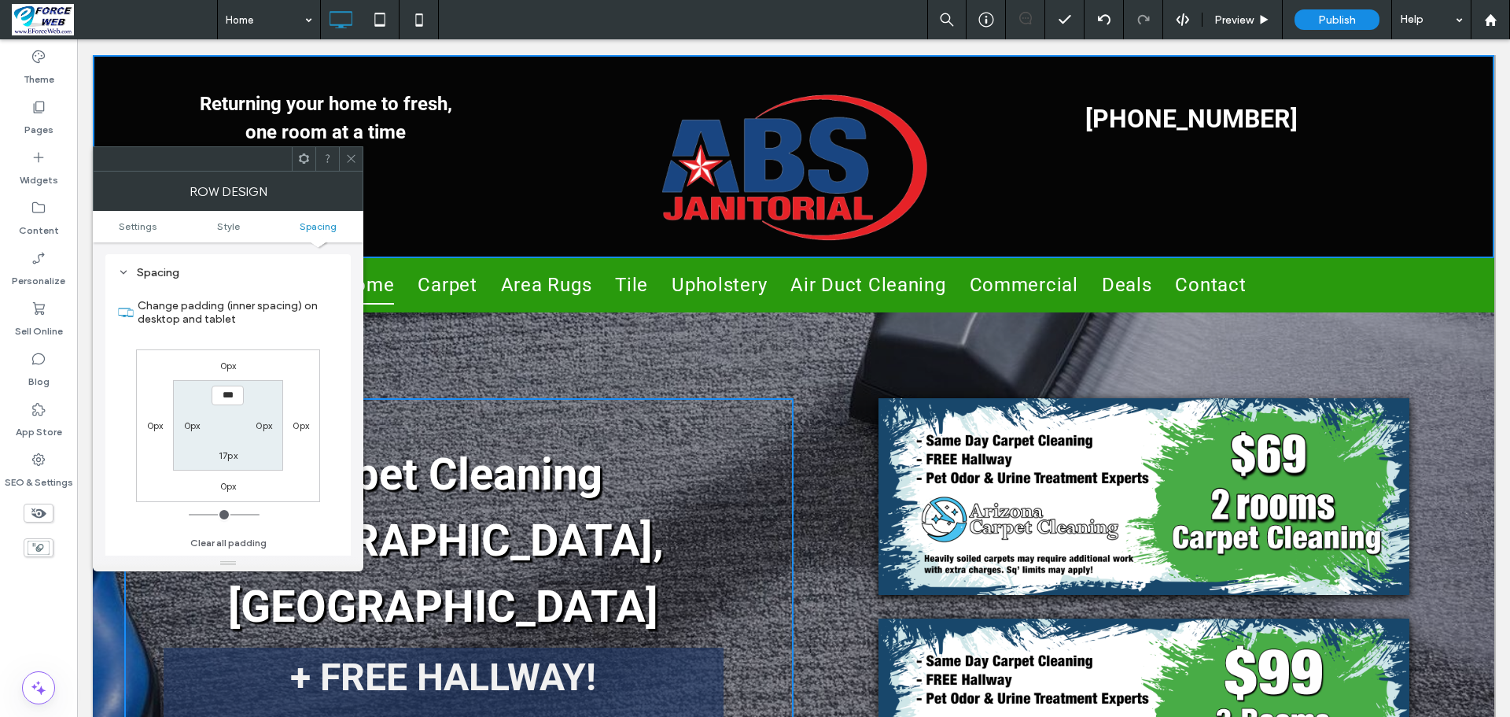
drag, startPoint x: 195, startPoint y: 518, endPoint x: 138, endPoint y: 514, distance: 57.6
type input "*"
click at [189, 514] on input "range" at bounding box center [224, 515] width 71 height 2
click at [355, 163] on icon at bounding box center [351, 159] width 12 height 12
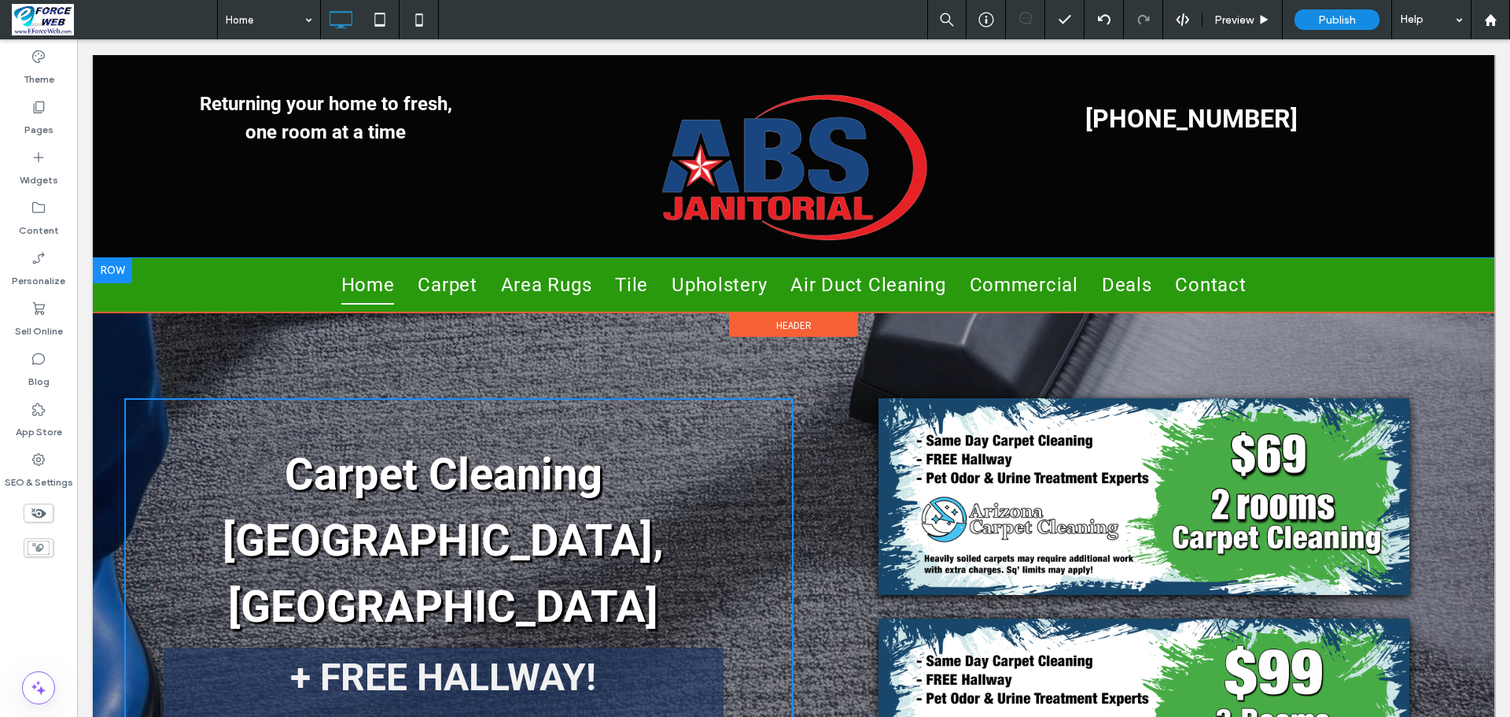
click at [113, 273] on div at bounding box center [112, 270] width 39 height 25
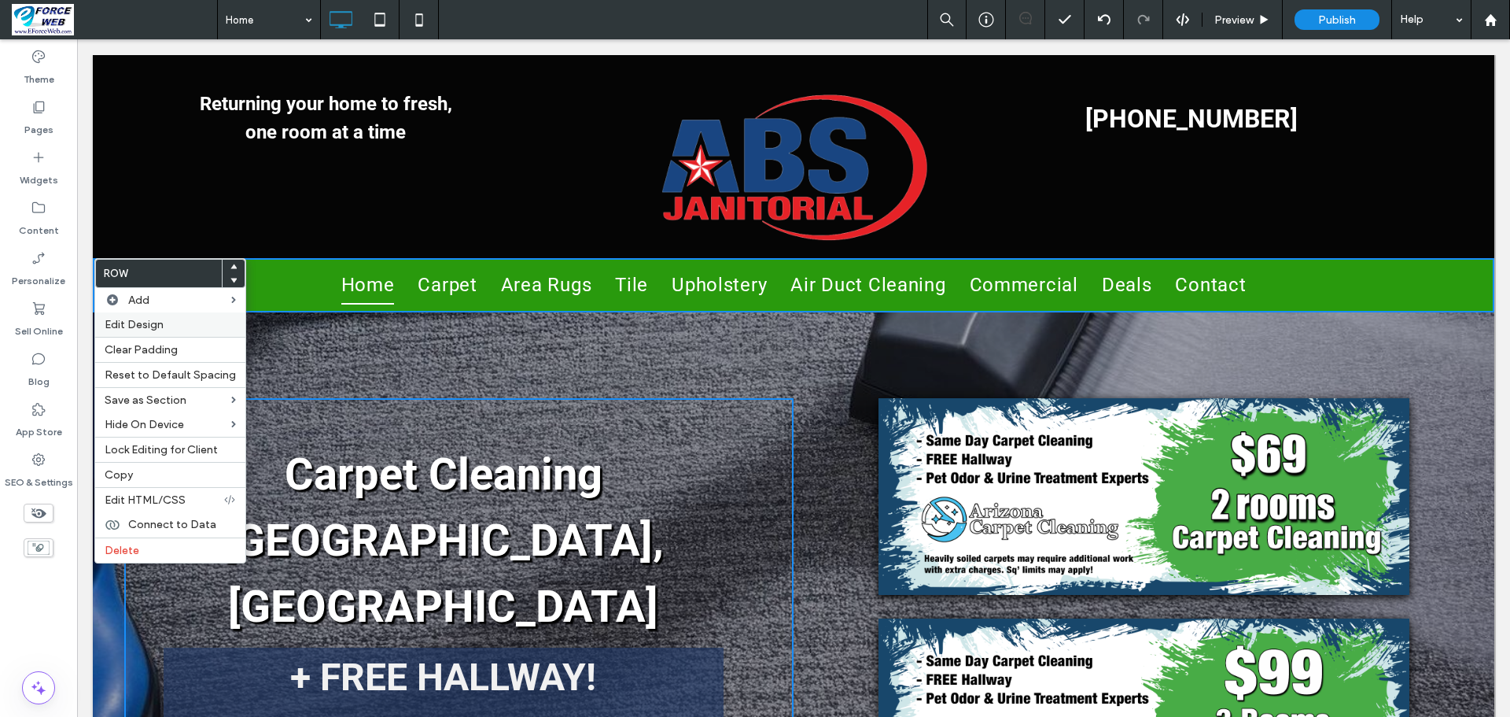
click at [141, 330] on span "Edit Design" at bounding box center [134, 324] width 59 height 13
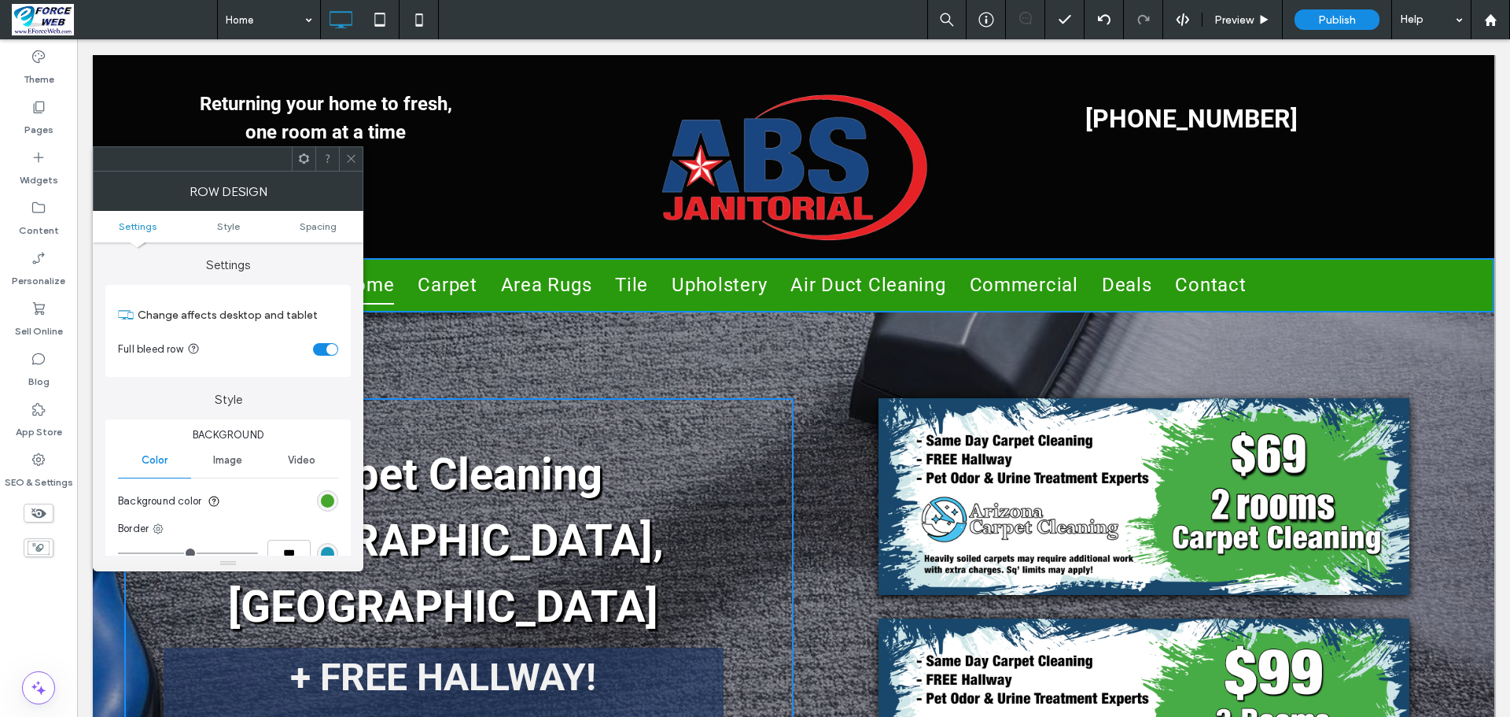
click at [326, 499] on div "rgb(41, 154, 13)" at bounding box center [327, 500] width 13 height 13
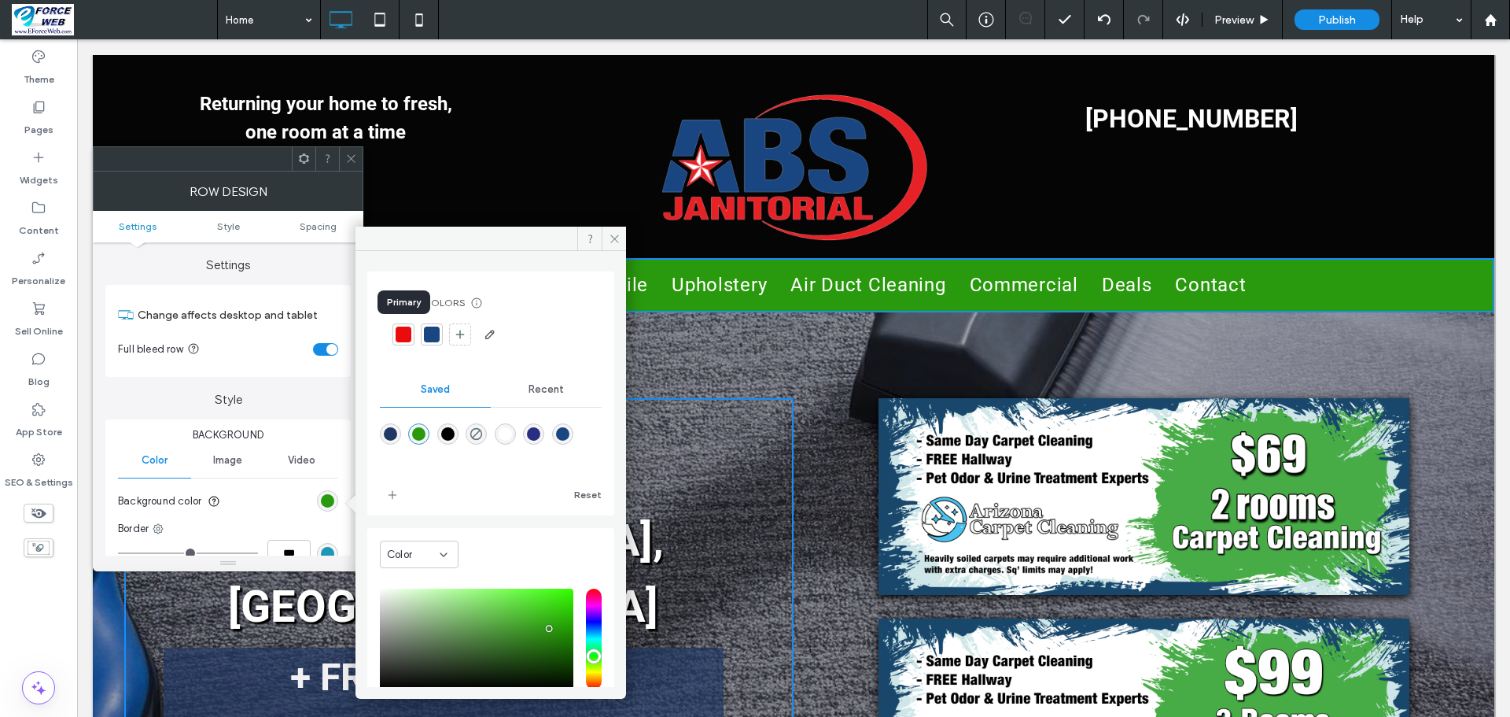
click at [407, 336] on div at bounding box center [404, 334] width 16 height 16
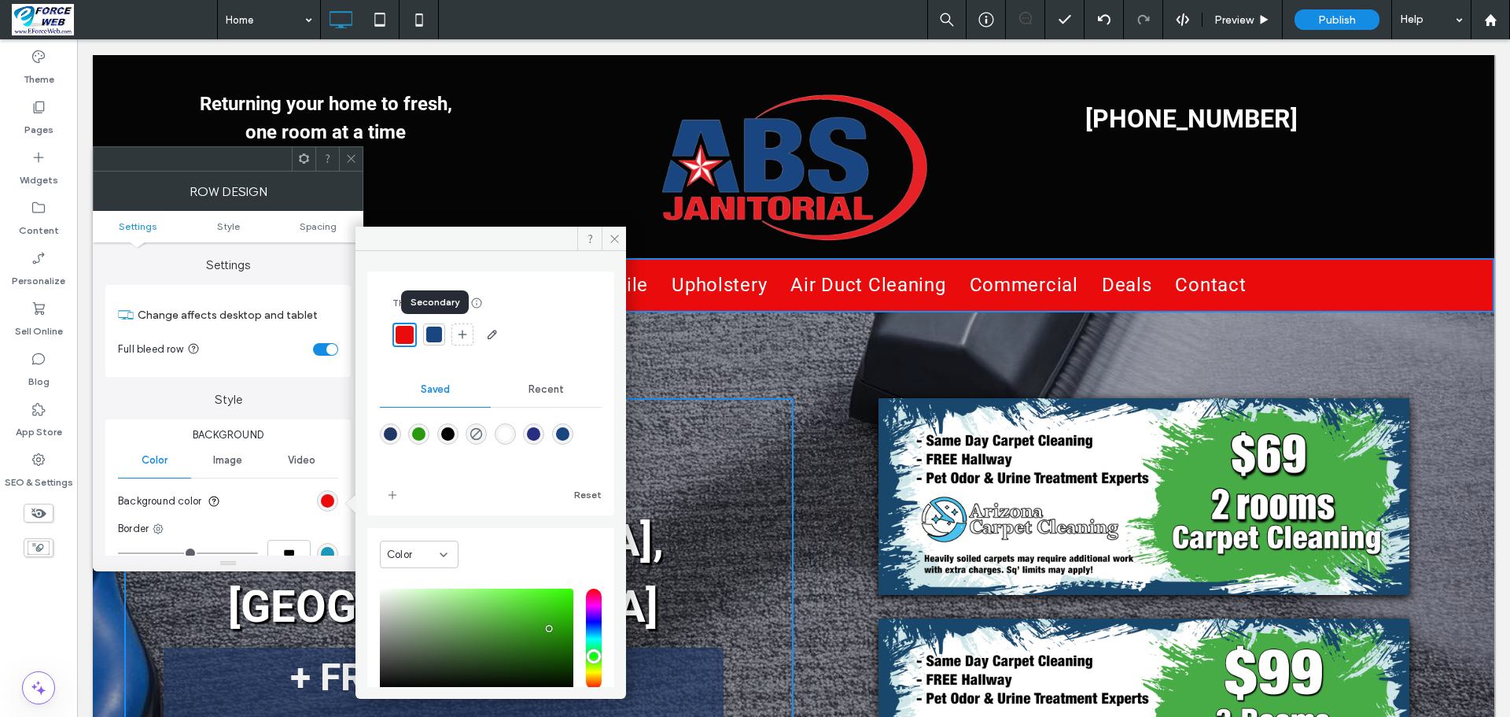
click at [433, 335] on div at bounding box center [434, 334] width 16 height 16
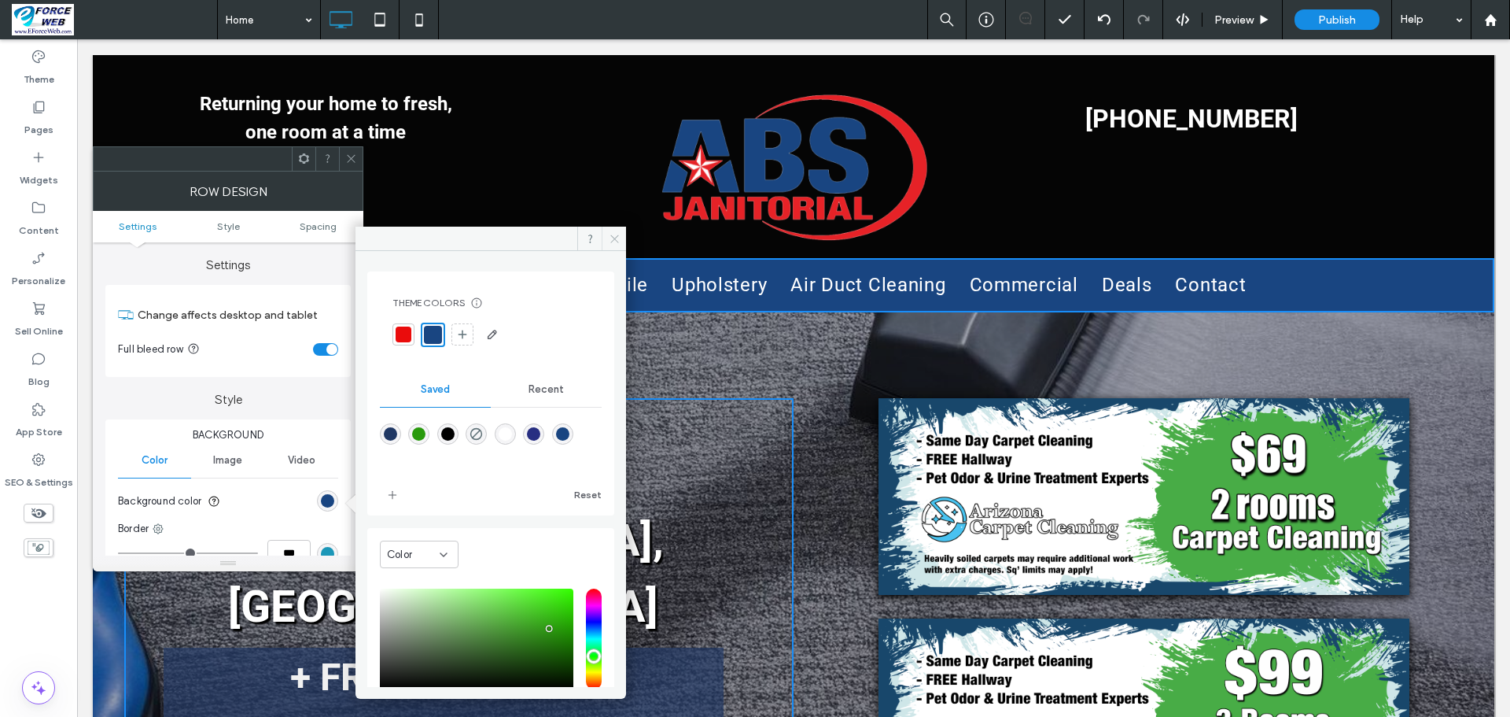
drag, startPoint x: 615, startPoint y: 234, endPoint x: 538, endPoint y: 194, distance: 86.5
click at [615, 234] on icon at bounding box center [615, 239] width 12 height 12
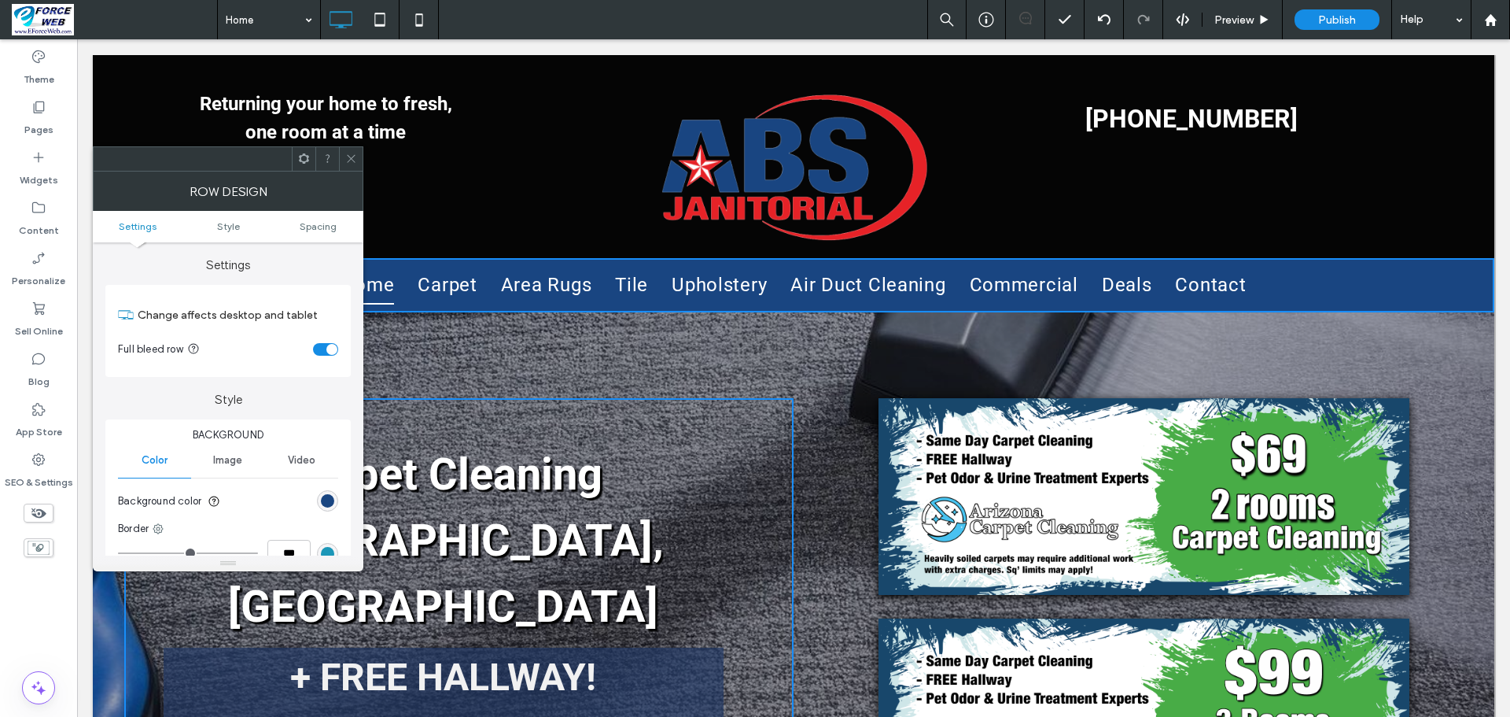
drag, startPoint x: 348, startPoint y: 158, endPoint x: 99, endPoint y: 98, distance: 256.4
click at [348, 158] on icon at bounding box center [351, 159] width 12 height 12
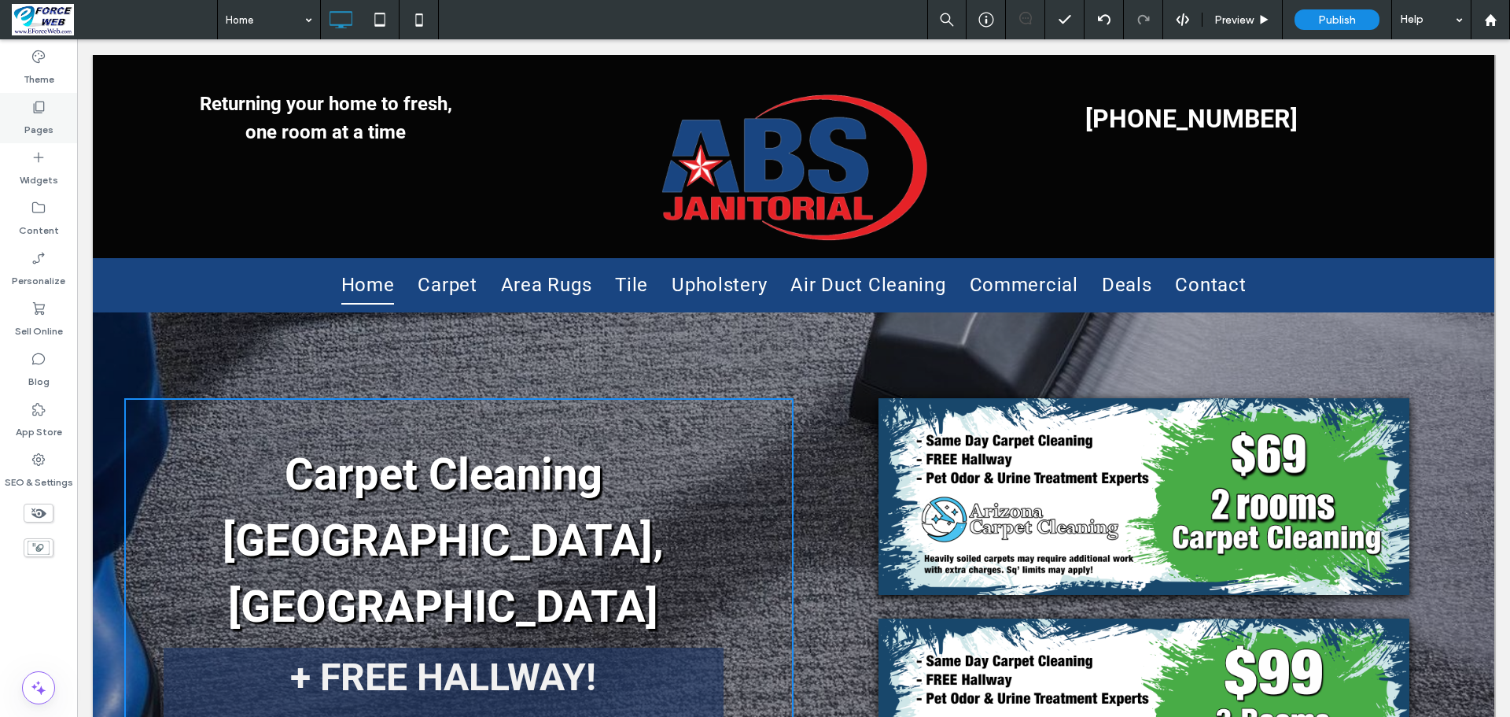
click at [40, 122] on label "Pages" at bounding box center [38, 126] width 29 height 22
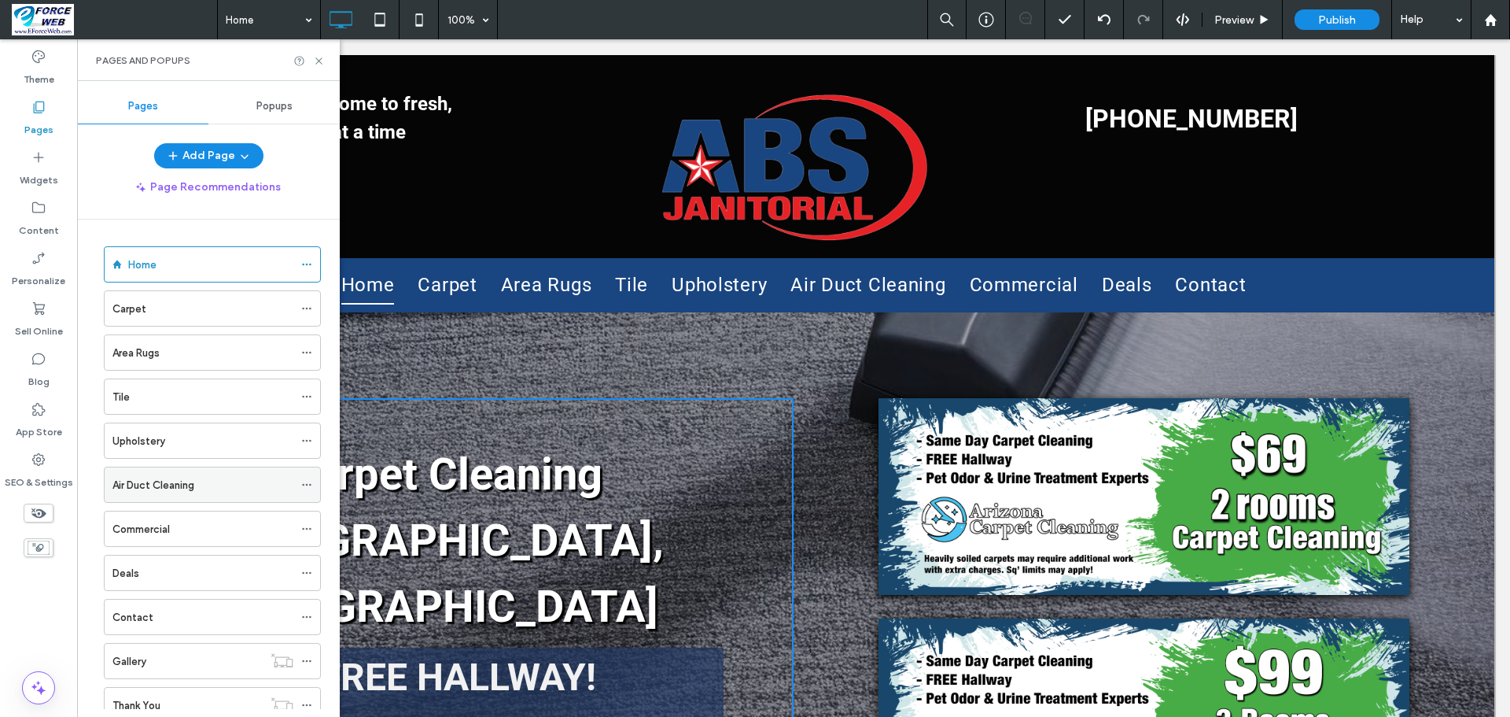
click at [310, 482] on icon at bounding box center [306, 484] width 11 height 11
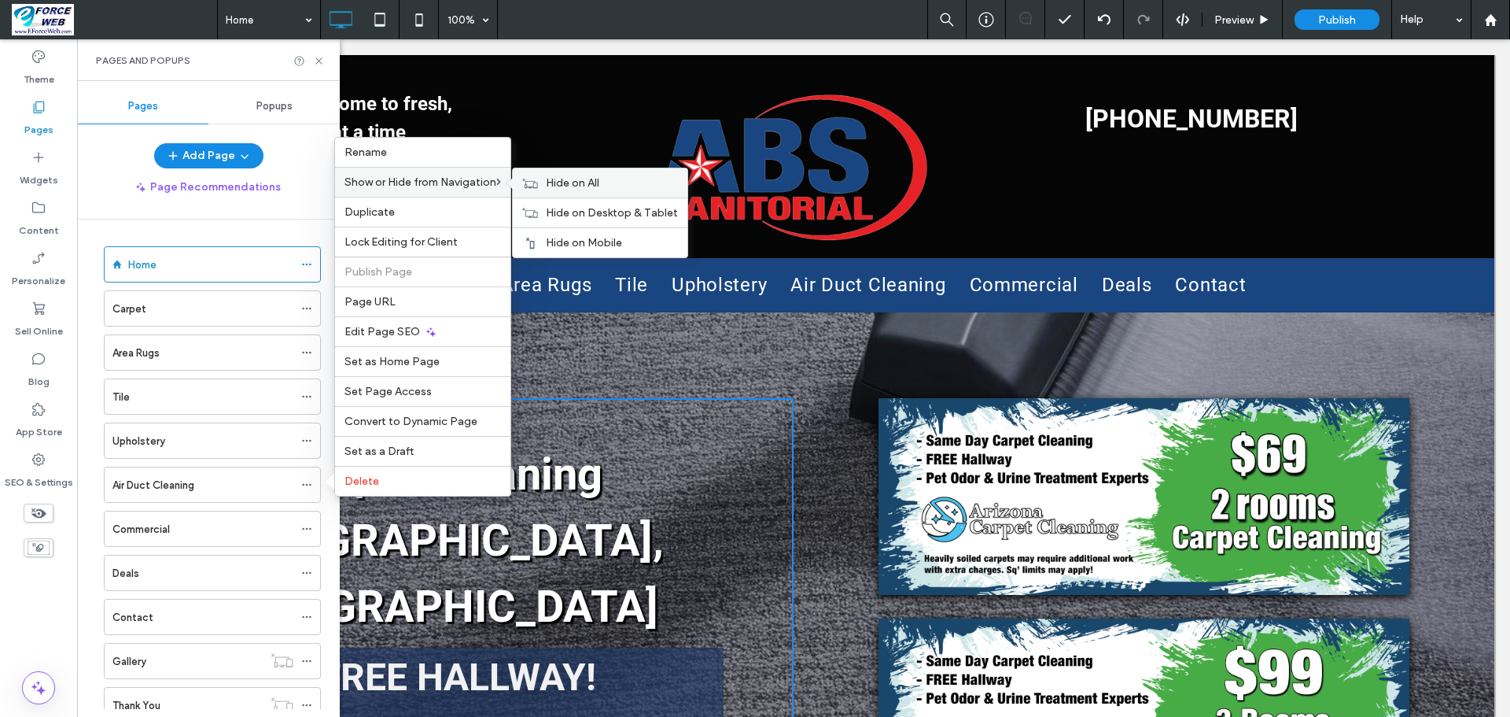
click at [576, 186] on span "Hide on All" at bounding box center [572, 182] width 53 height 13
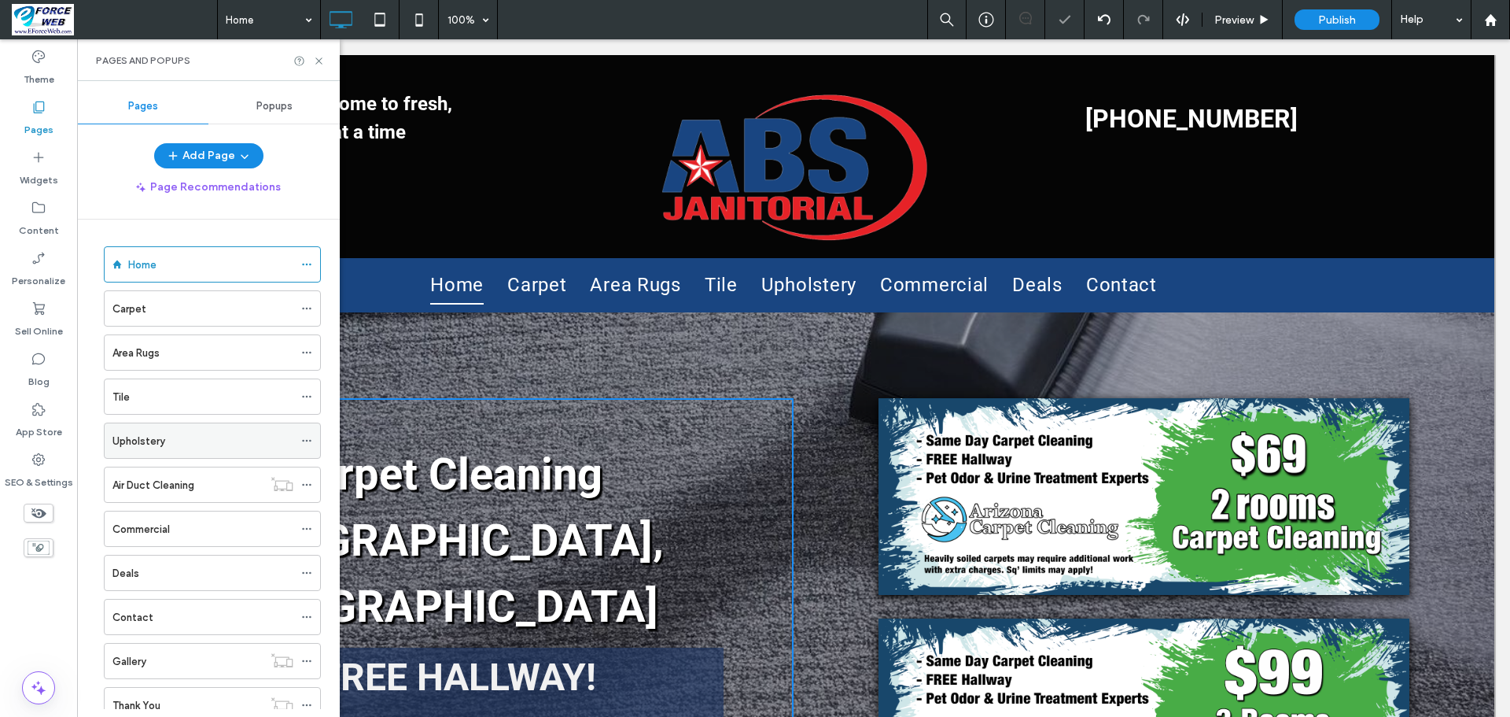
click at [303, 442] on icon at bounding box center [306, 440] width 11 height 11
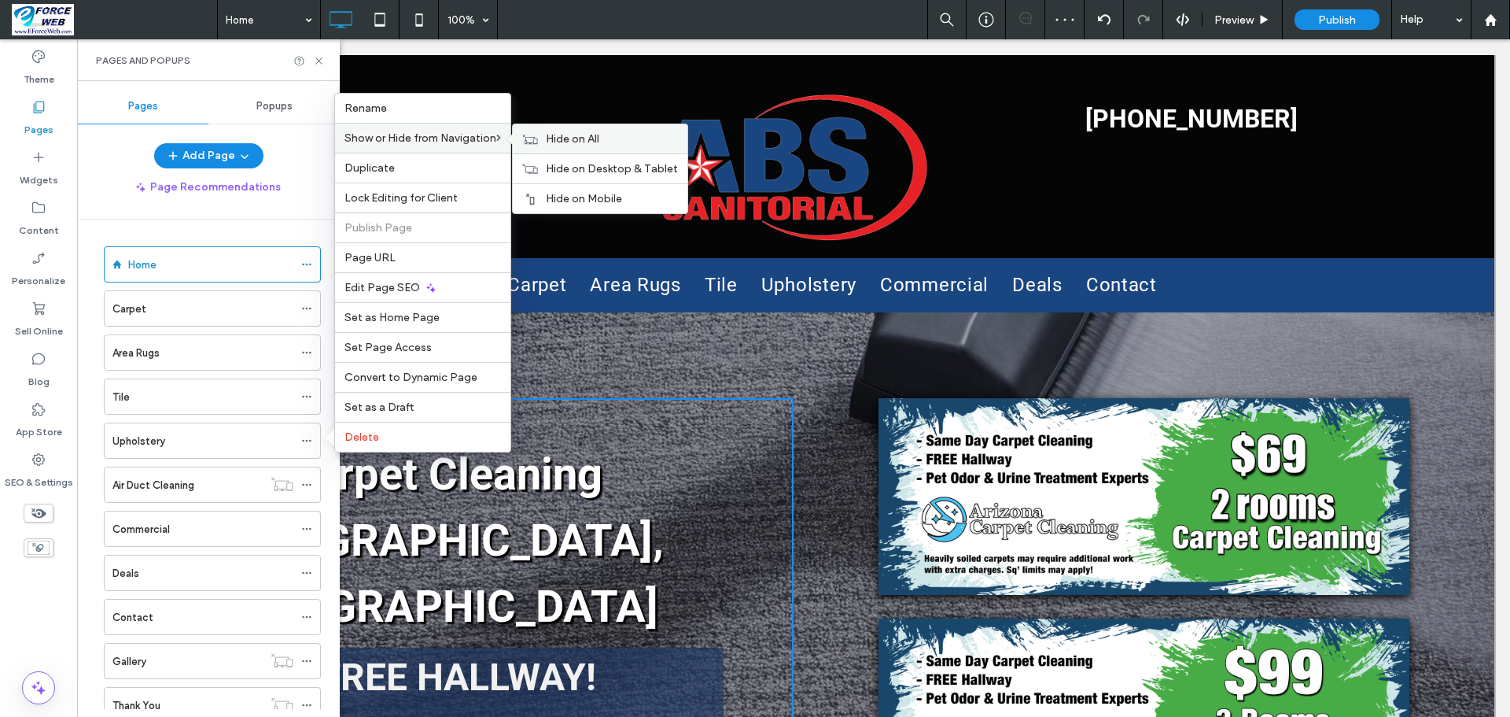
click at [562, 135] on span "Hide on All" at bounding box center [572, 138] width 53 height 13
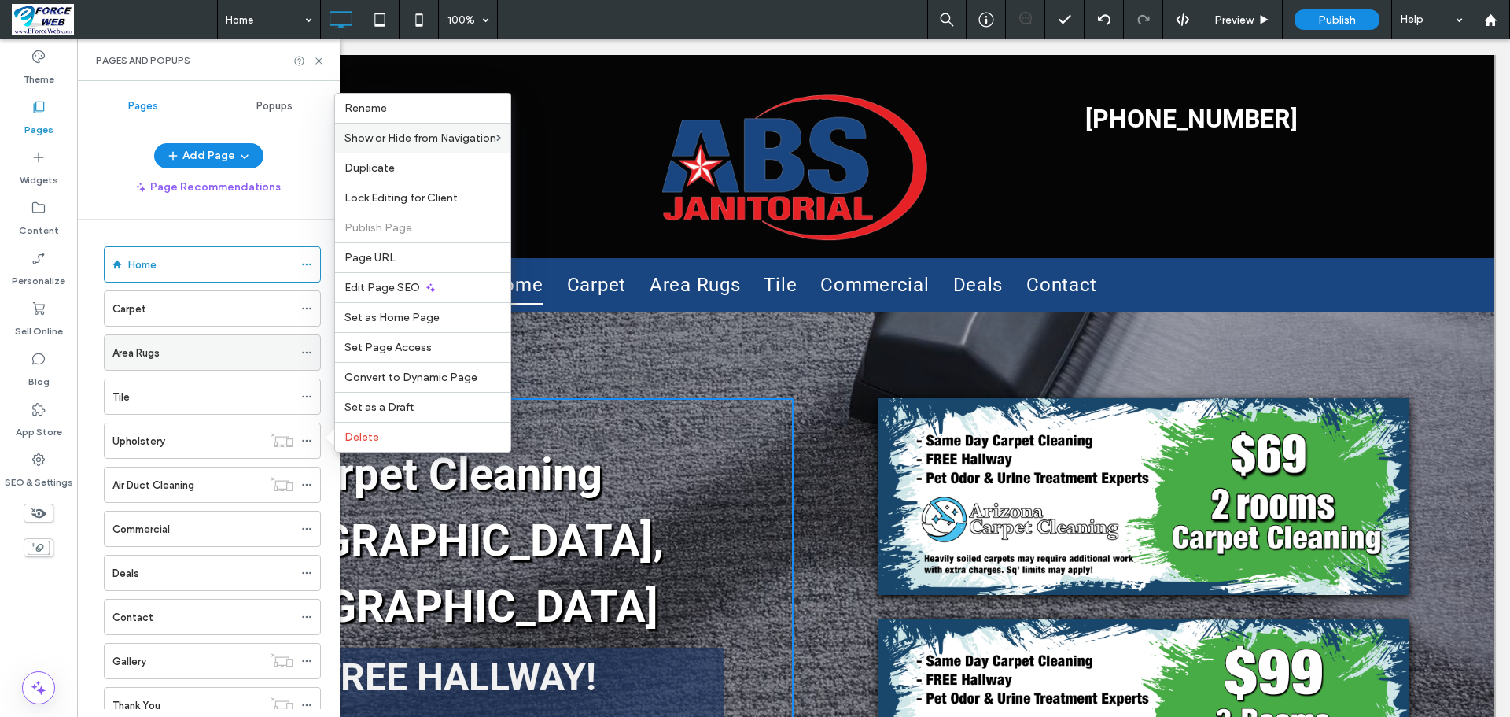
click at [300, 354] on div "Area Rugs" at bounding box center [212, 352] width 217 height 36
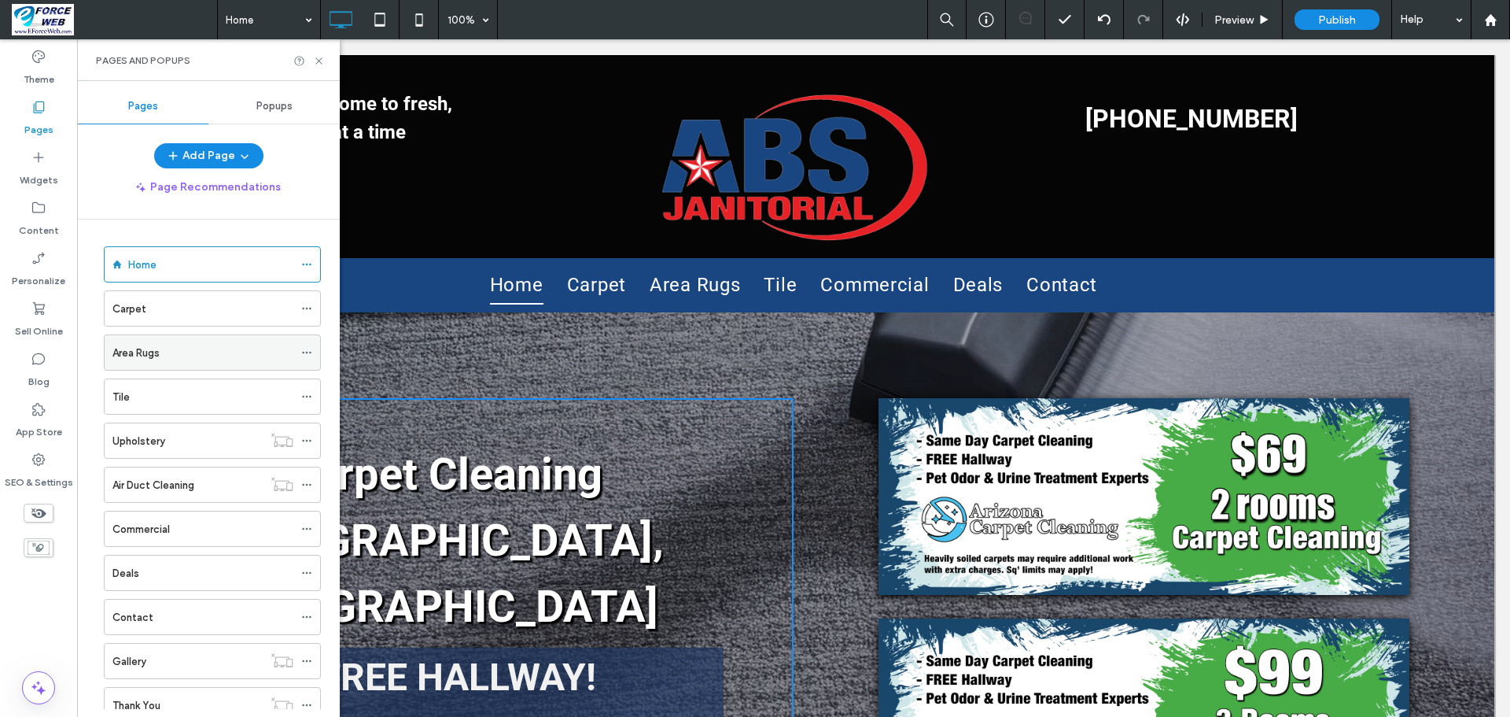
click at [305, 352] on icon at bounding box center [306, 352] width 11 height 11
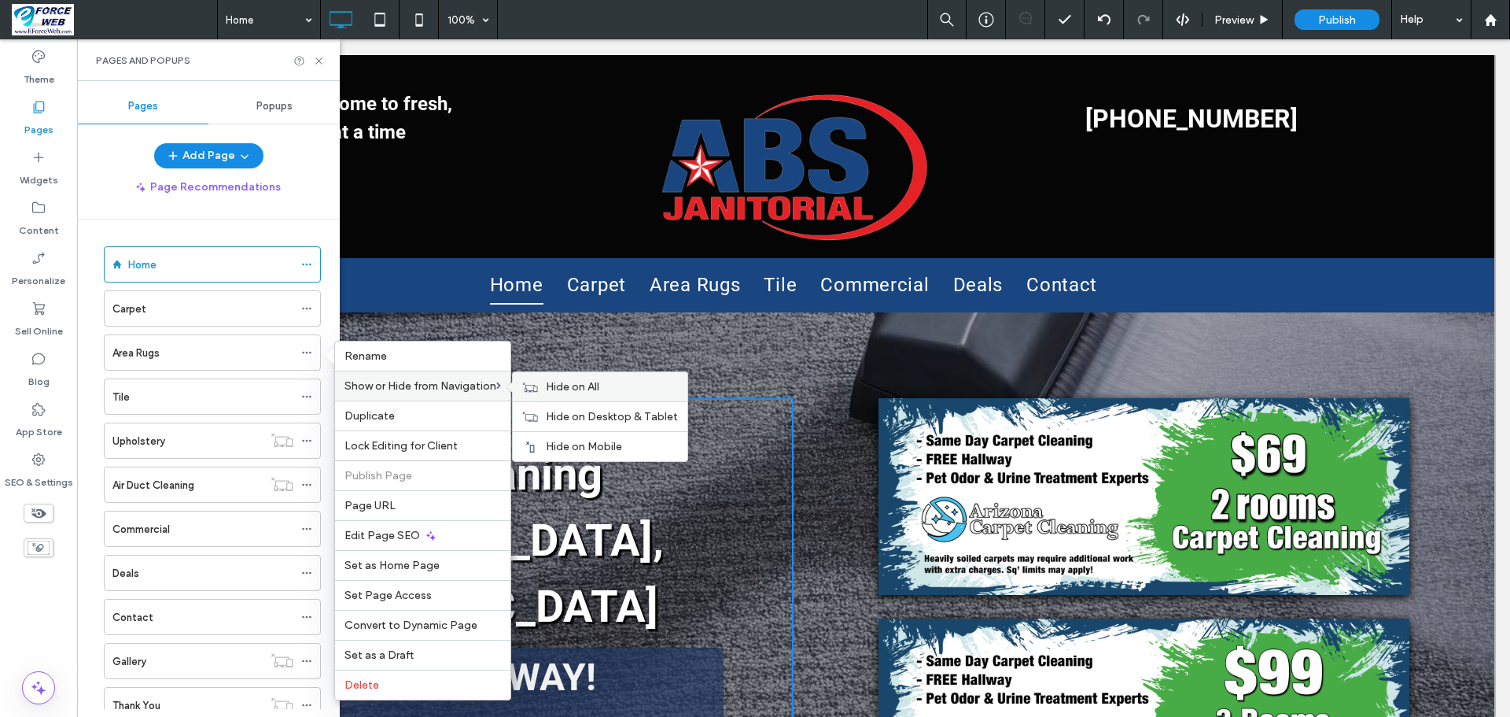
click at [559, 381] on span "Hide on All" at bounding box center [572, 386] width 53 height 13
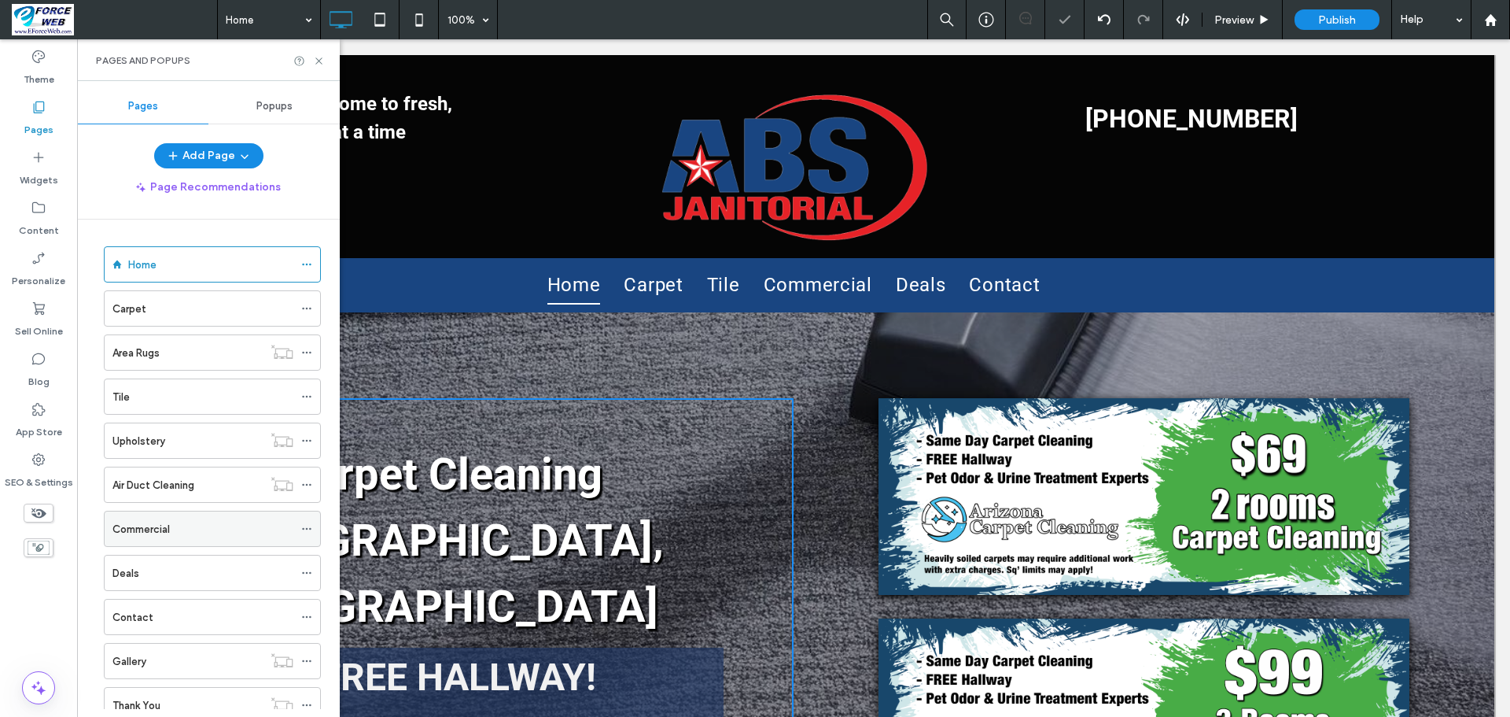
click at [200, 524] on div "Commercial" at bounding box center [202, 529] width 181 height 17
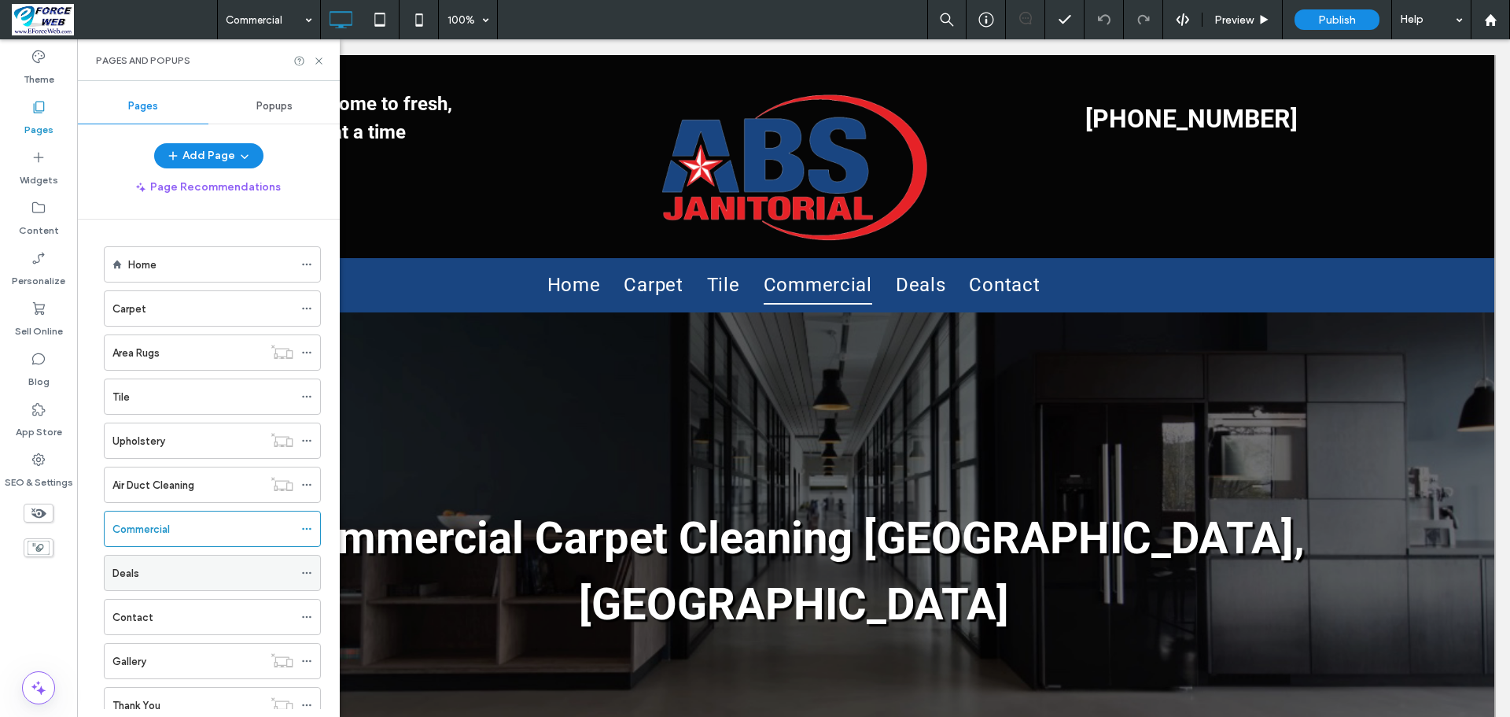
click at [201, 575] on div "Deals" at bounding box center [202, 573] width 181 height 17
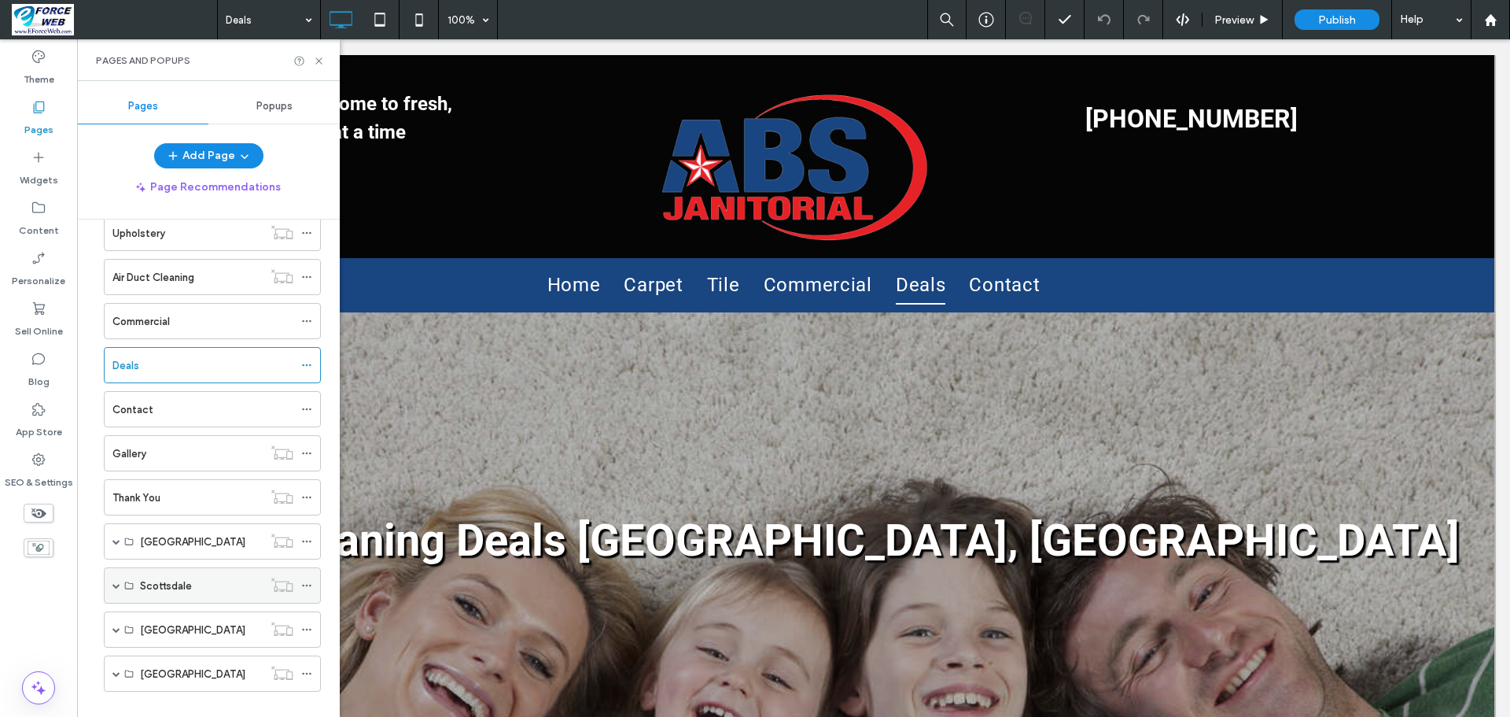
scroll to position [230, 0]
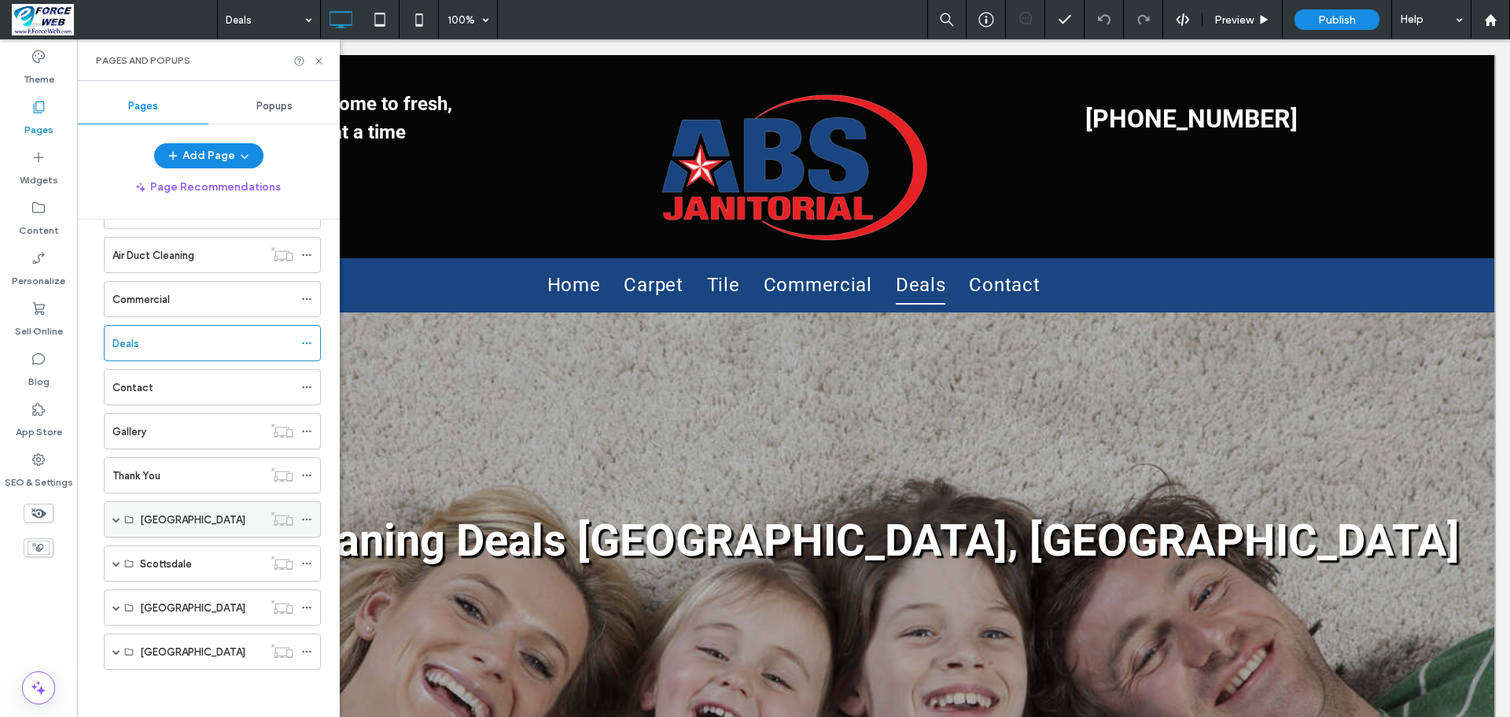
click at [304, 518] on icon at bounding box center [306, 519] width 11 height 11
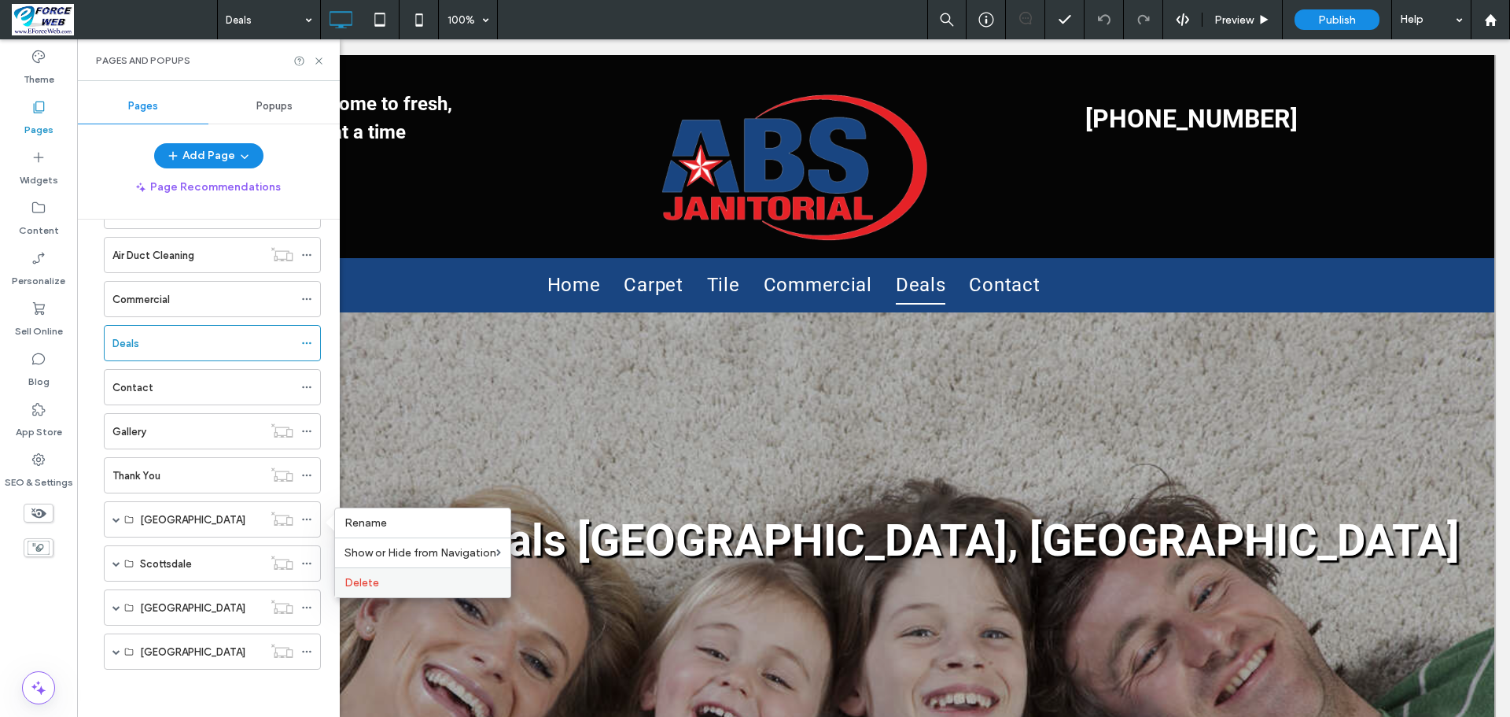
click at [377, 584] on span "Delete" at bounding box center [361, 582] width 35 height 13
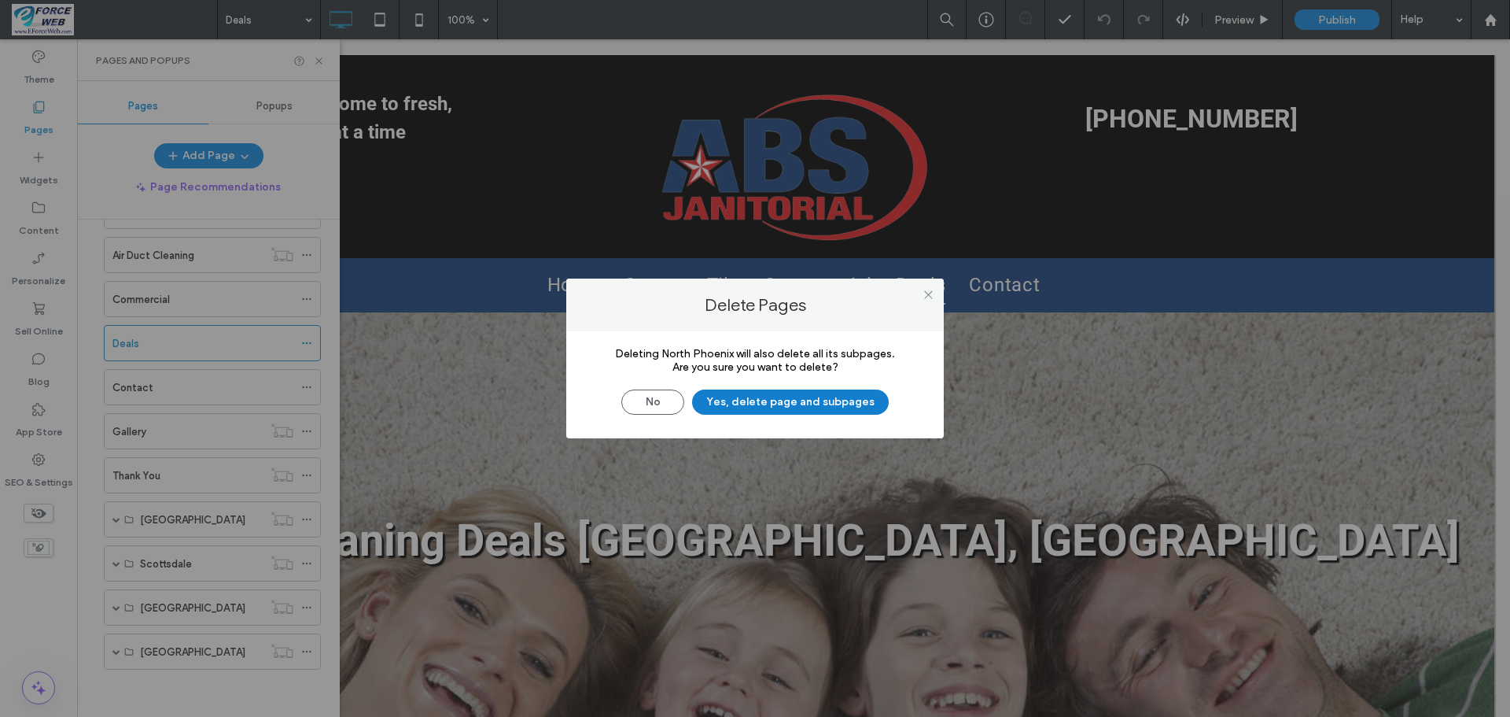
click at [751, 396] on button "Yes, delete page and subpages" at bounding box center [790, 401] width 197 height 25
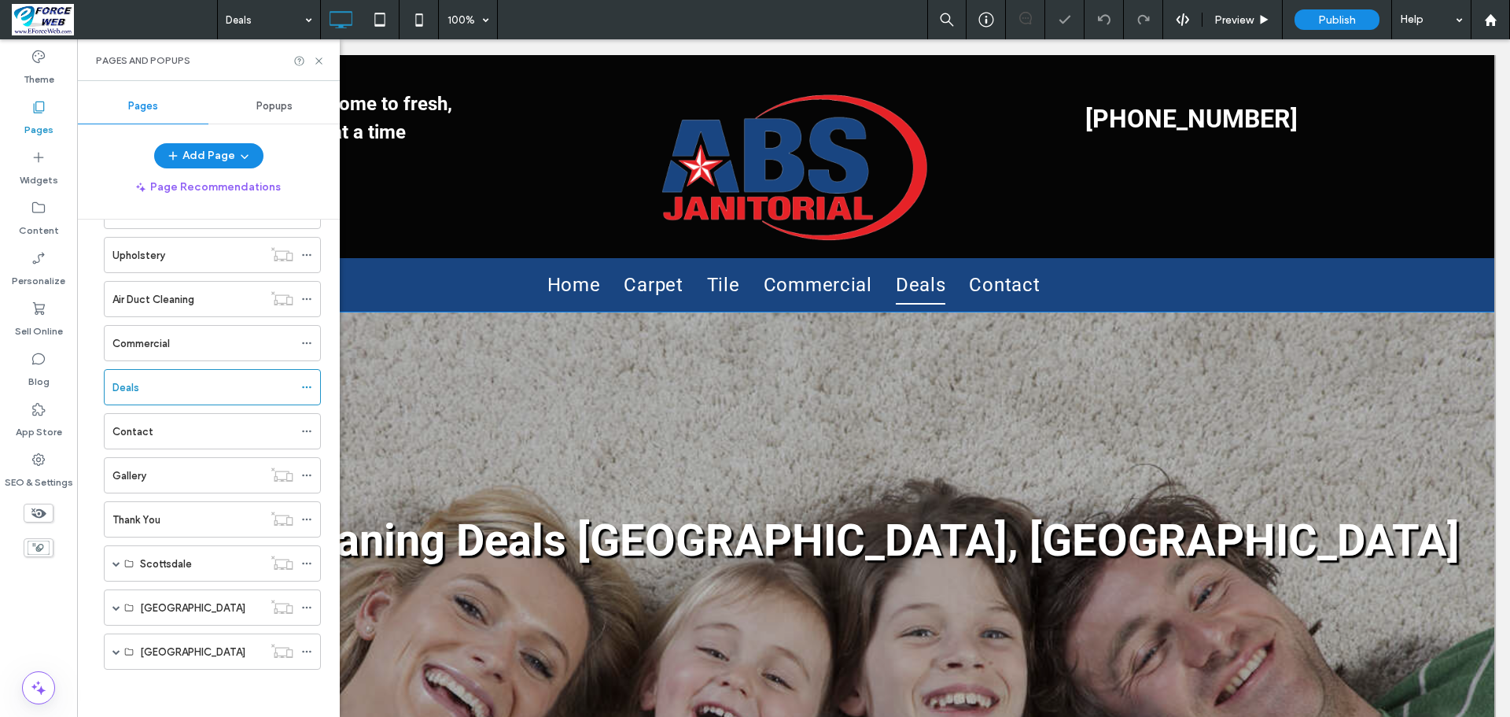
scroll to position [186, 0]
click at [309, 562] on icon at bounding box center [306, 563] width 11 height 11
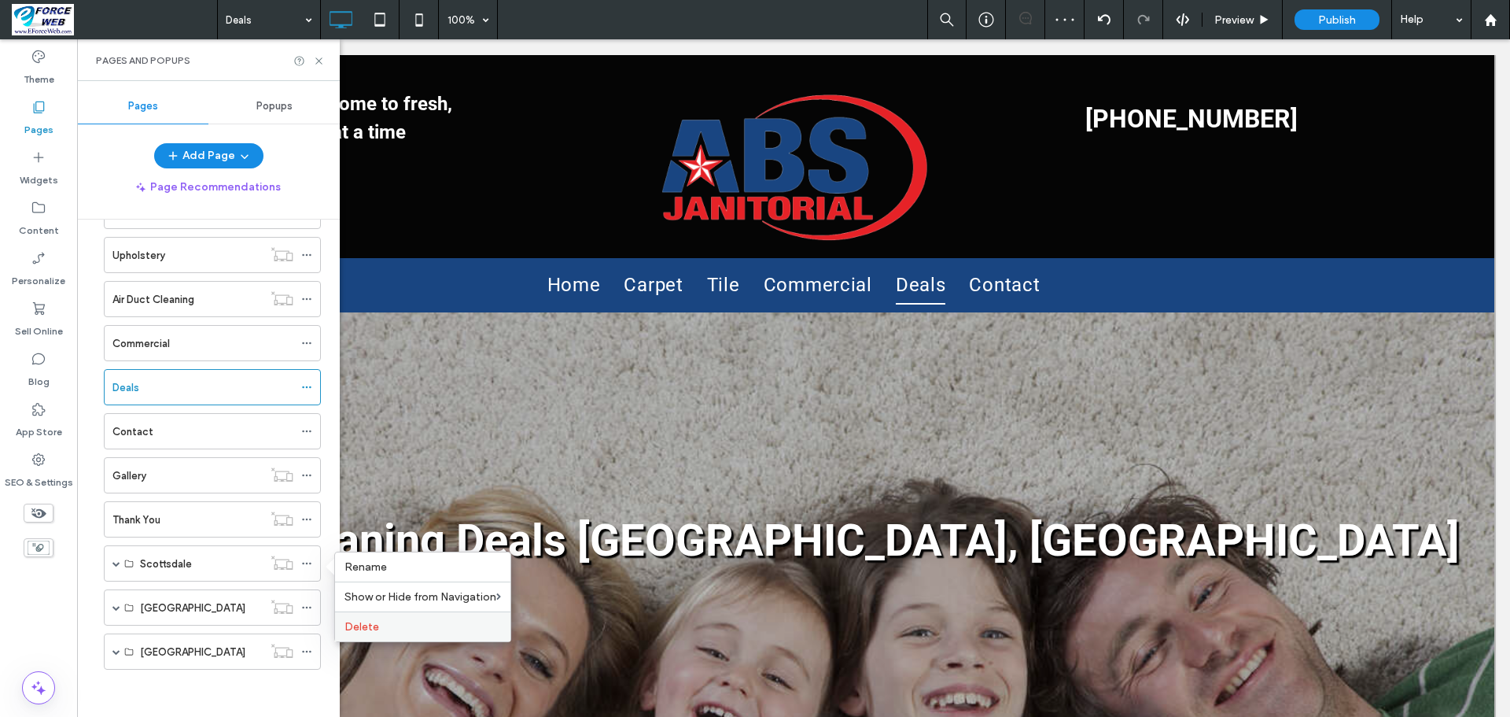
click at [372, 624] on span "Delete" at bounding box center [361, 626] width 35 height 13
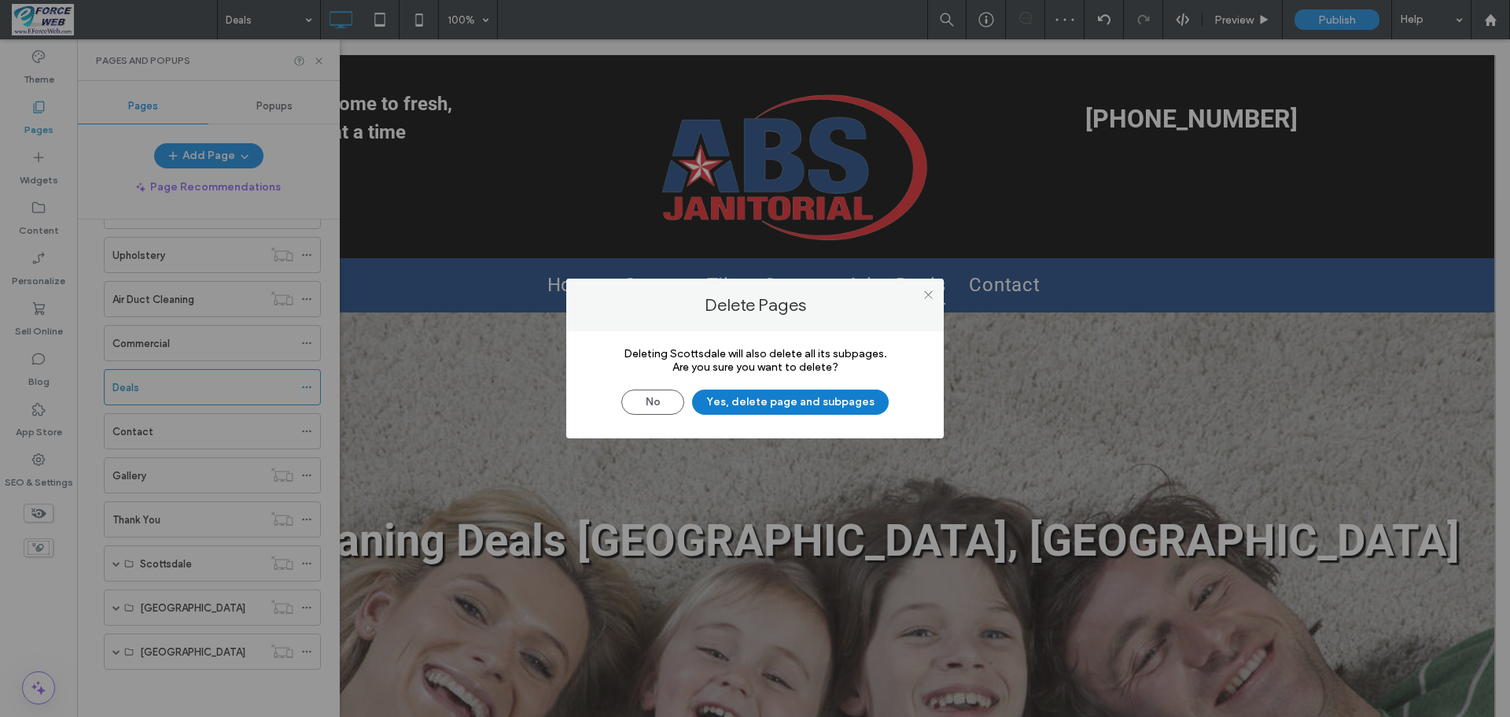
click at [740, 410] on button "Yes, delete page and subpages" at bounding box center [790, 401] width 197 height 25
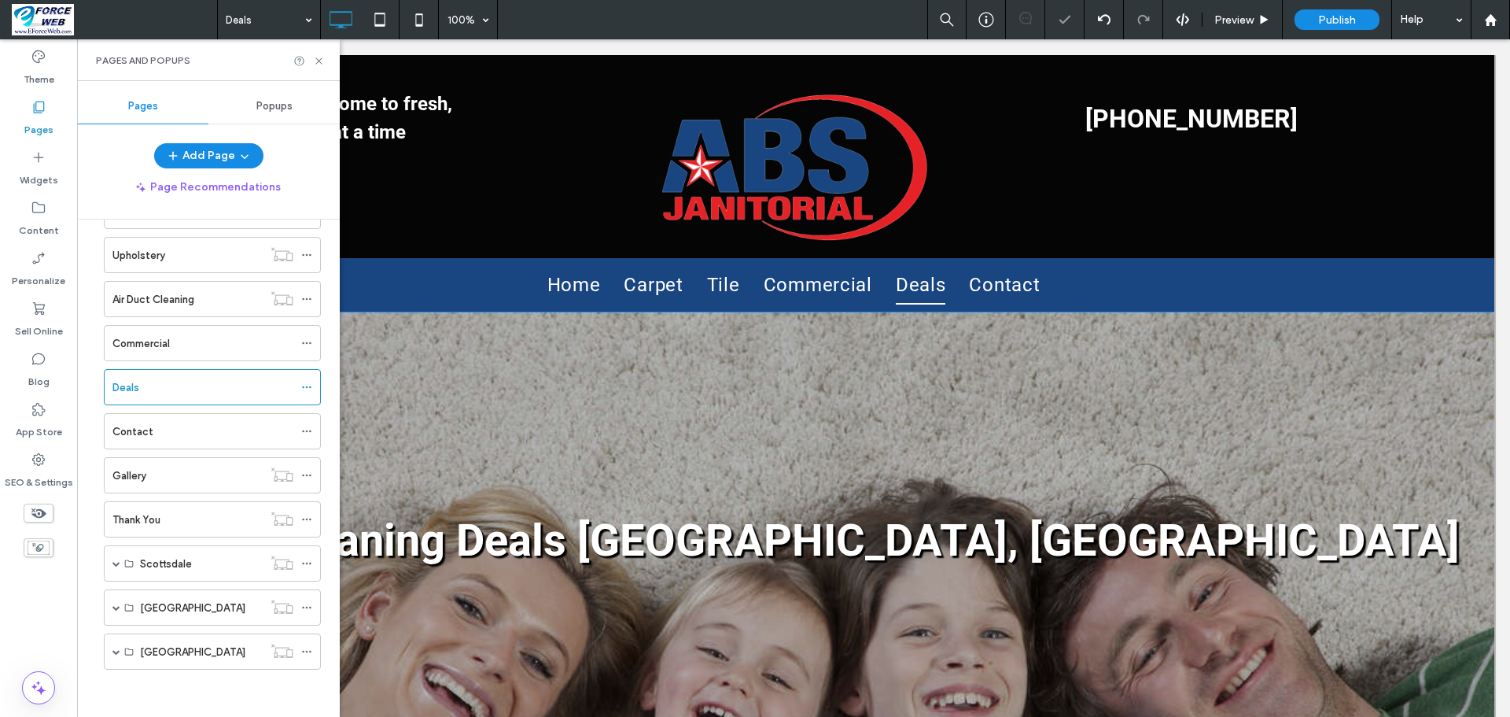
scroll to position [142, 0]
click at [308, 608] on icon at bounding box center [306, 607] width 11 height 11
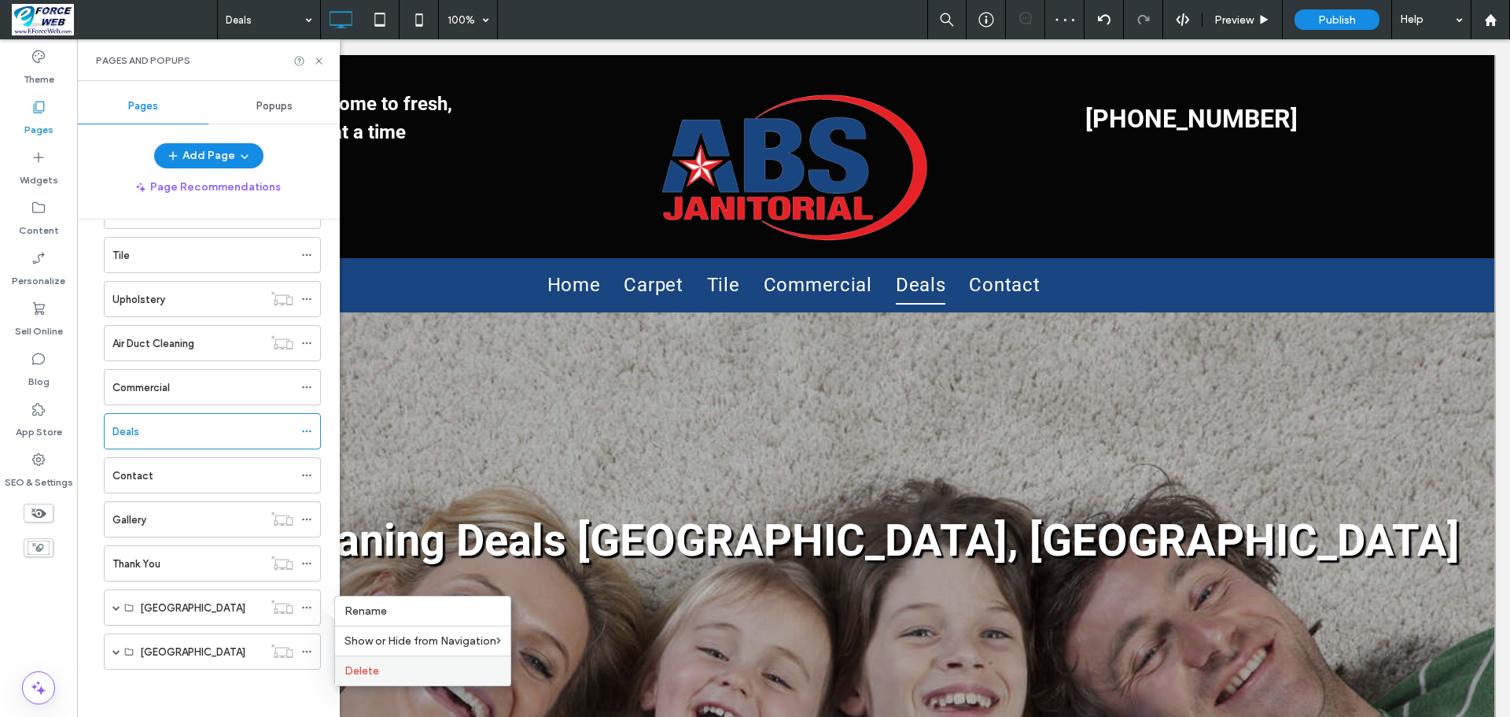
click at [354, 674] on span "Delete" at bounding box center [361, 670] width 35 height 13
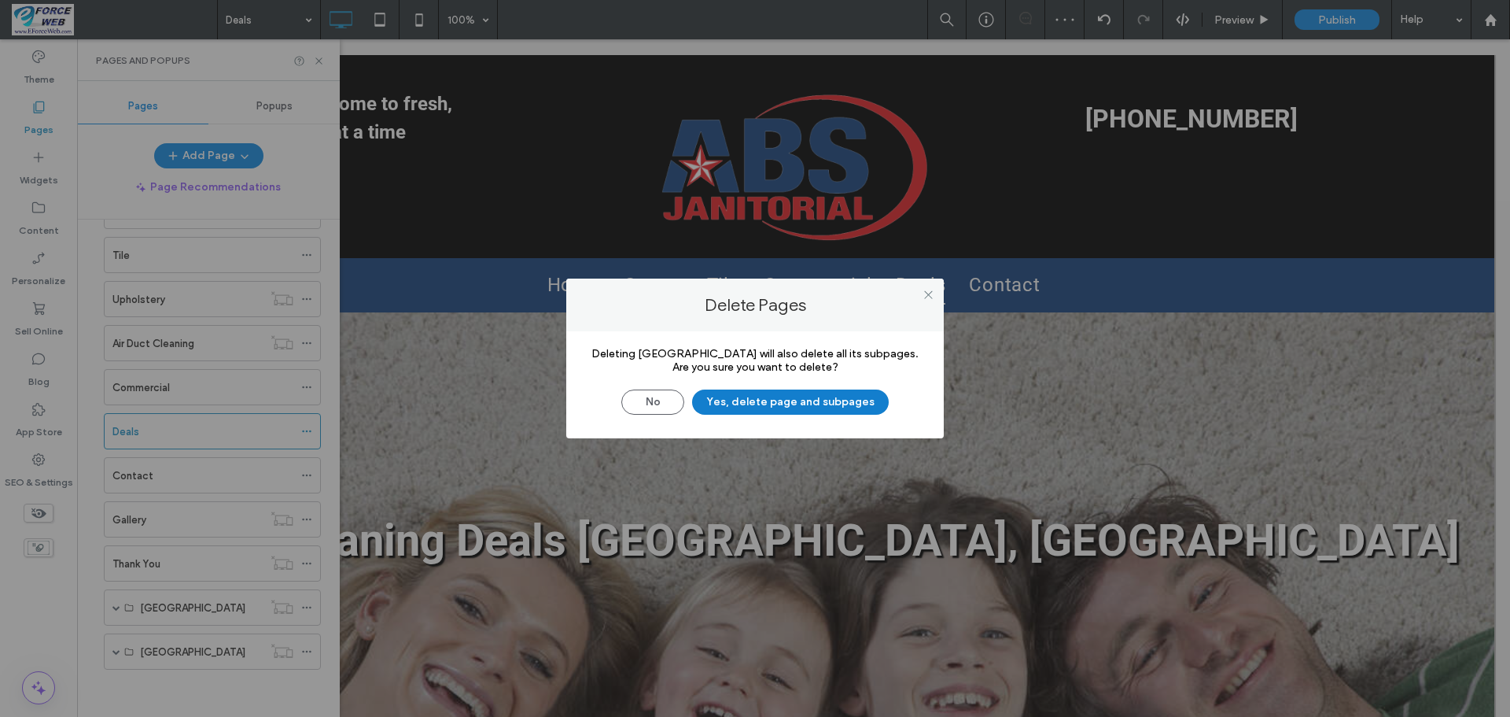
click at [757, 405] on button "Yes, delete page and subpages" at bounding box center [790, 401] width 197 height 25
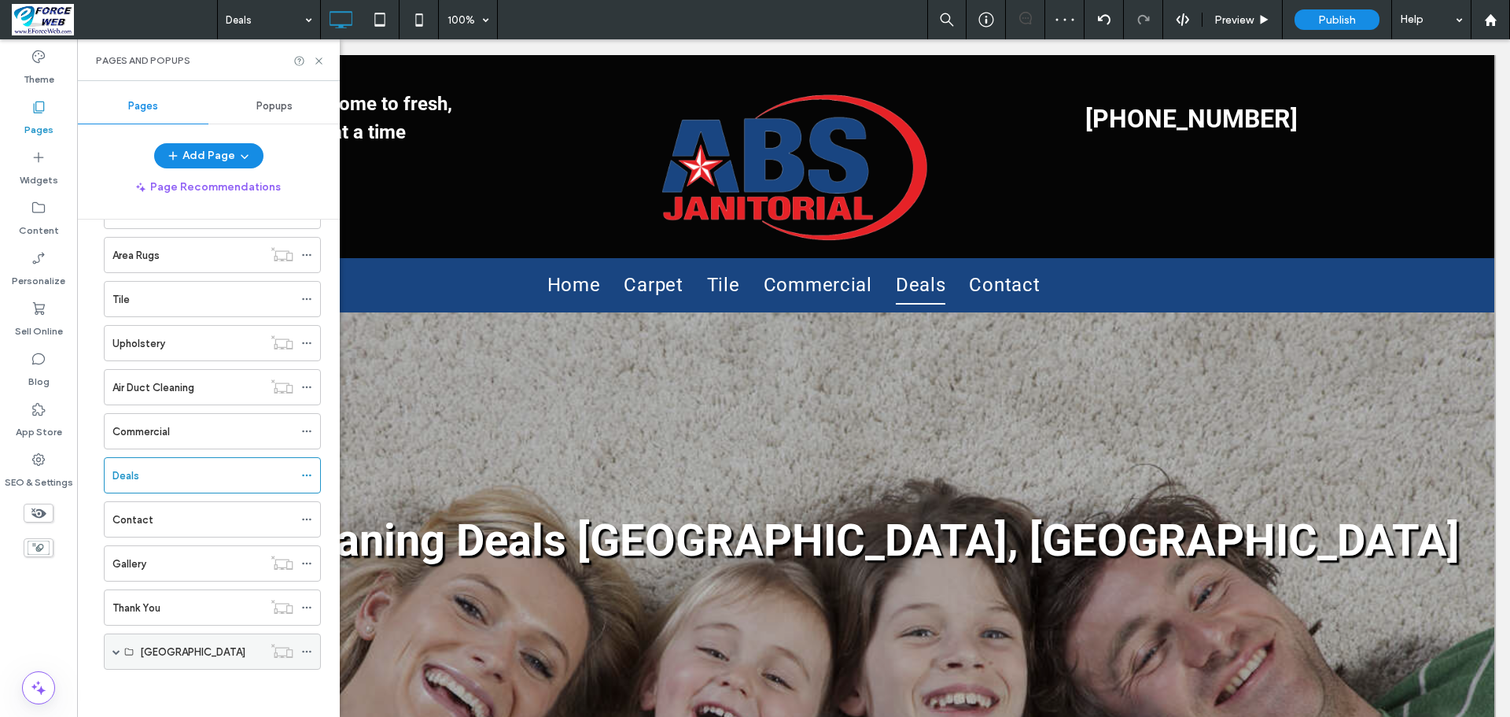
scroll to position [98, 0]
click at [308, 651] on icon at bounding box center [306, 651] width 11 height 11
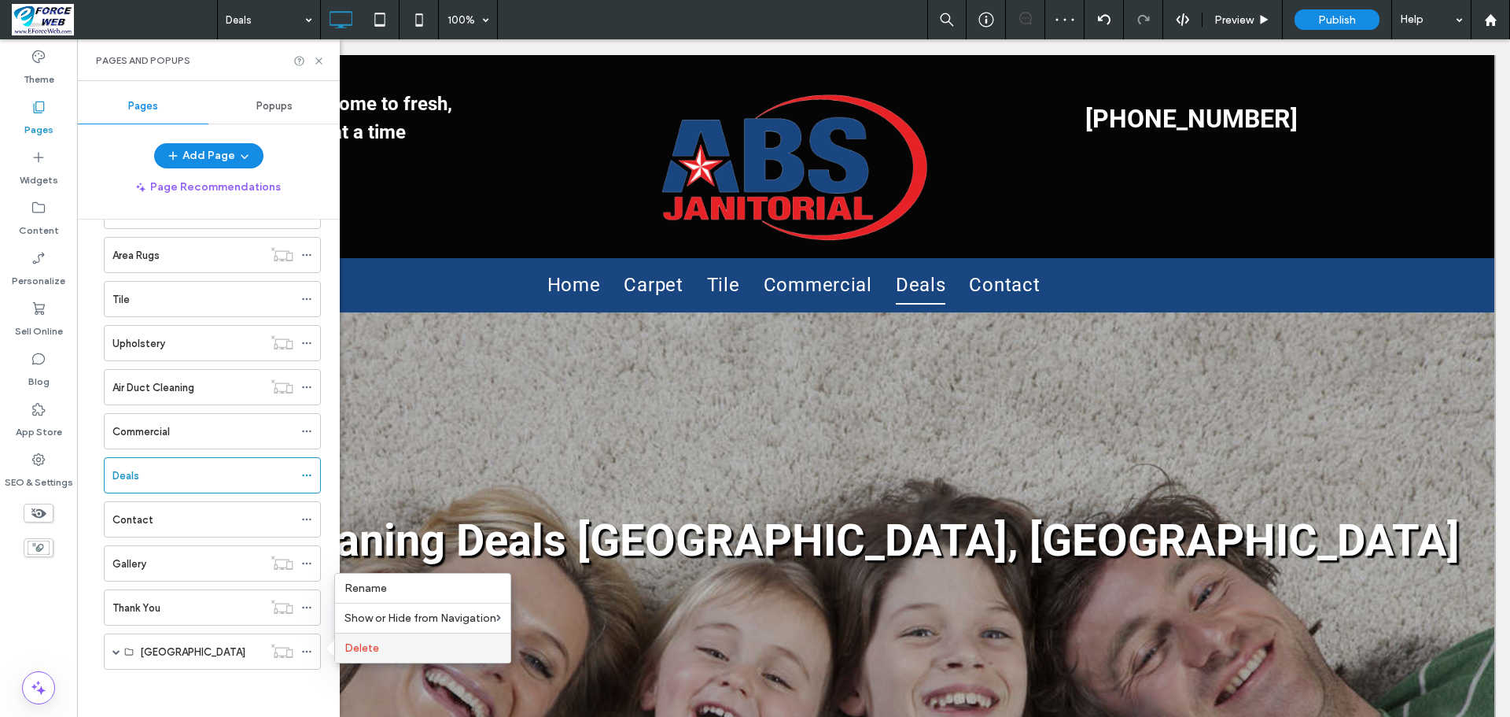
click at [384, 645] on label "Delete" at bounding box center [422, 647] width 157 height 13
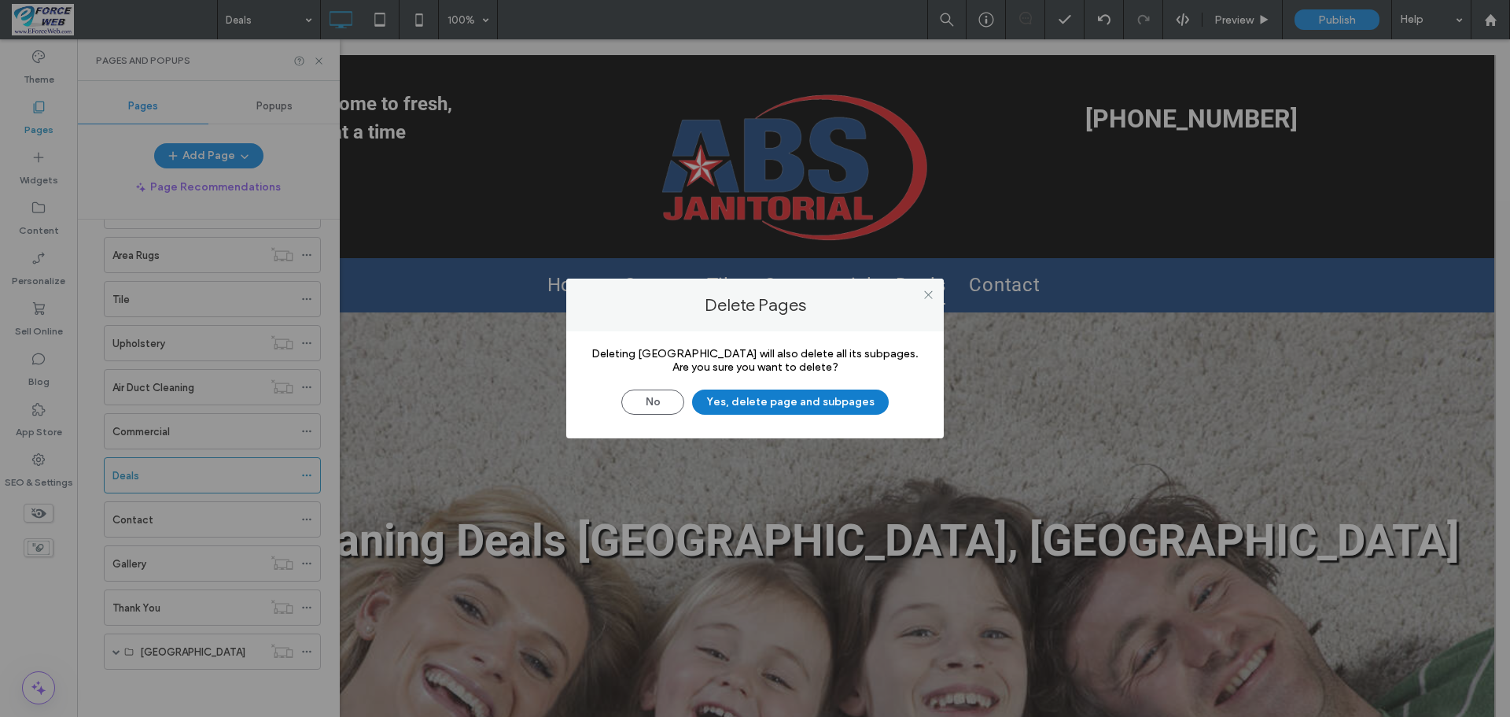
click at [764, 406] on button "Yes, delete page and subpages" at bounding box center [790, 401] width 197 height 25
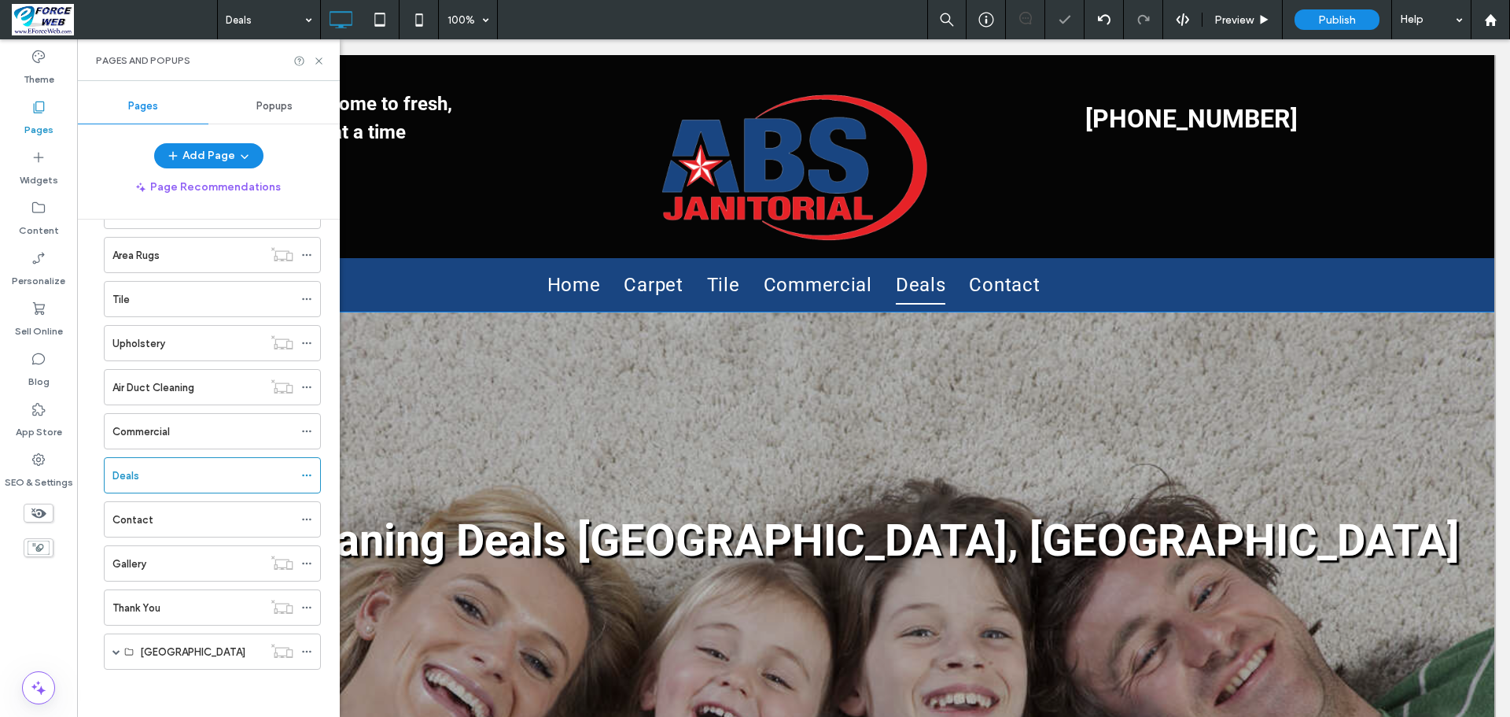
scroll to position [53, 0]
click at [177, 253] on div "Carpet" at bounding box center [202, 255] width 181 height 17
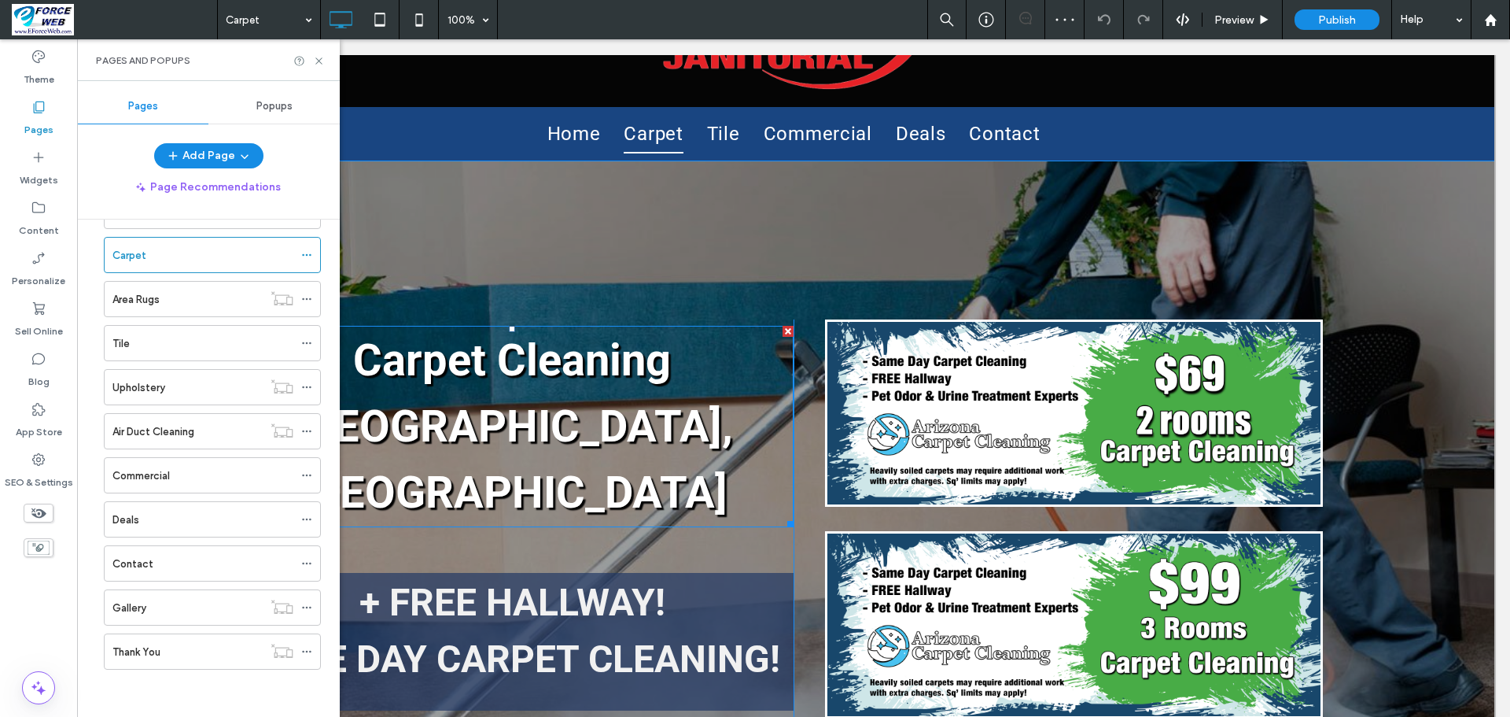
scroll to position [236, 0]
